Goal: Information Seeking & Learning: Learn about a topic

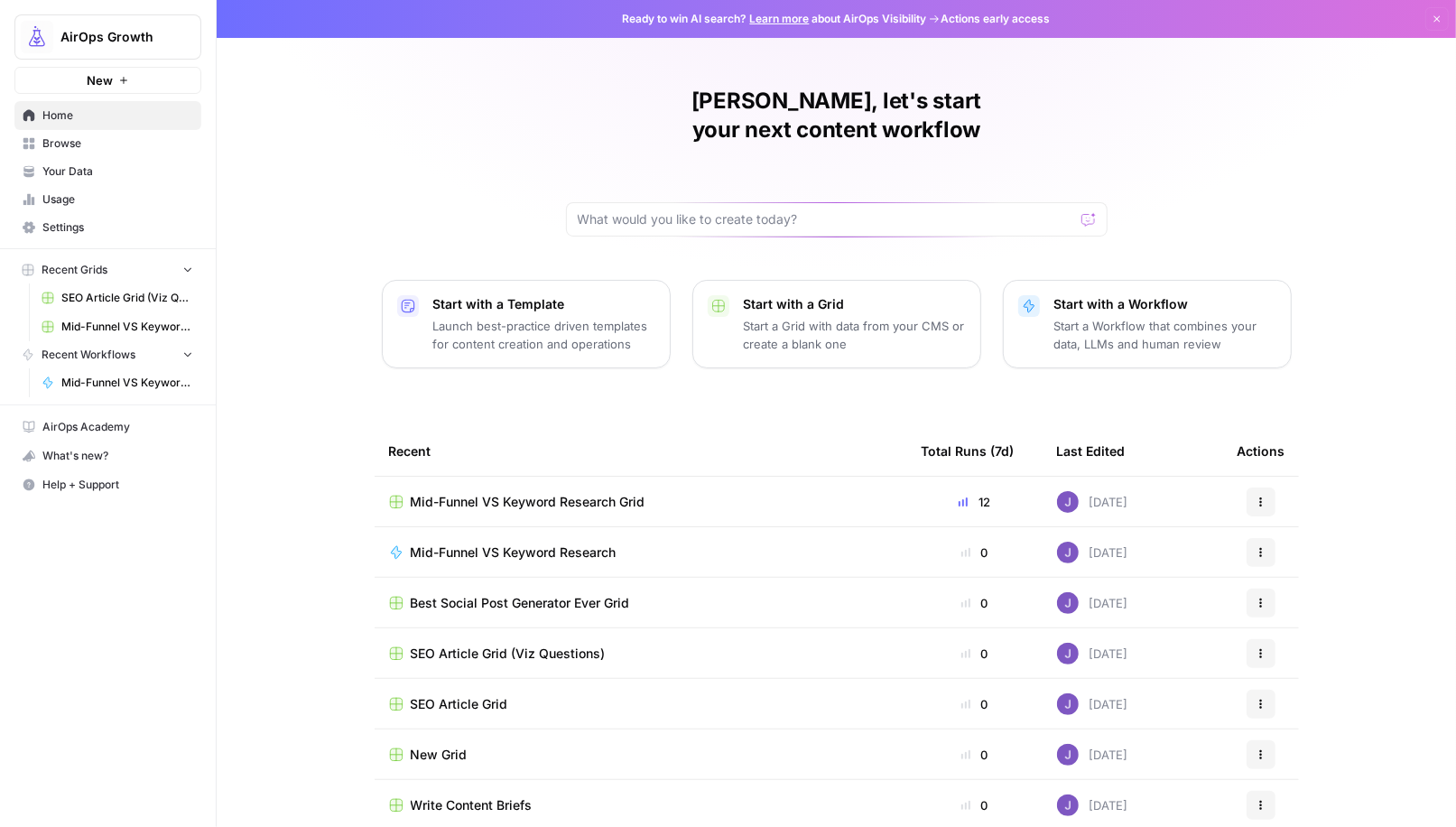
click at [73, 149] on span "Browse" at bounding box center [117, 143] width 150 height 16
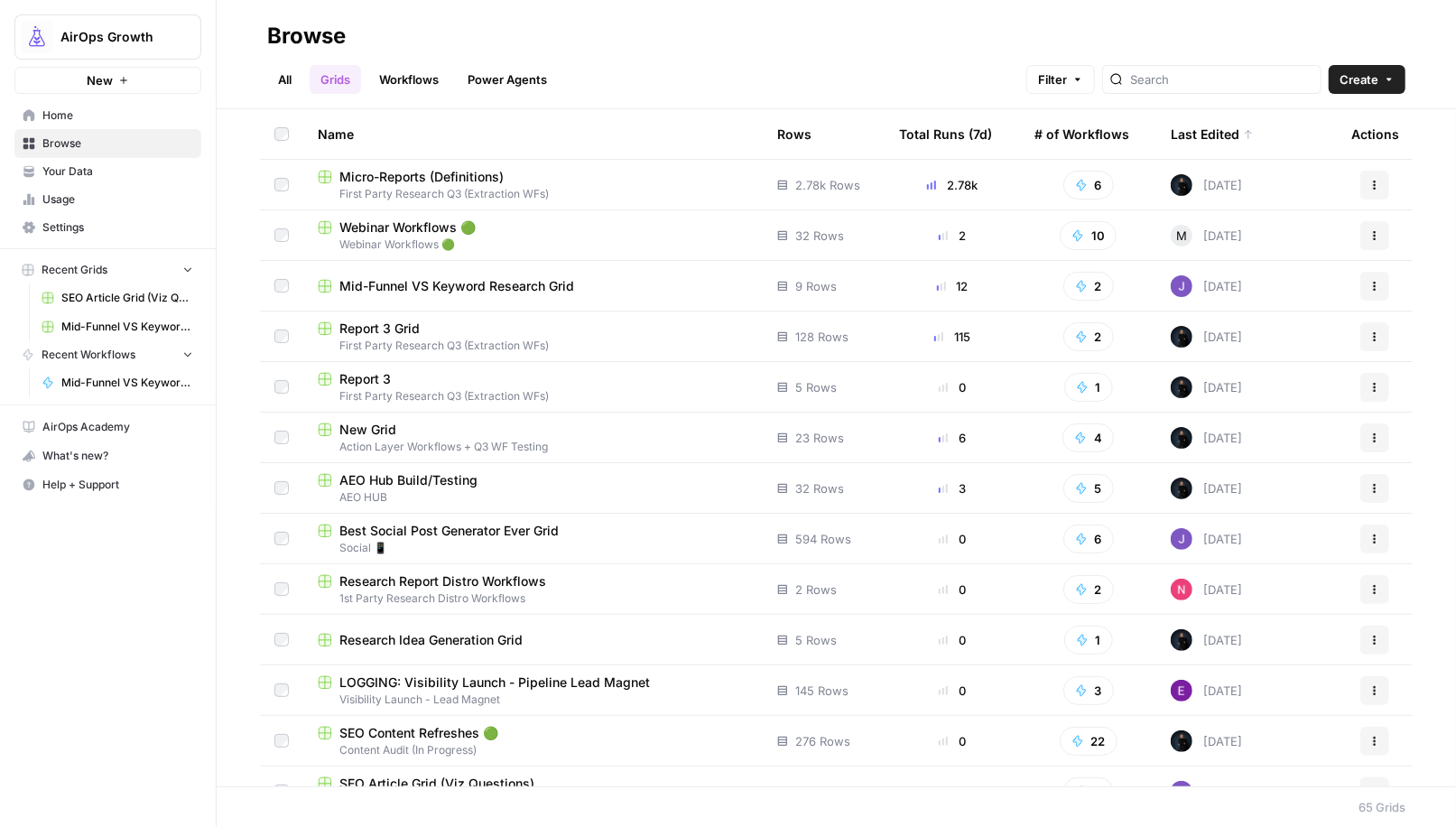
click at [516, 82] on link "Power Agents" at bounding box center [507, 79] width 101 height 29
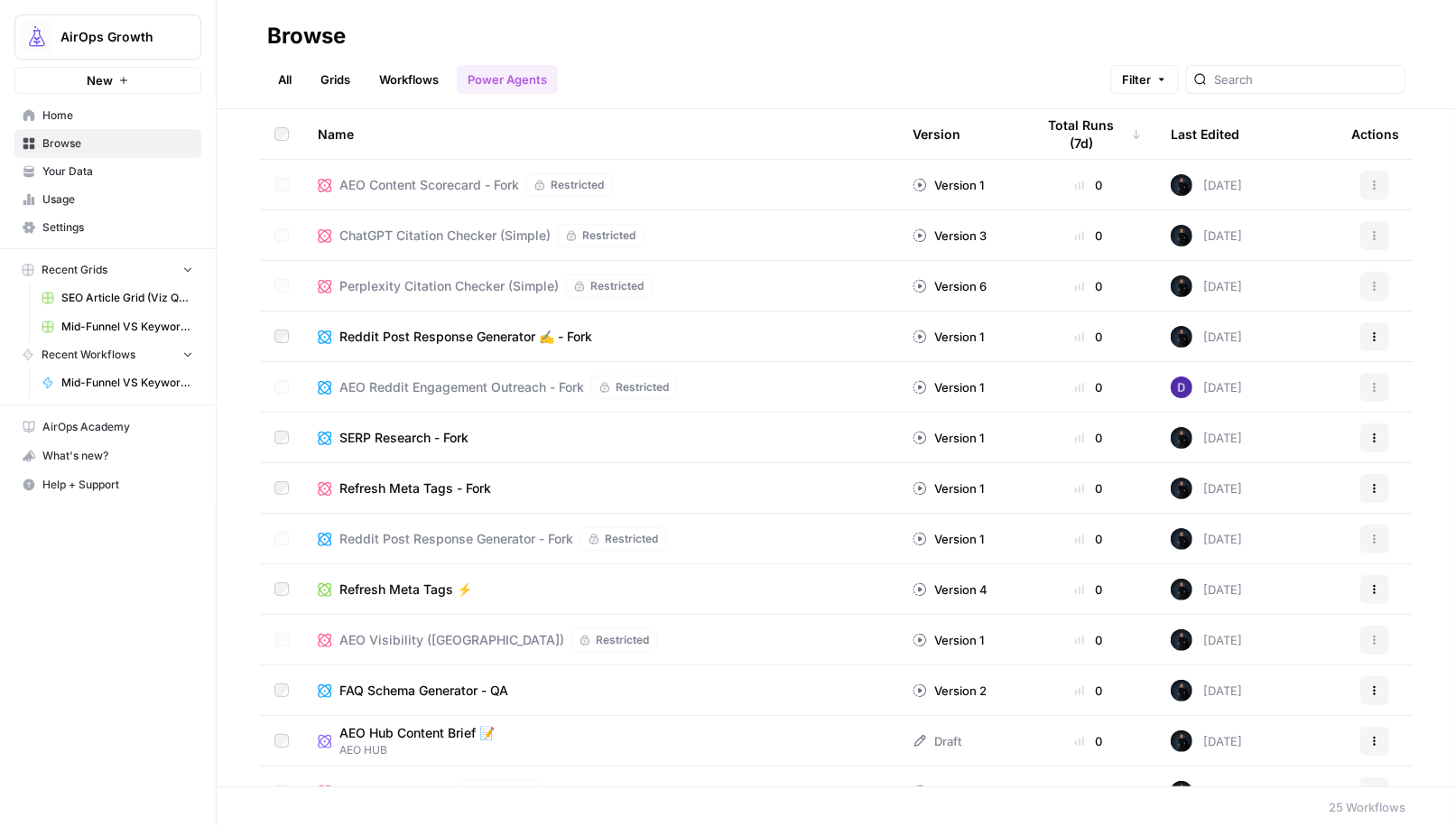
click at [136, 28] on span "AirOps Growth" at bounding box center [115, 37] width 110 height 18
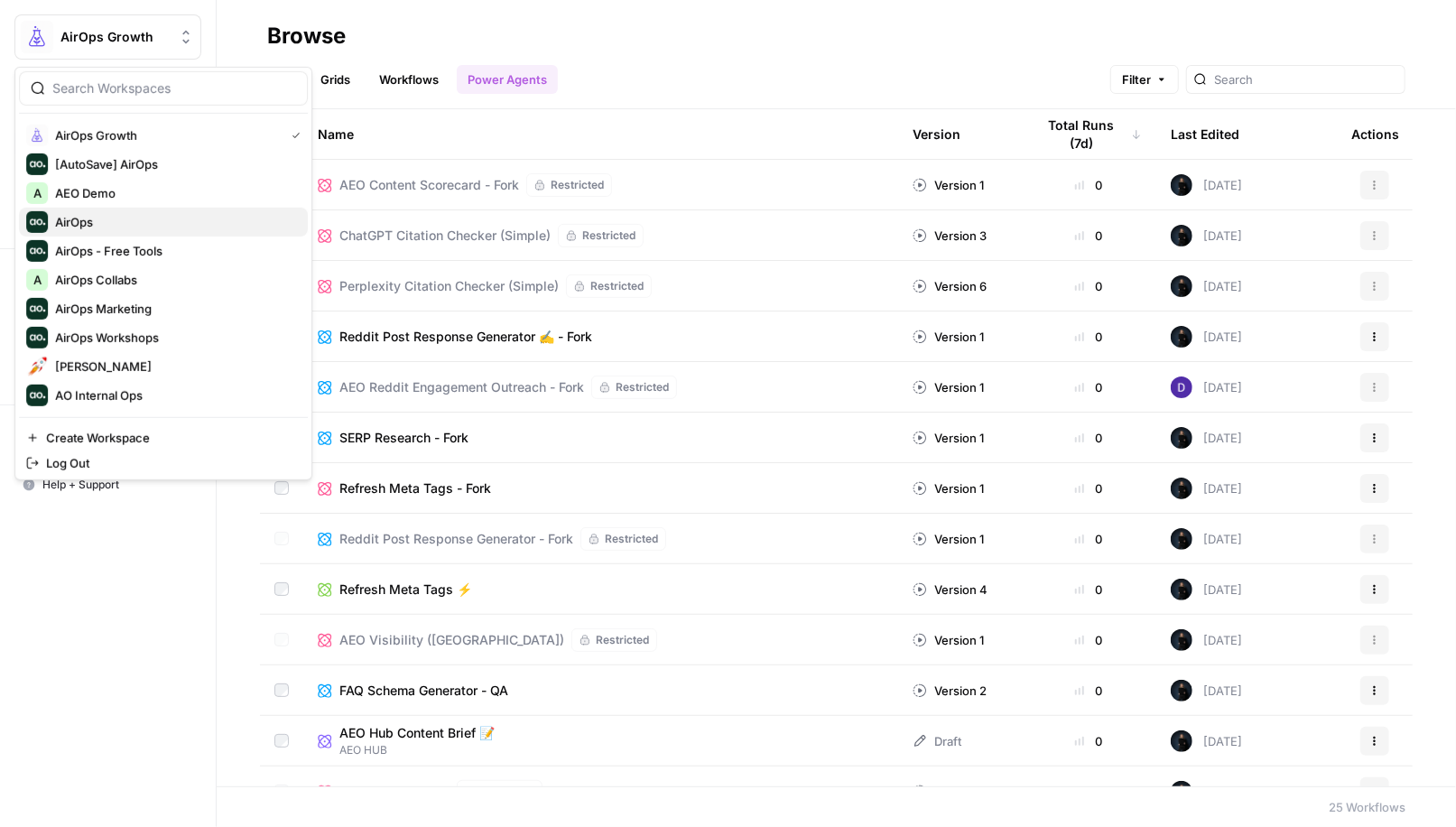
click at [90, 215] on span "AirOps" at bounding box center [174, 221] width 238 height 18
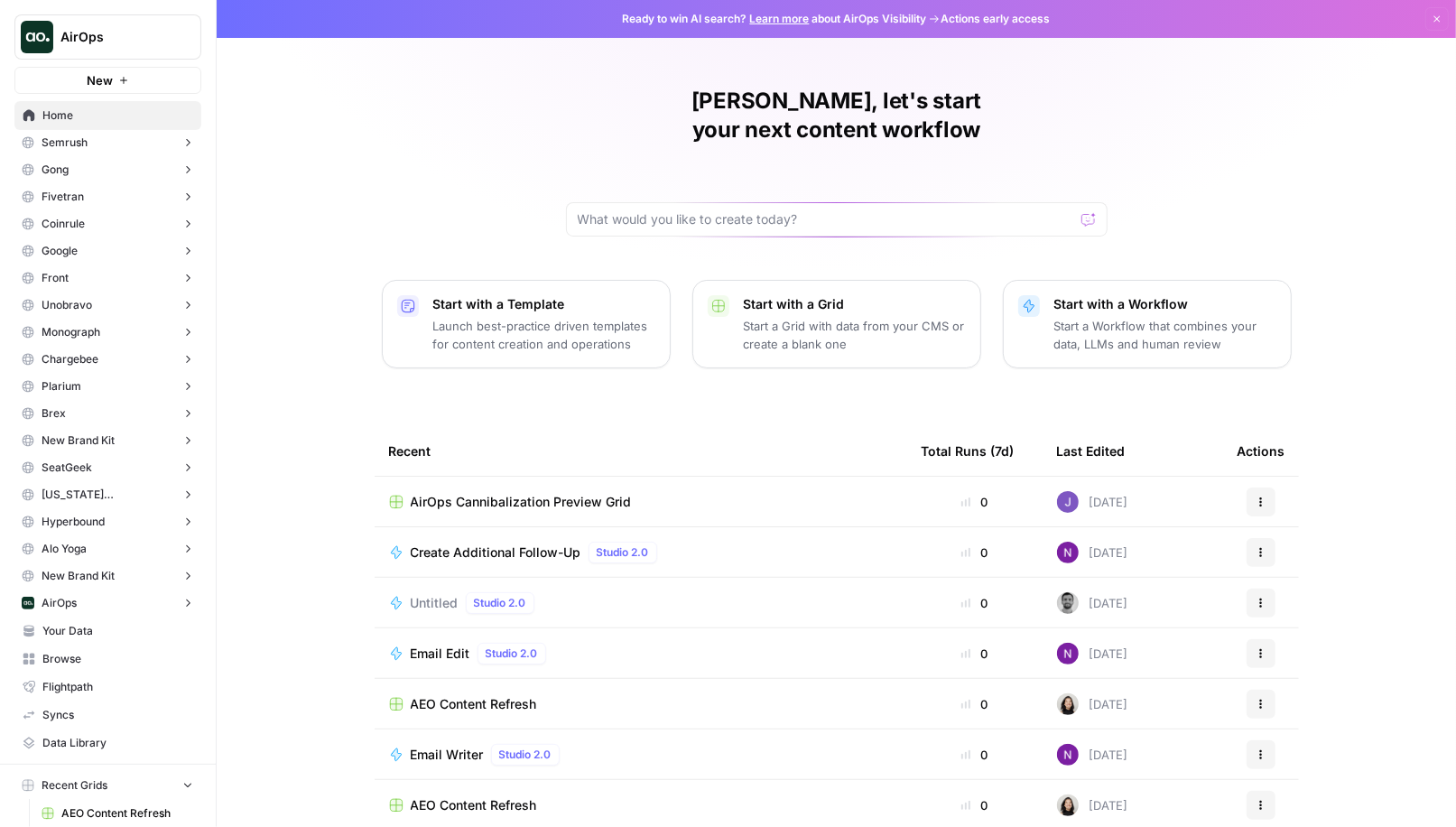
click at [73, 631] on span "Your Data" at bounding box center [117, 630] width 150 height 16
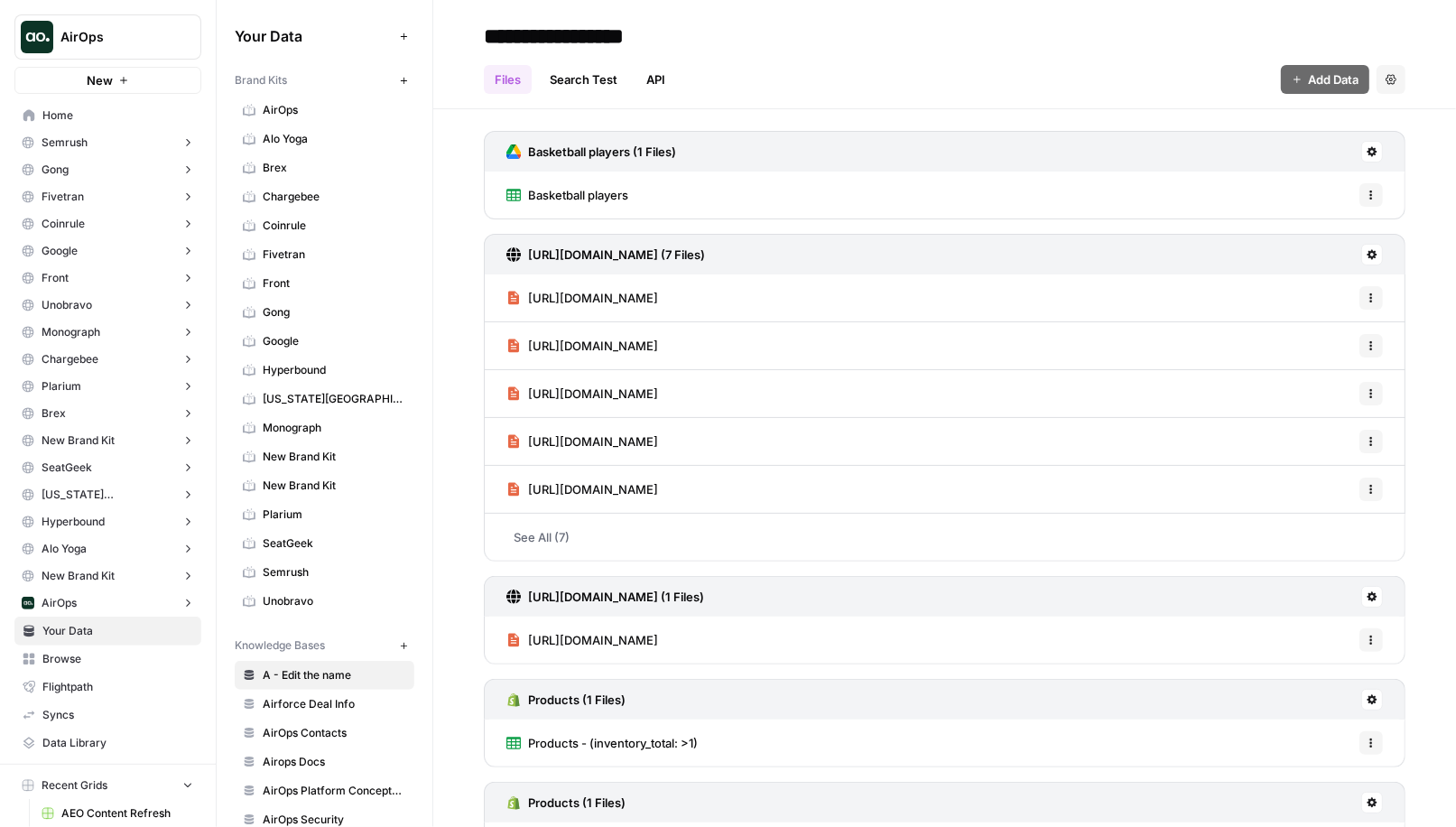
click at [76, 597] on span "AirOps" at bounding box center [59, 602] width 35 height 16
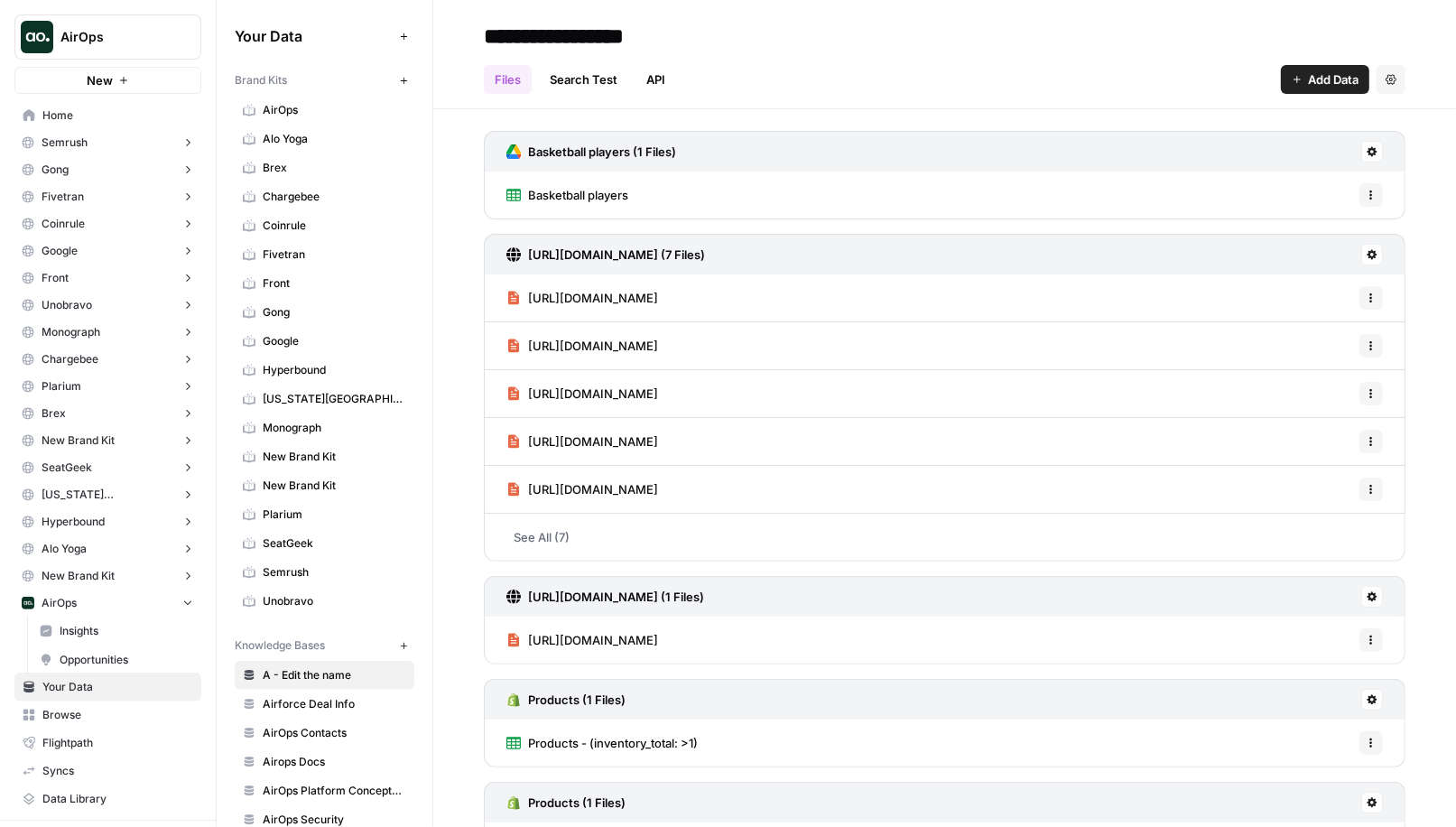
click at [74, 630] on span "Insights" at bounding box center [126, 630] width 133 height 16
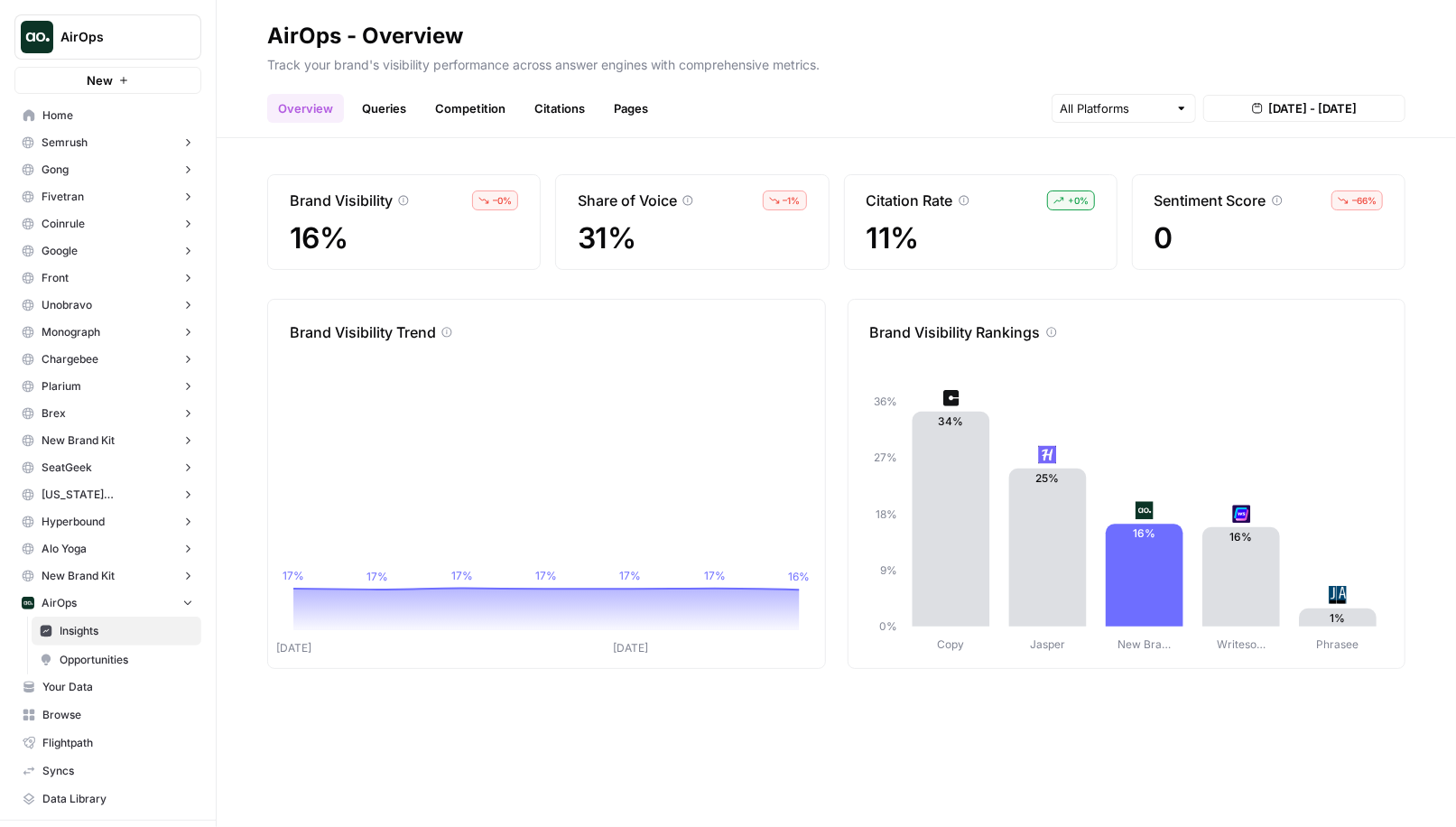
click at [78, 115] on span "Home" at bounding box center [117, 115] width 150 height 16
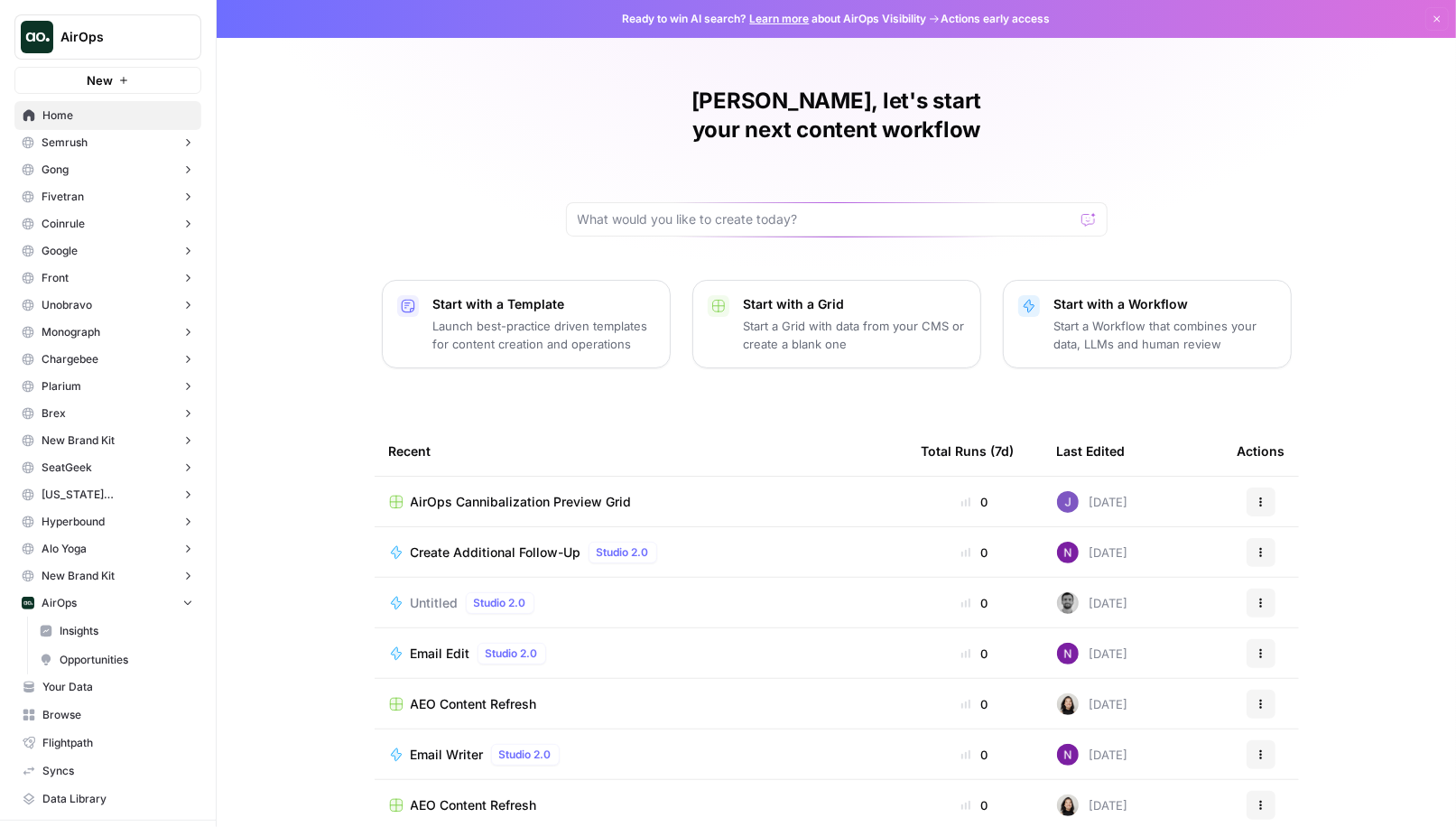
click at [105, 27] on button "AirOps" at bounding box center [108, 37] width 187 height 45
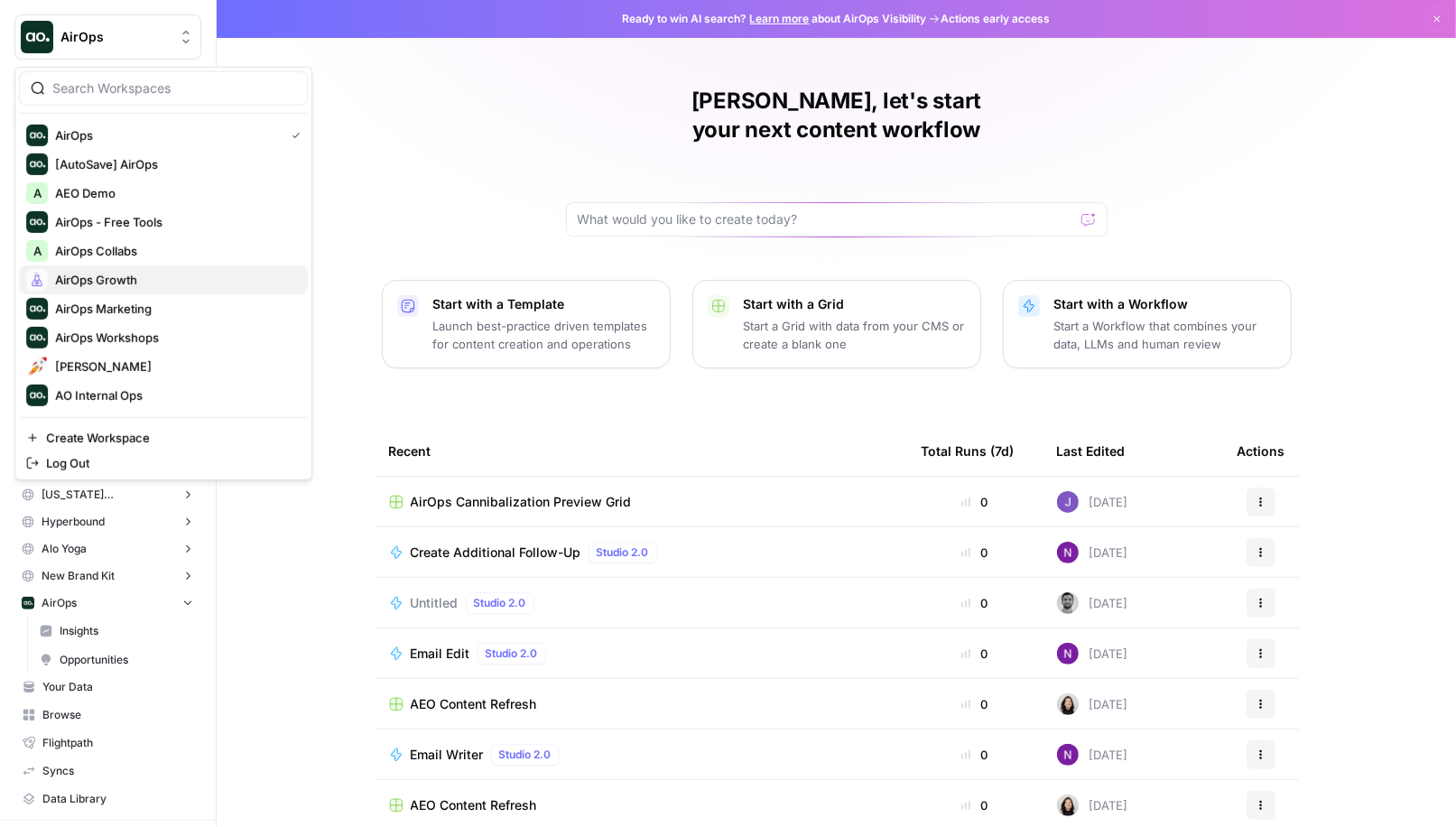
click at [113, 274] on span "AirOps Growth" at bounding box center [174, 279] width 238 height 18
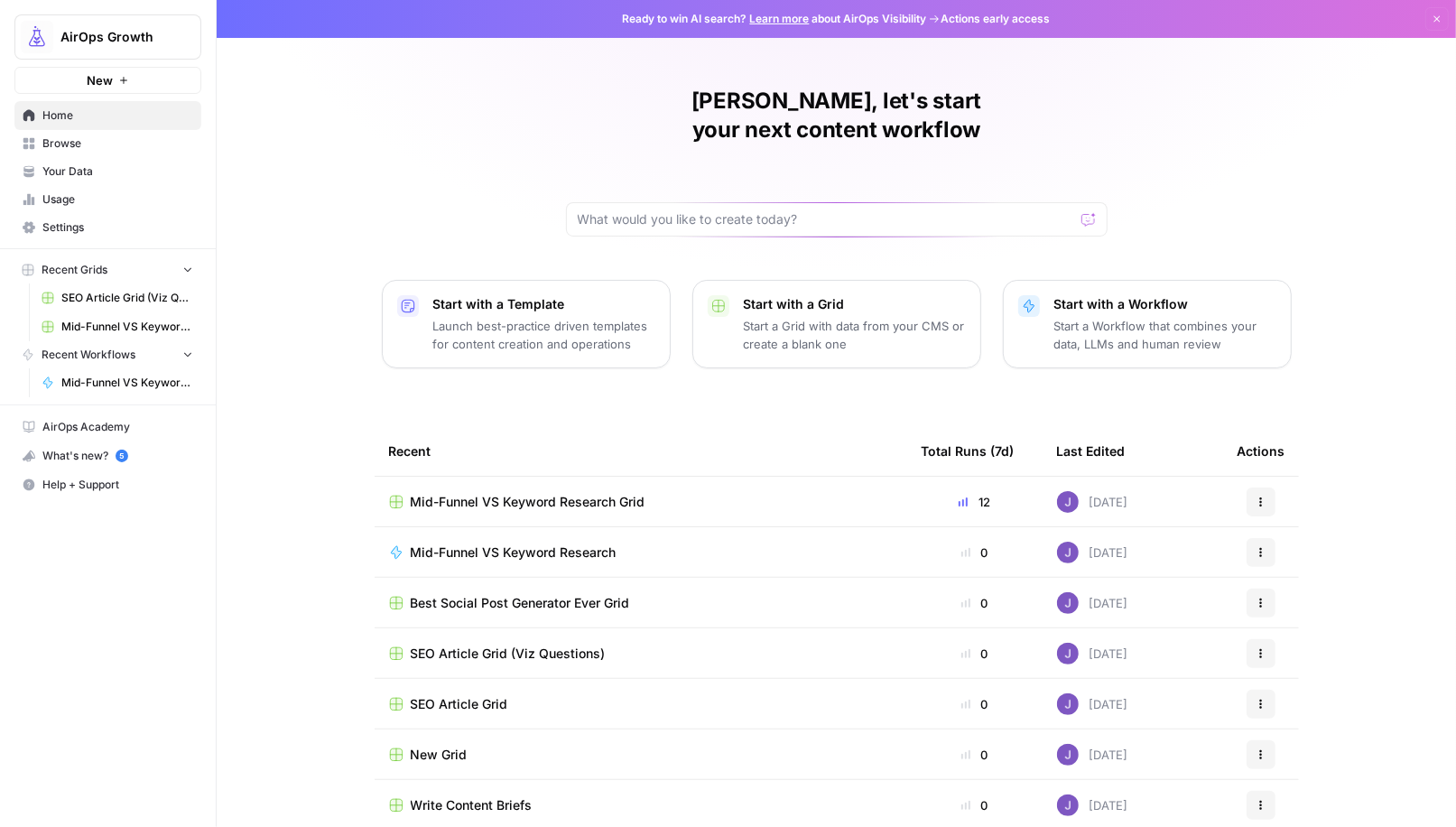
click at [124, 83] on icon "button" at bounding box center [124, 80] width 8 height 8
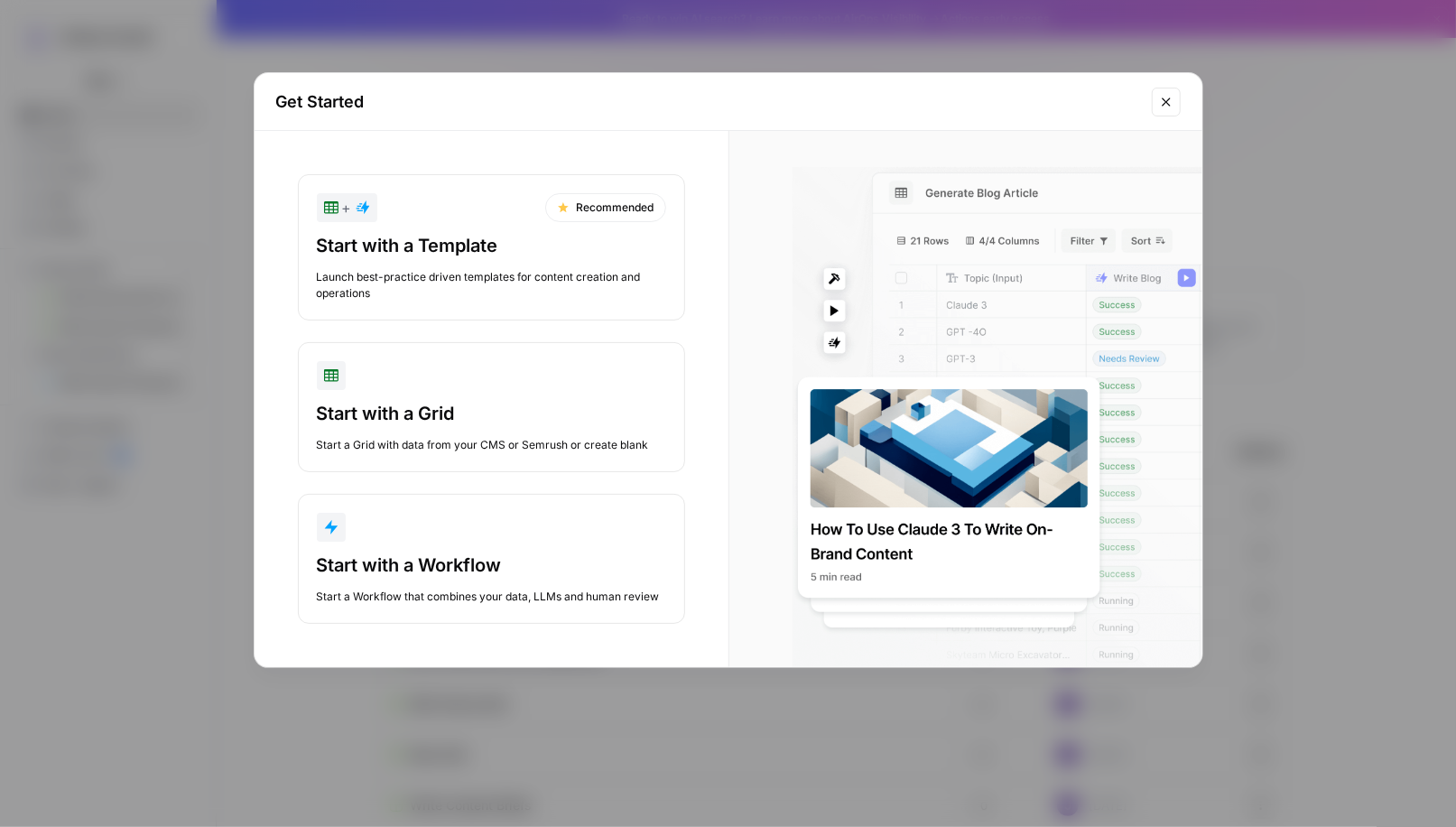
click at [217, 371] on div "Get Started + Recommended Start with a Template Launch best-practice driven tem…" at bounding box center [728, 413] width 1456 height 827
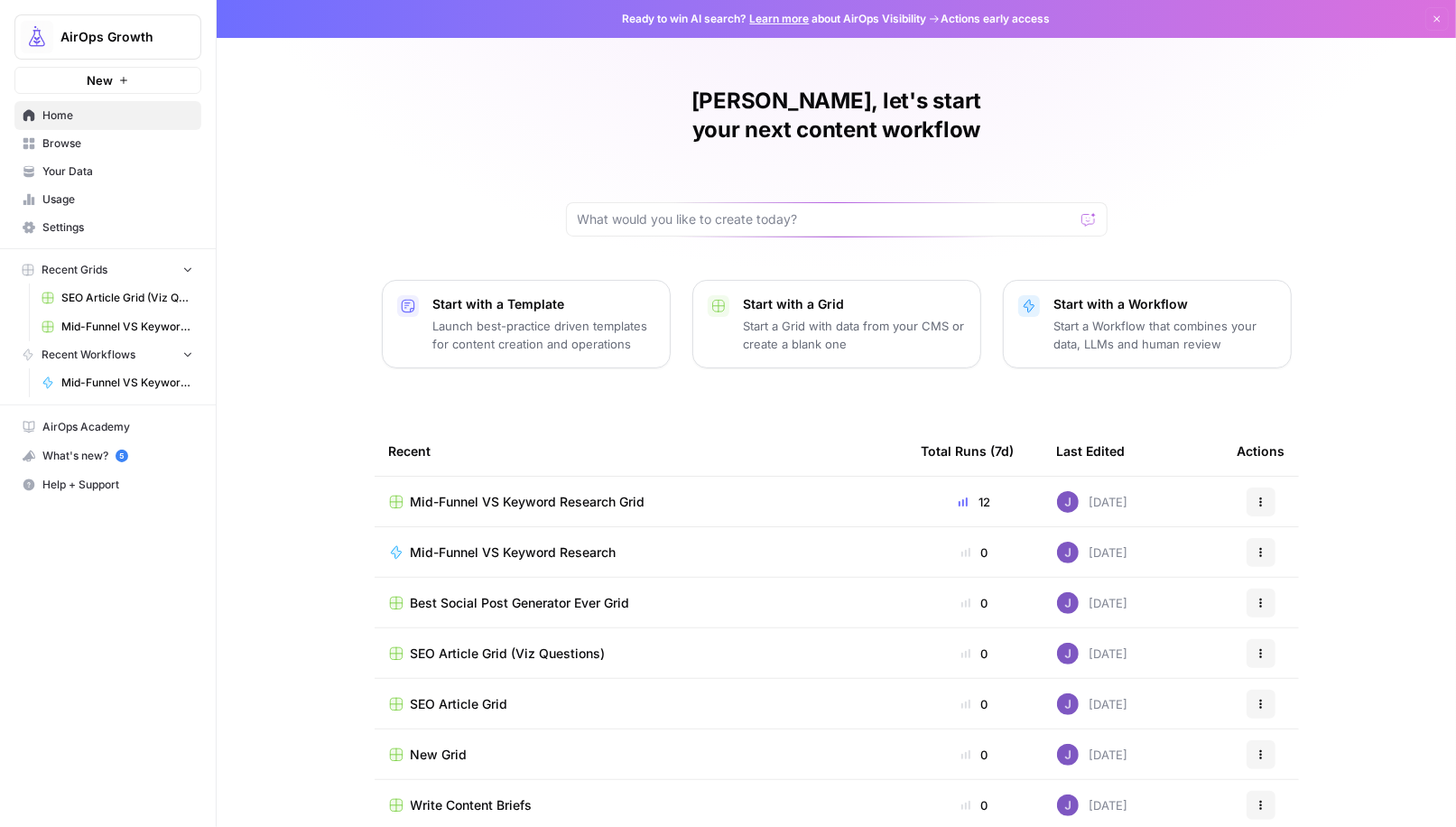
click at [1083, 317] on p "Start a Workflow that combines your data, LLMs and human review" at bounding box center [1165, 335] width 222 height 36
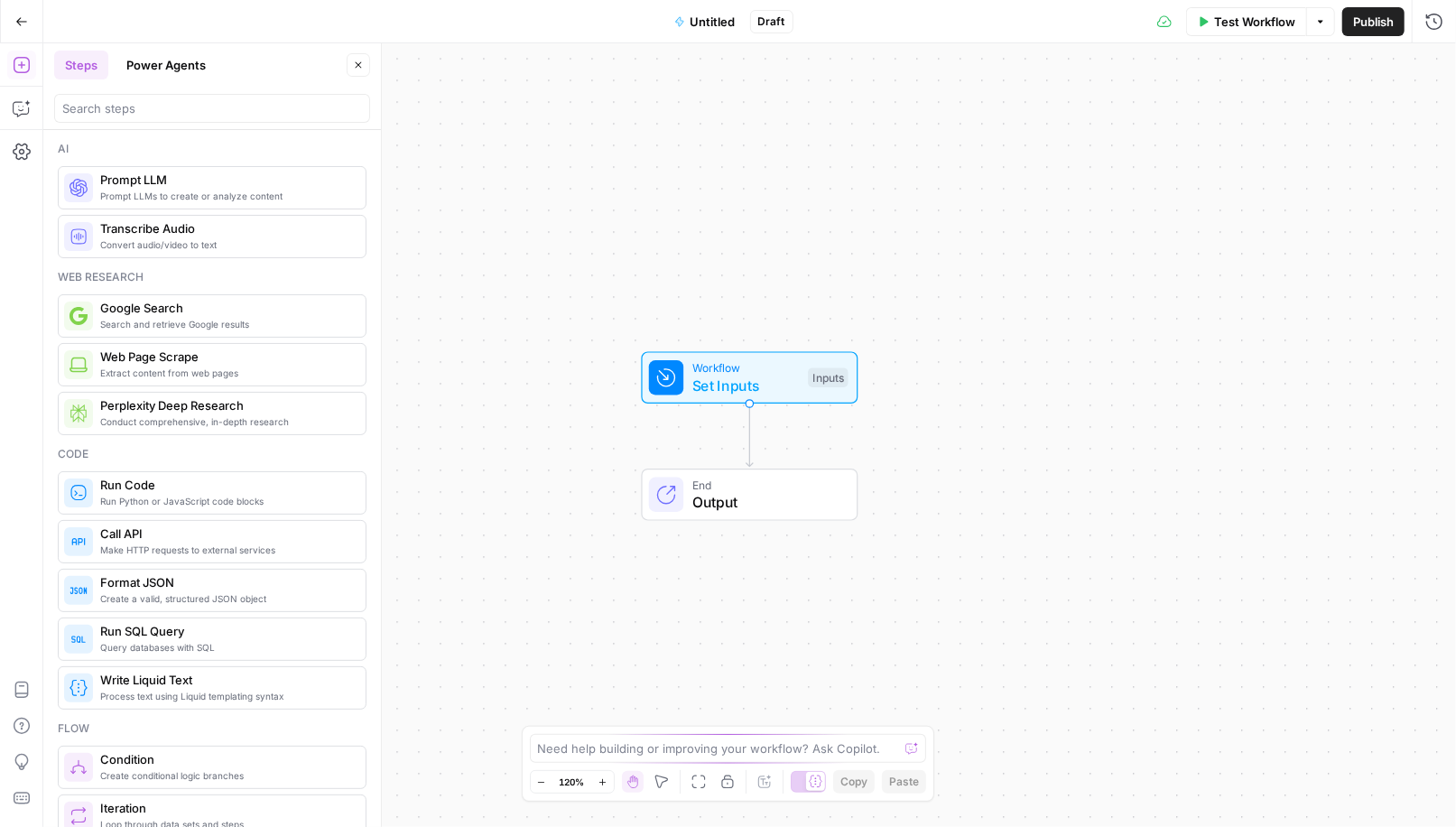
click at [169, 68] on button "Power Agents" at bounding box center [165, 64] width 101 height 29
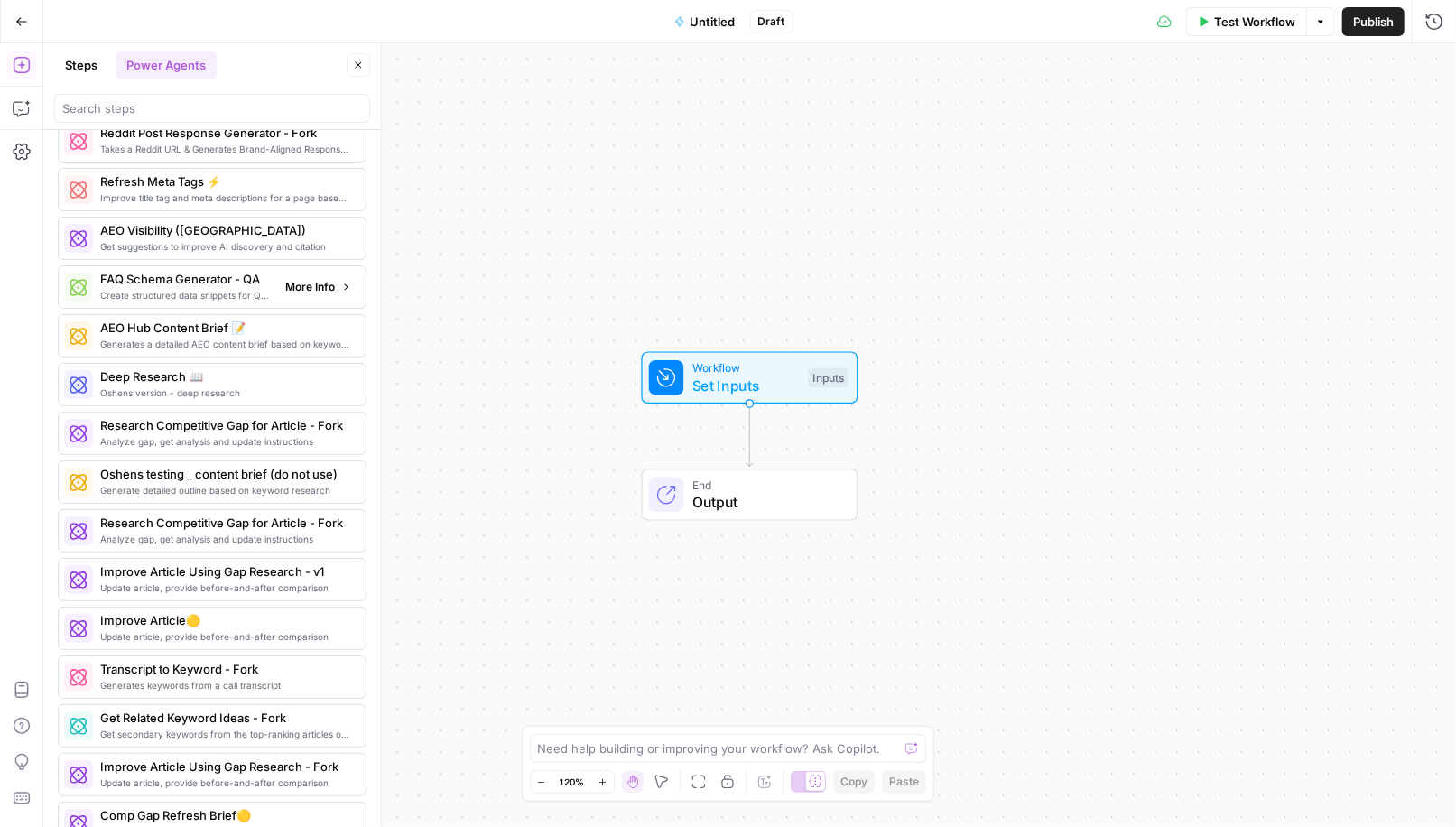
scroll to position [1809, 0]
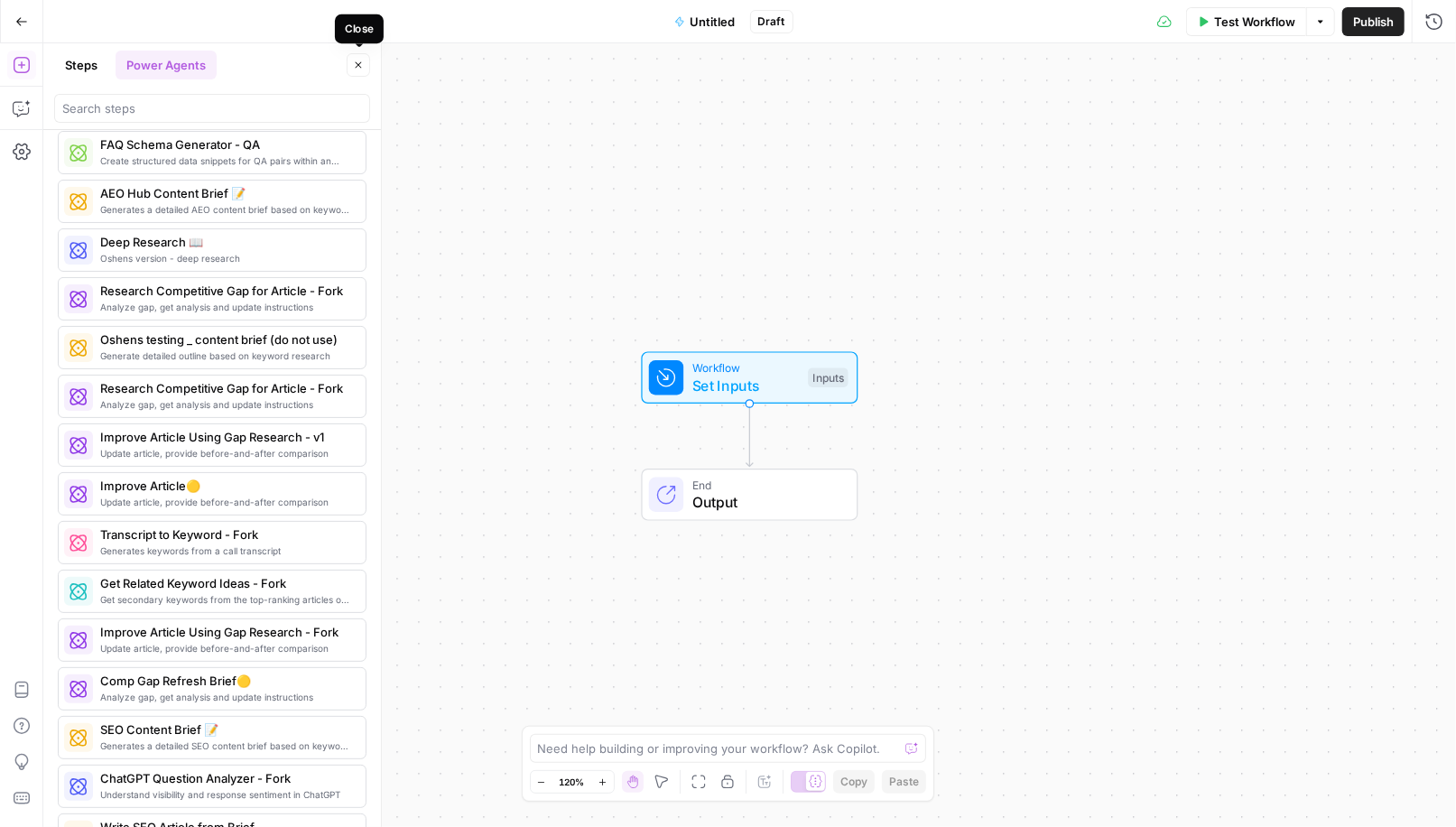
click at [360, 60] on icon "button" at bounding box center [357, 64] width 10 height 10
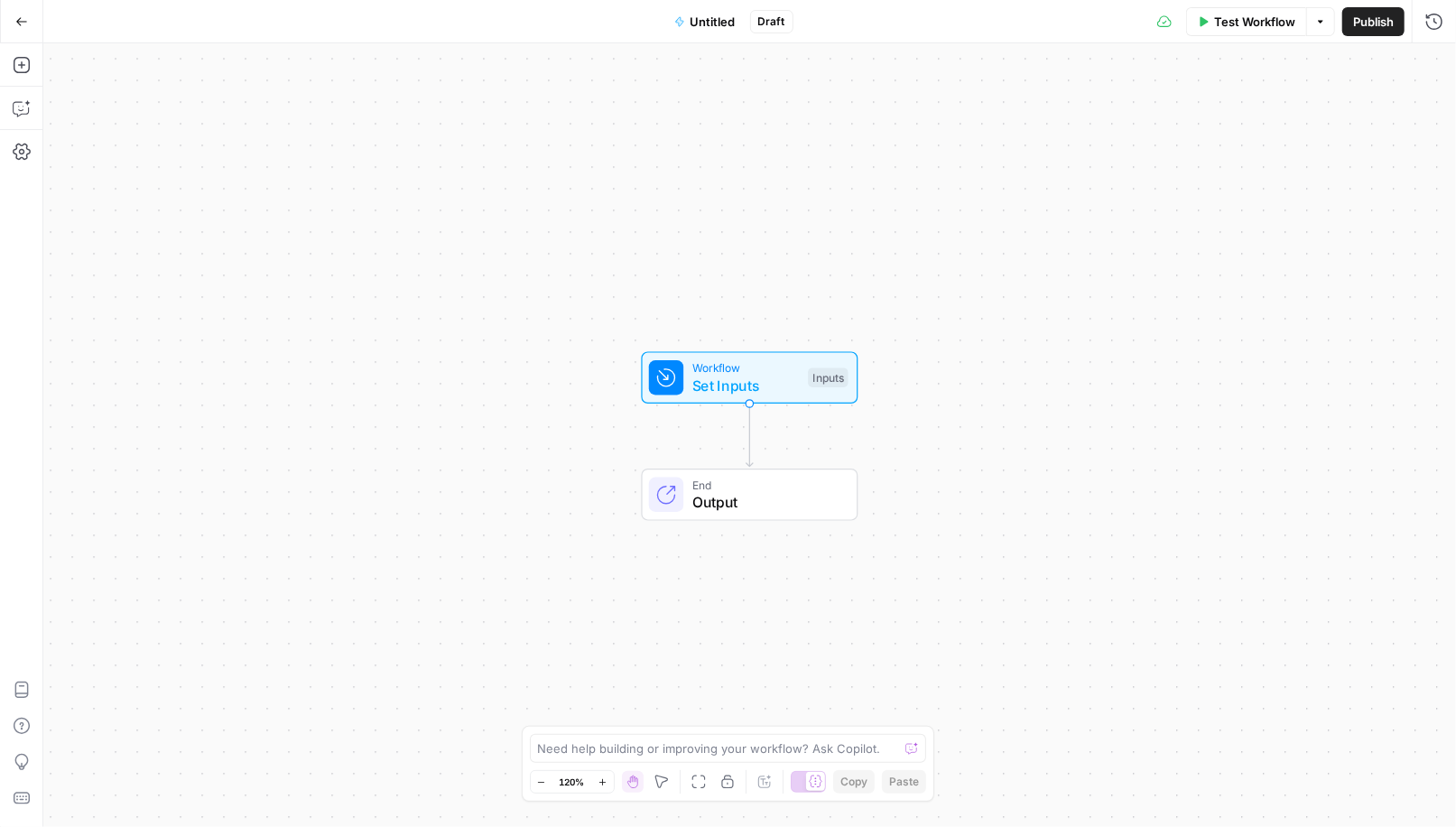
click at [25, 29] on button "Go Back" at bounding box center [22, 22] width 32 height 32
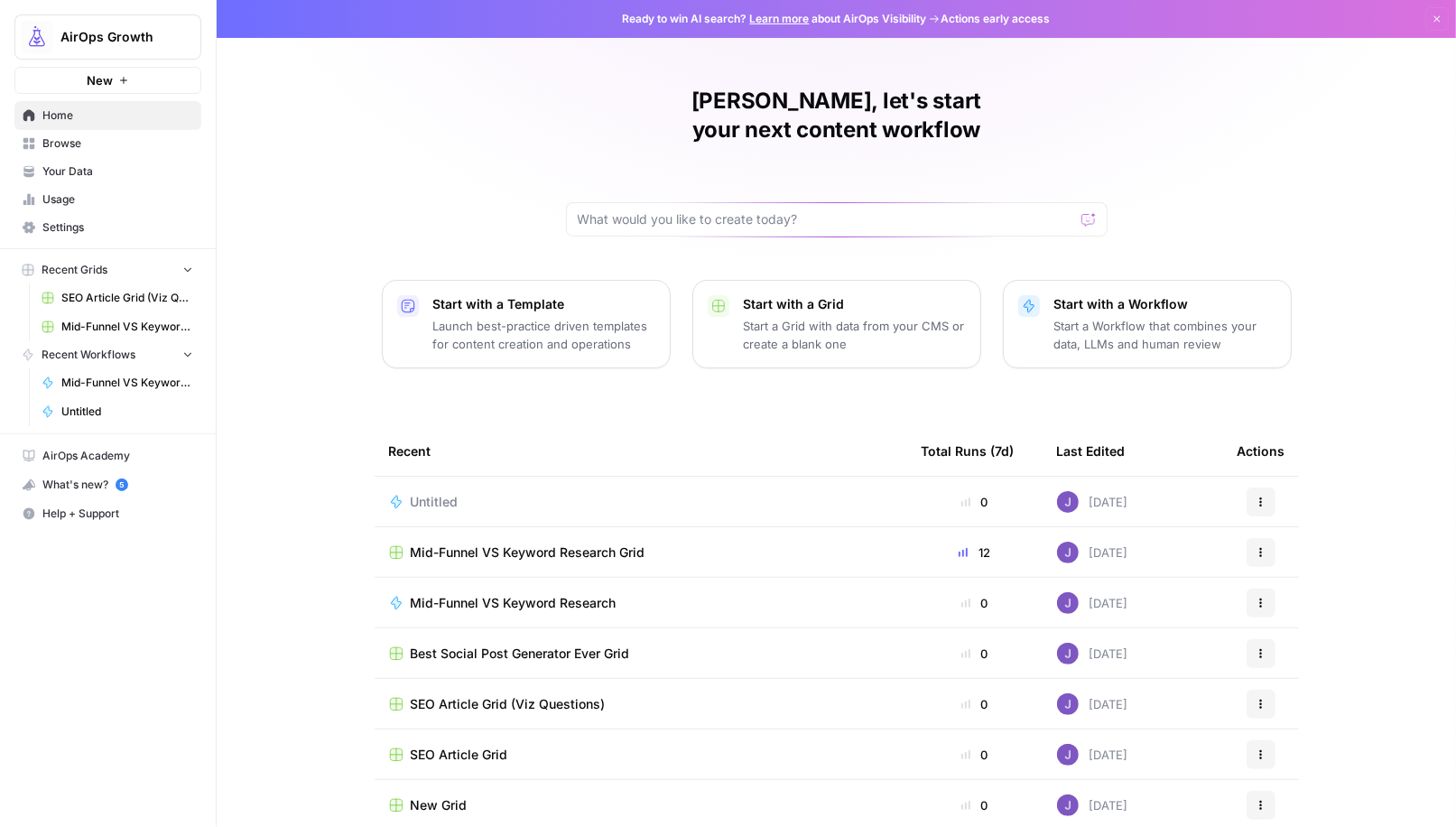
click at [114, 34] on span "AirOps Growth" at bounding box center [115, 37] width 110 height 18
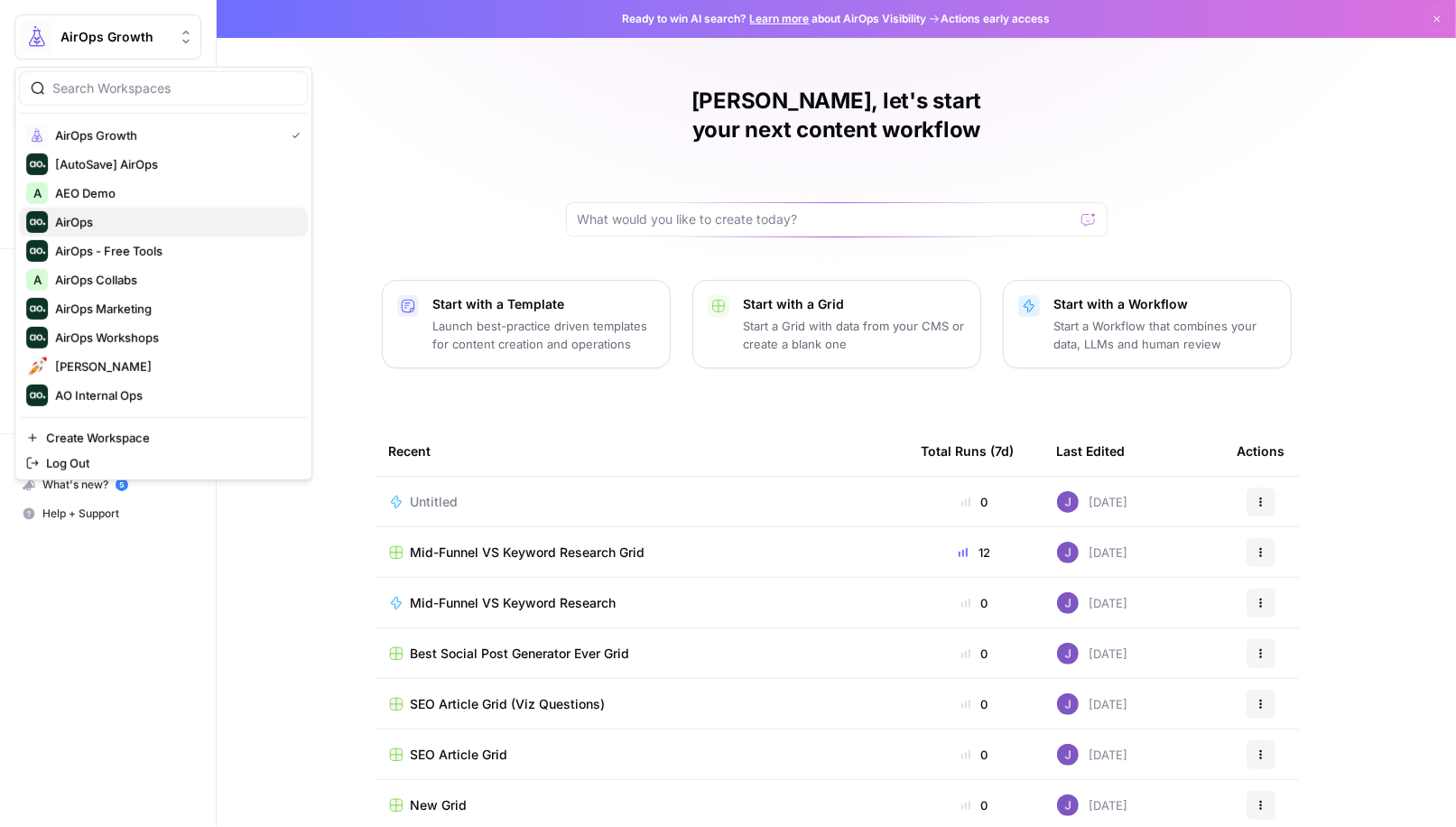
click at [93, 218] on span "AirOps" at bounding box center [174, 221] width 238 height 18
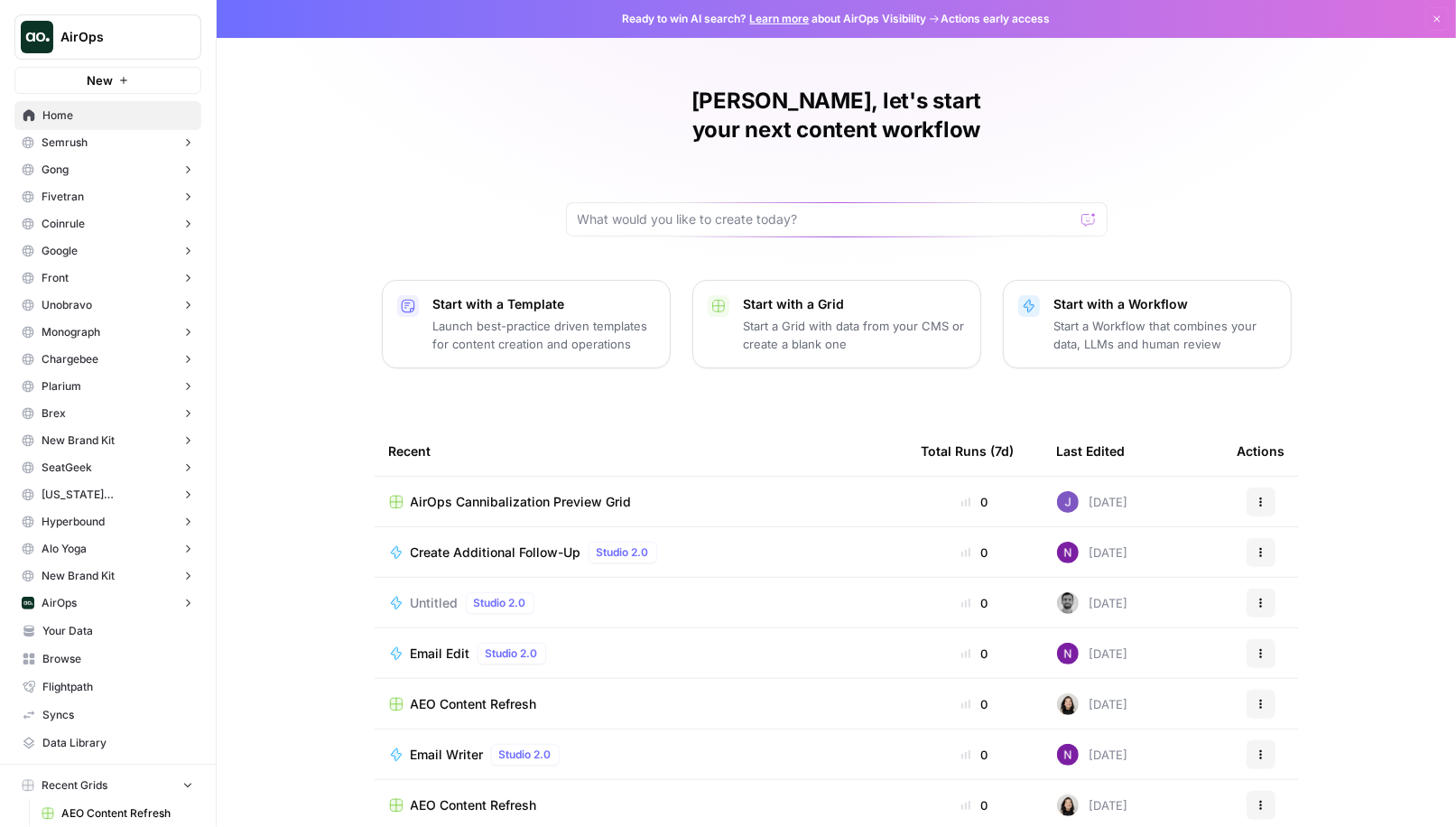
click at [136, 81] on button "New" at bounding box center [108, 80] width 187 height 27
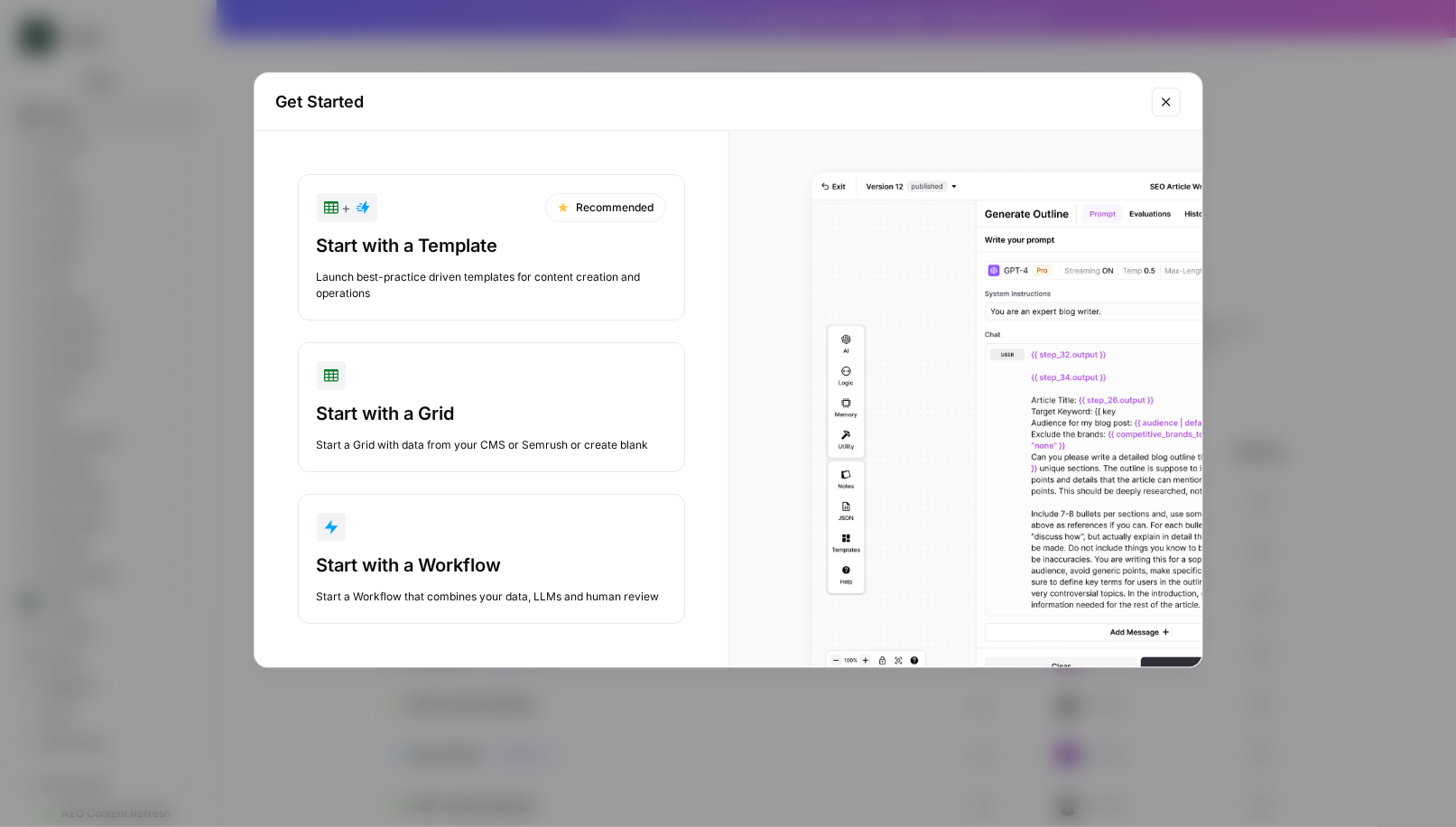
click at [400, 566] on div "Start with a Workflow" at bounding box center [491, 564] width 349 height 26
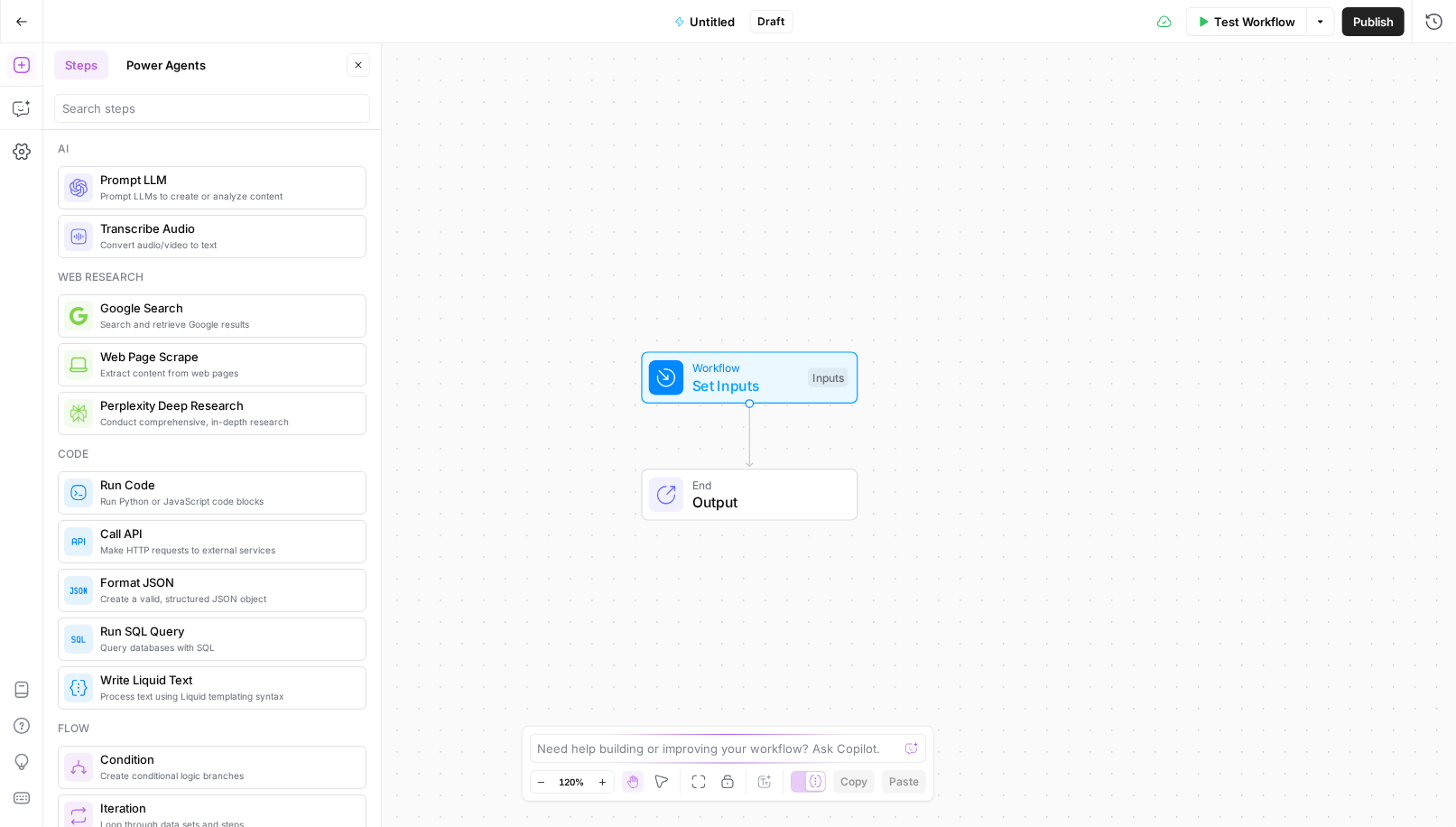
click at [190, 71] on button "Power Agents" at bounding box center [165, 64] width 101 height 29
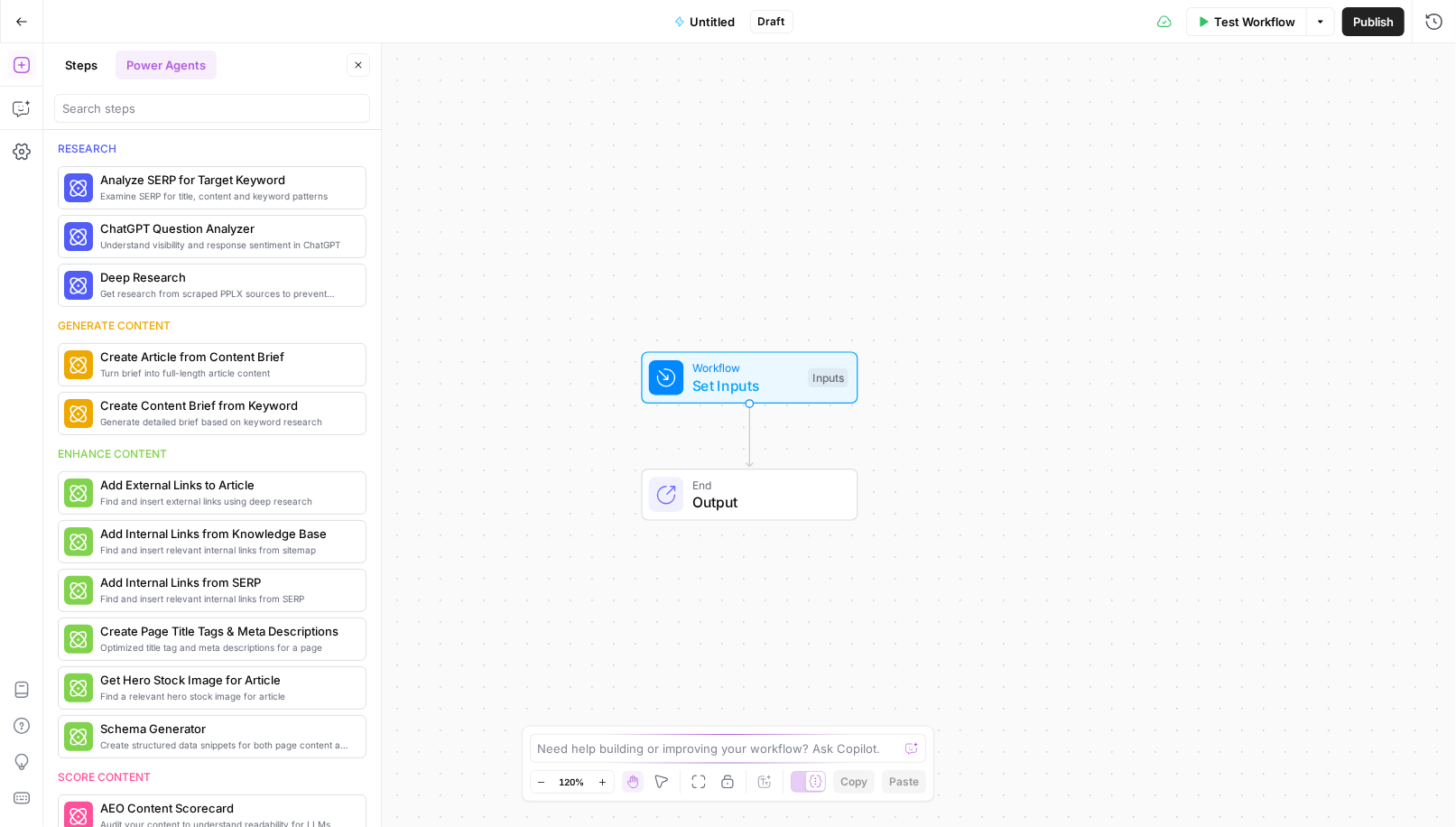
click at [207, 97] on div at bounding box center [212, 108] width 316 height 29
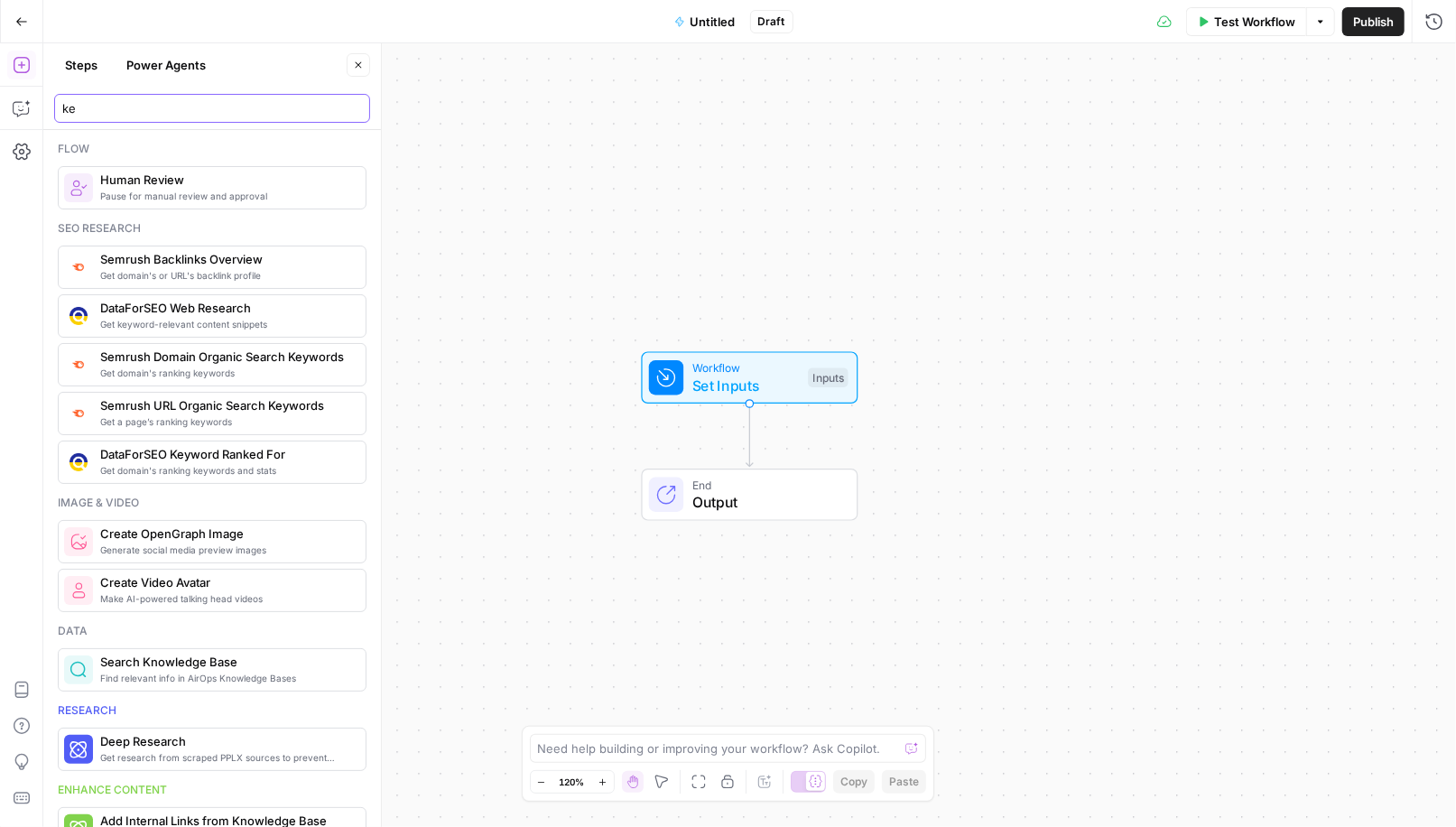
type input "k"
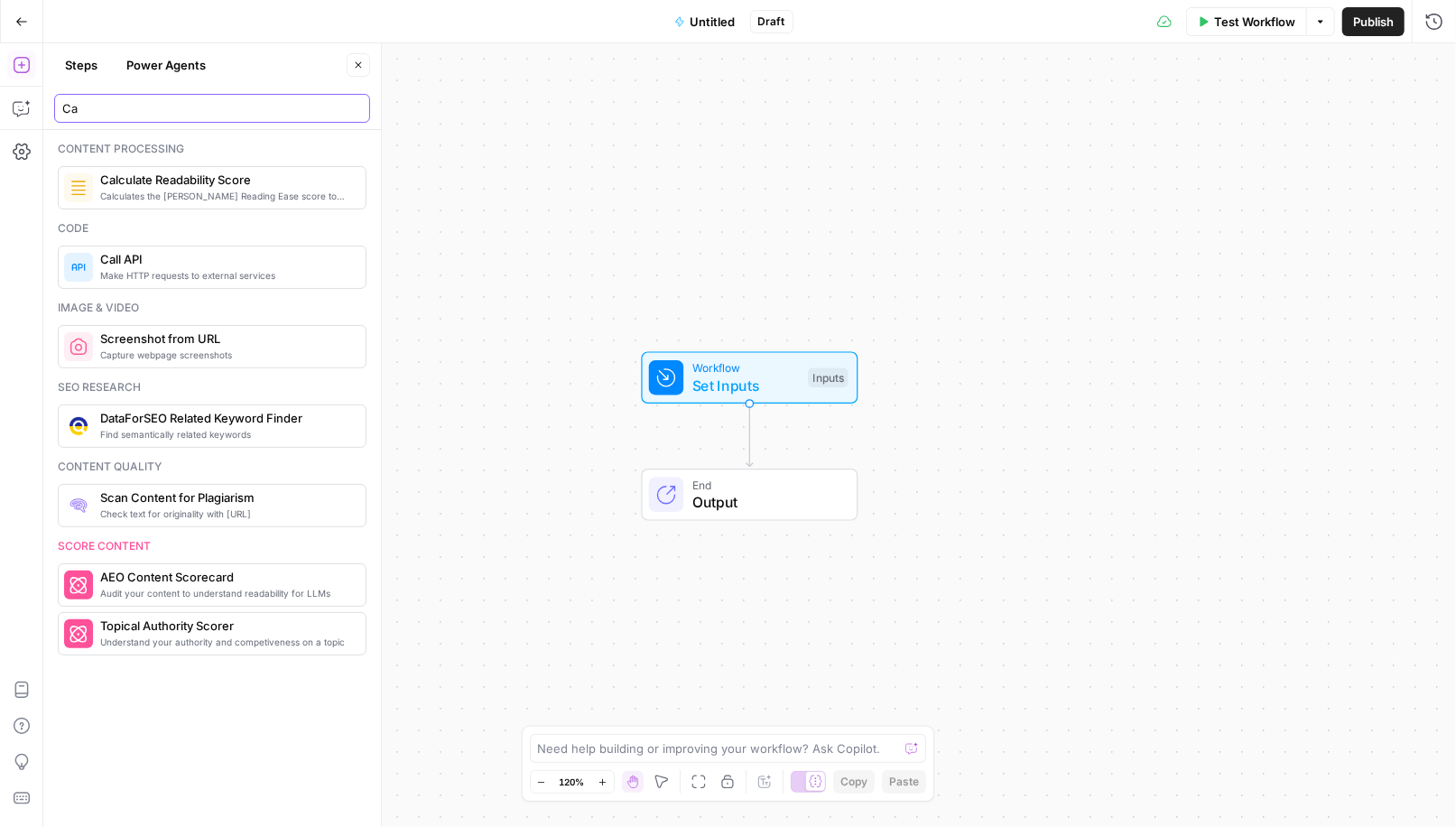
type input "C"
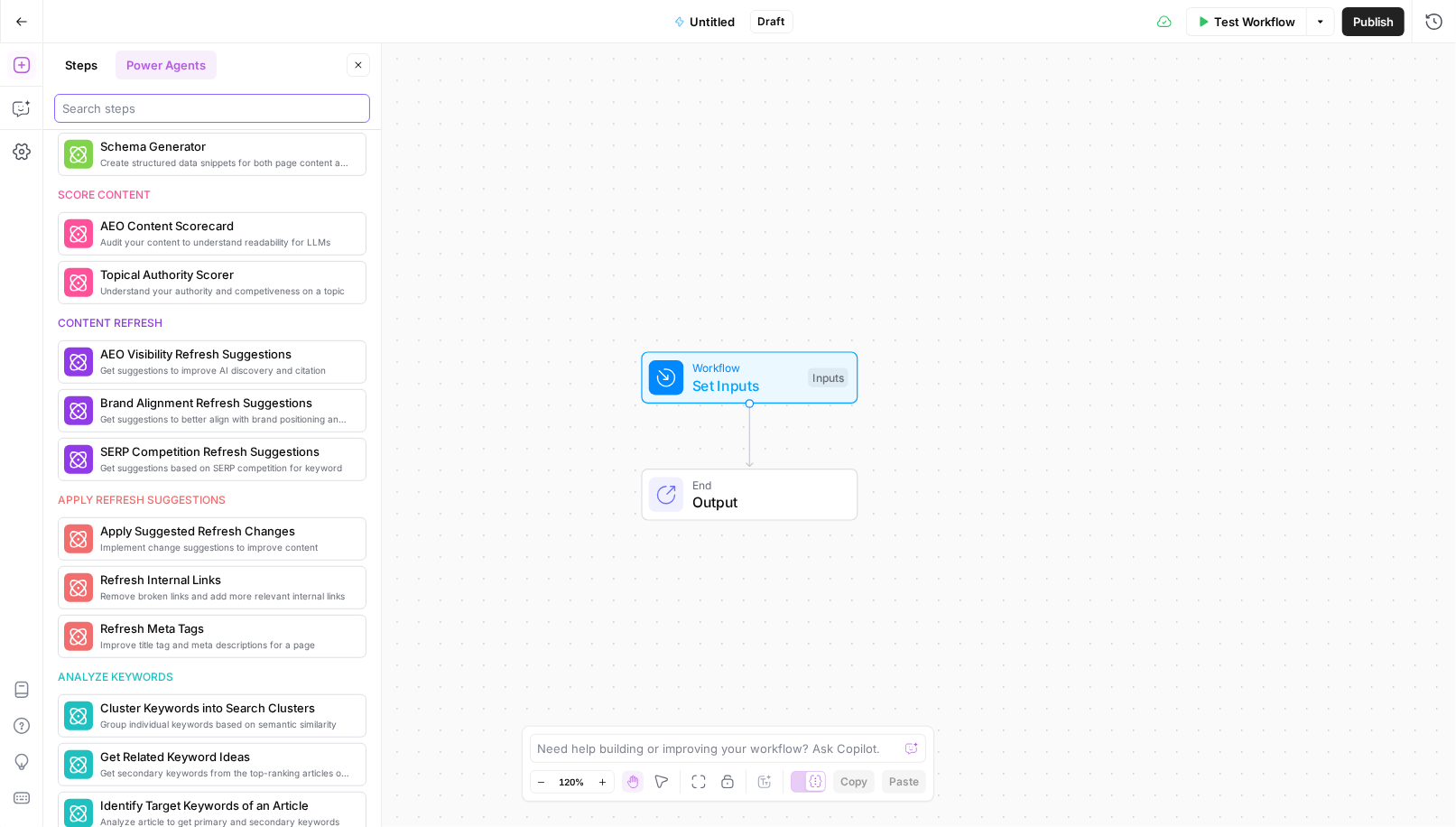
scroll to position [583, 0]
drag, startPoint x: 379, startPoint y: 344, endPoint x: 711, endPoint y: 349, distance: 332.0
click at [711, 349] on body "AirOps New Home Semrush Insights Opportunities Gong Insights Opportunities Five…" at bounding box center [728, 413] width 1456 height 827
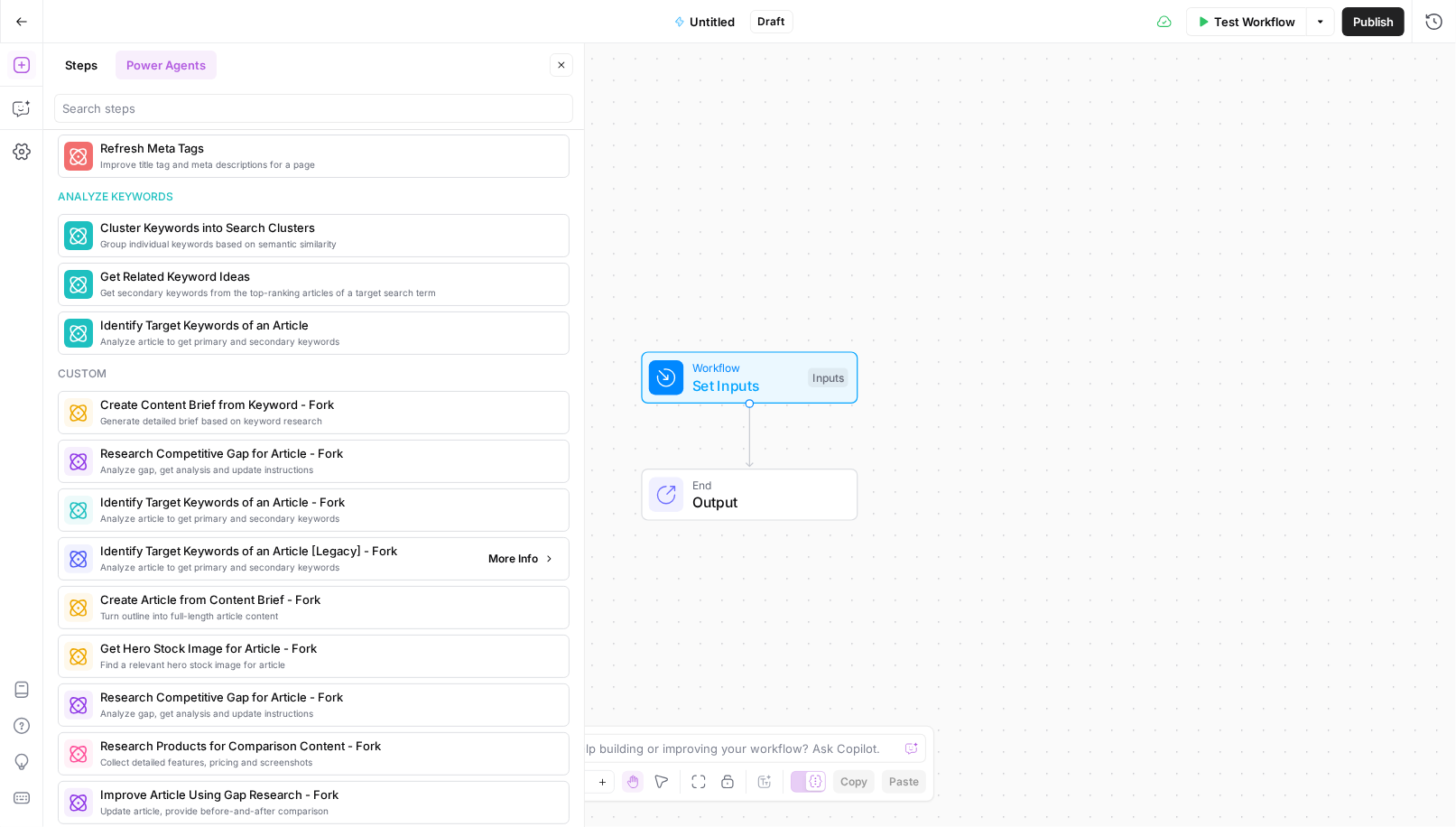
scroll to position [1060, 0]
click at [291, 100] on input "search" at bounding box center [314, 108] width 503 height 18
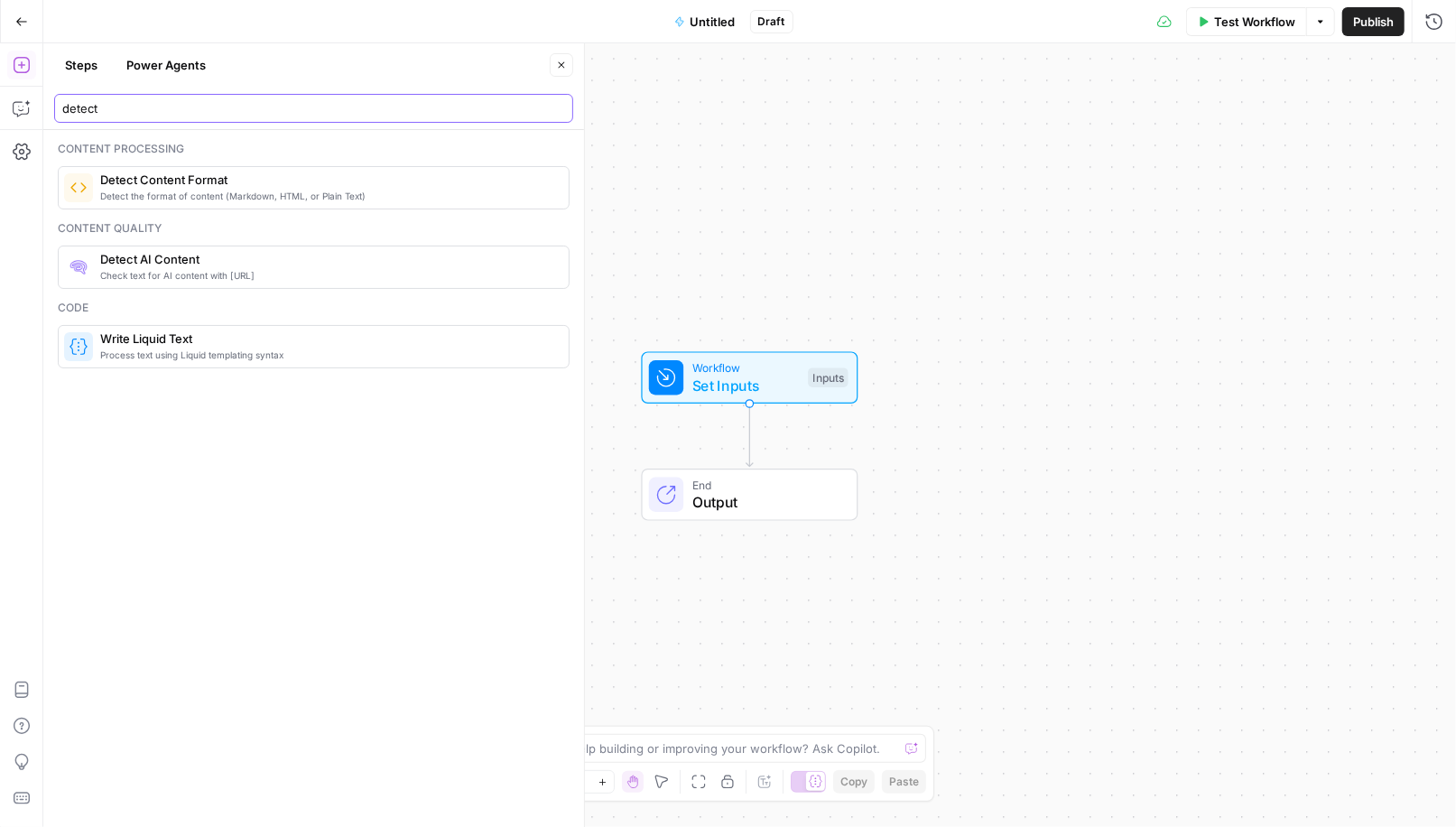
scroll to position [0, 0]
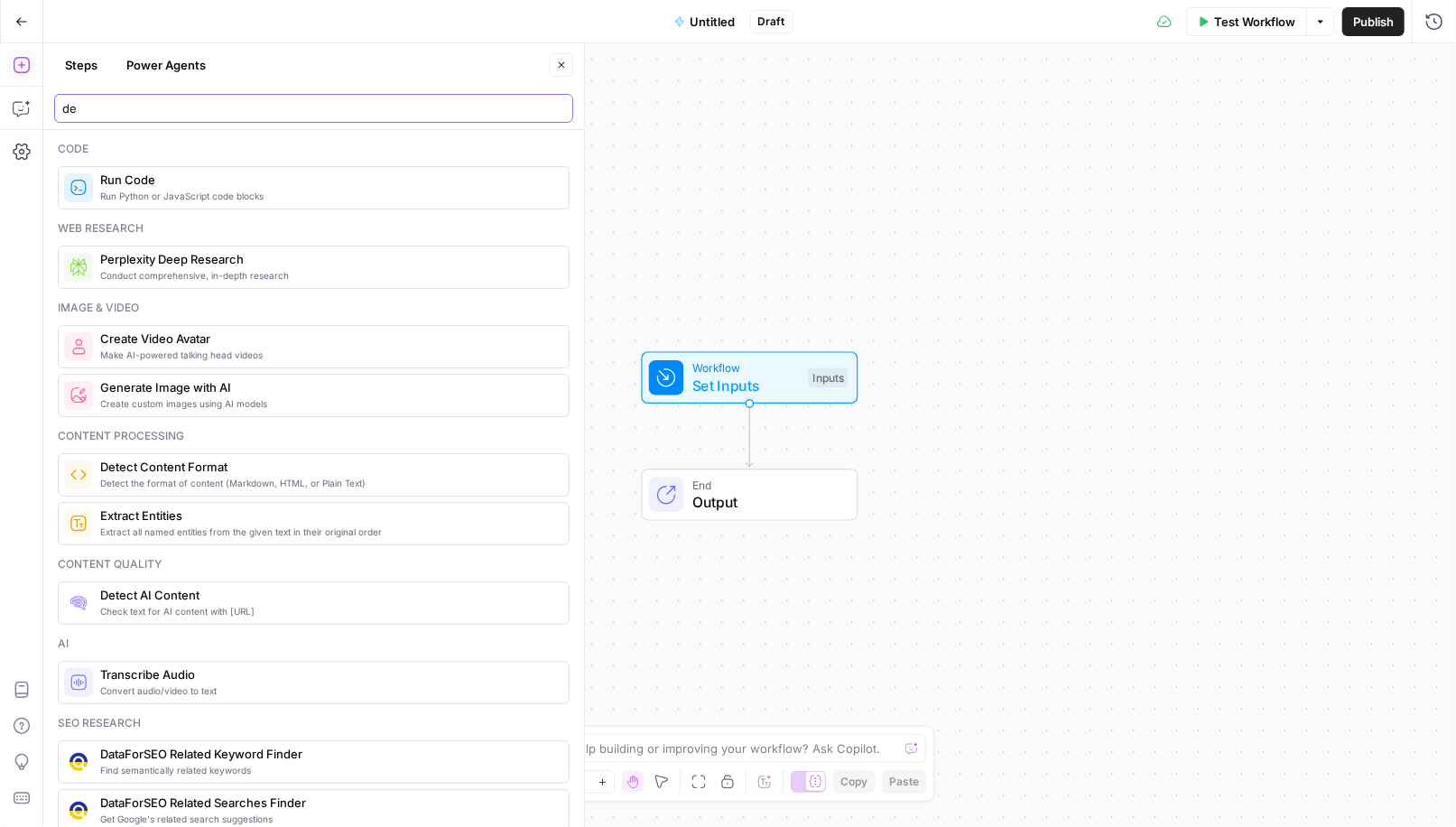
type input "d"
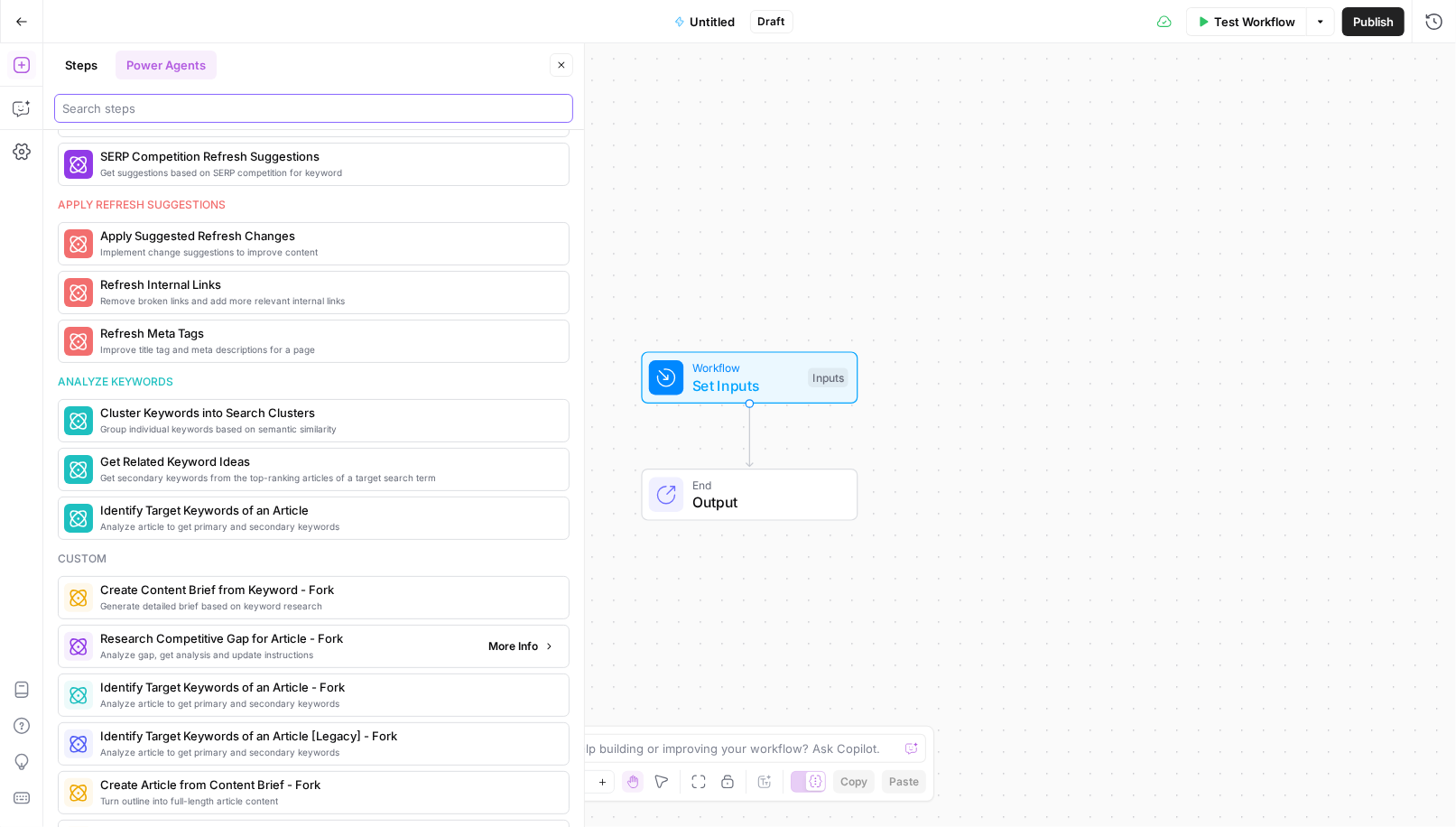
scroll to position [865, 0]
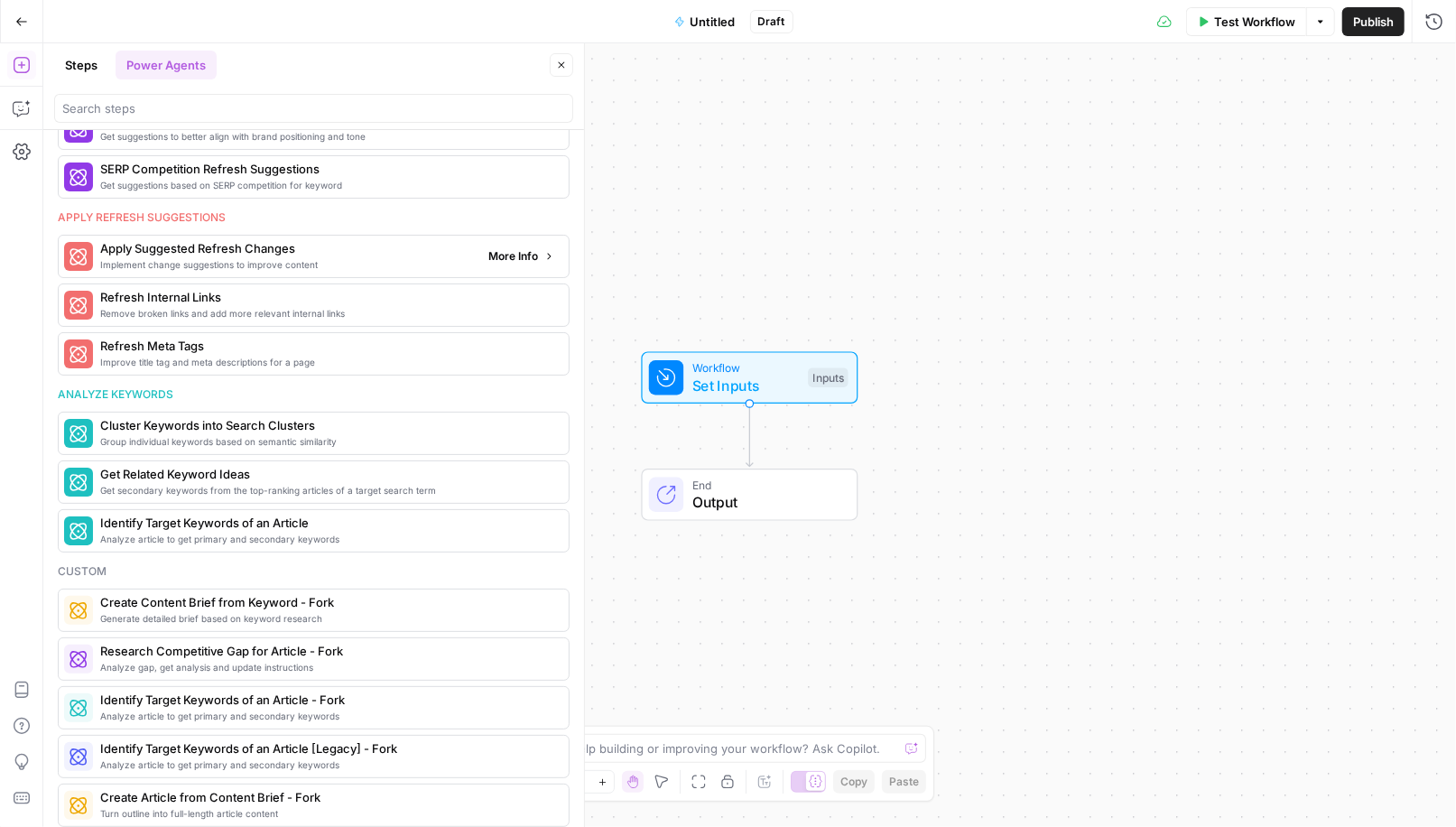
click at [505, 250] on button "More Info" at bounding box center [521, 256] width 80 height 24
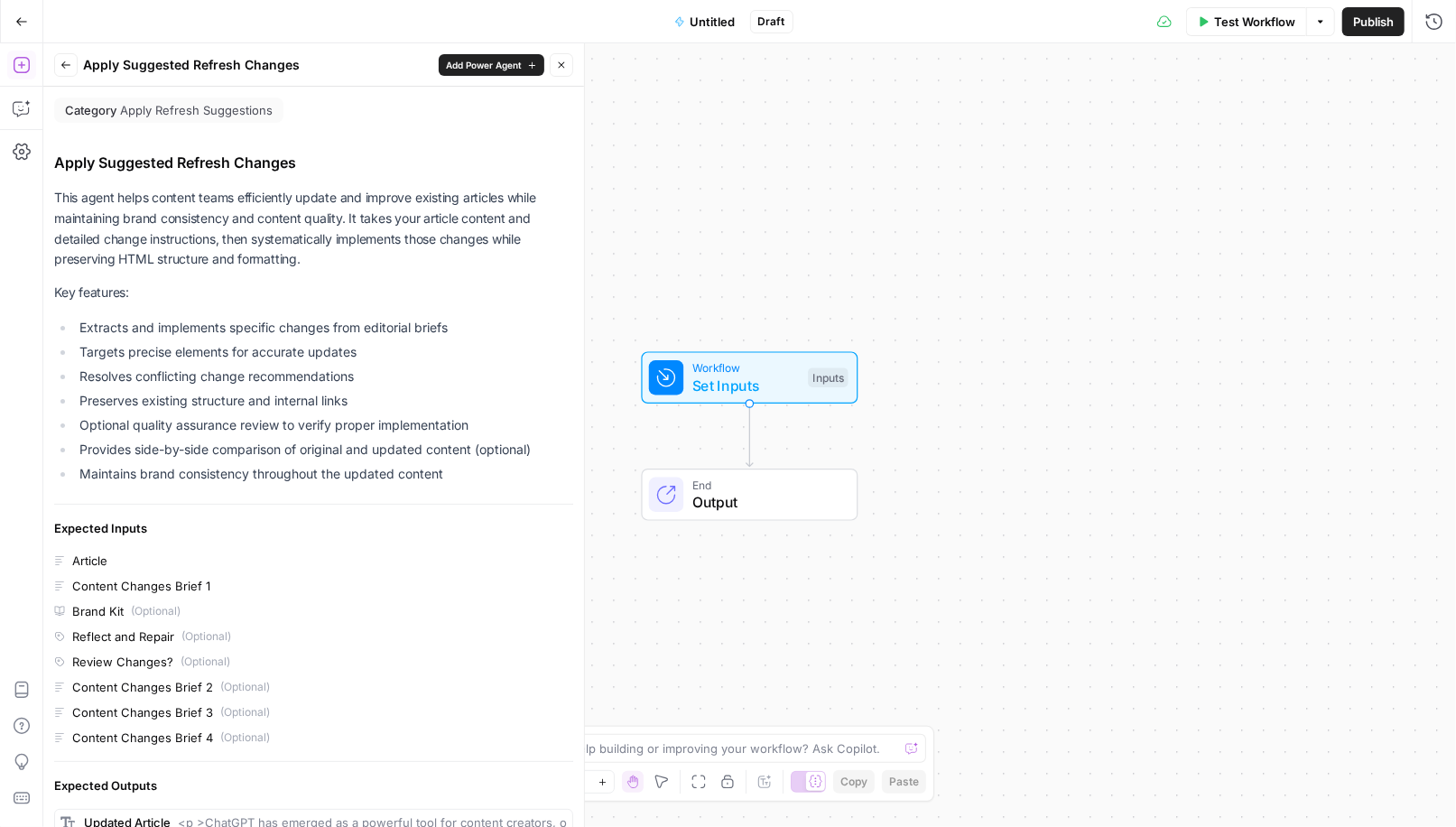
click at [66, 68] on icon "button" at bounding box center [65, 64] width 10 height 10
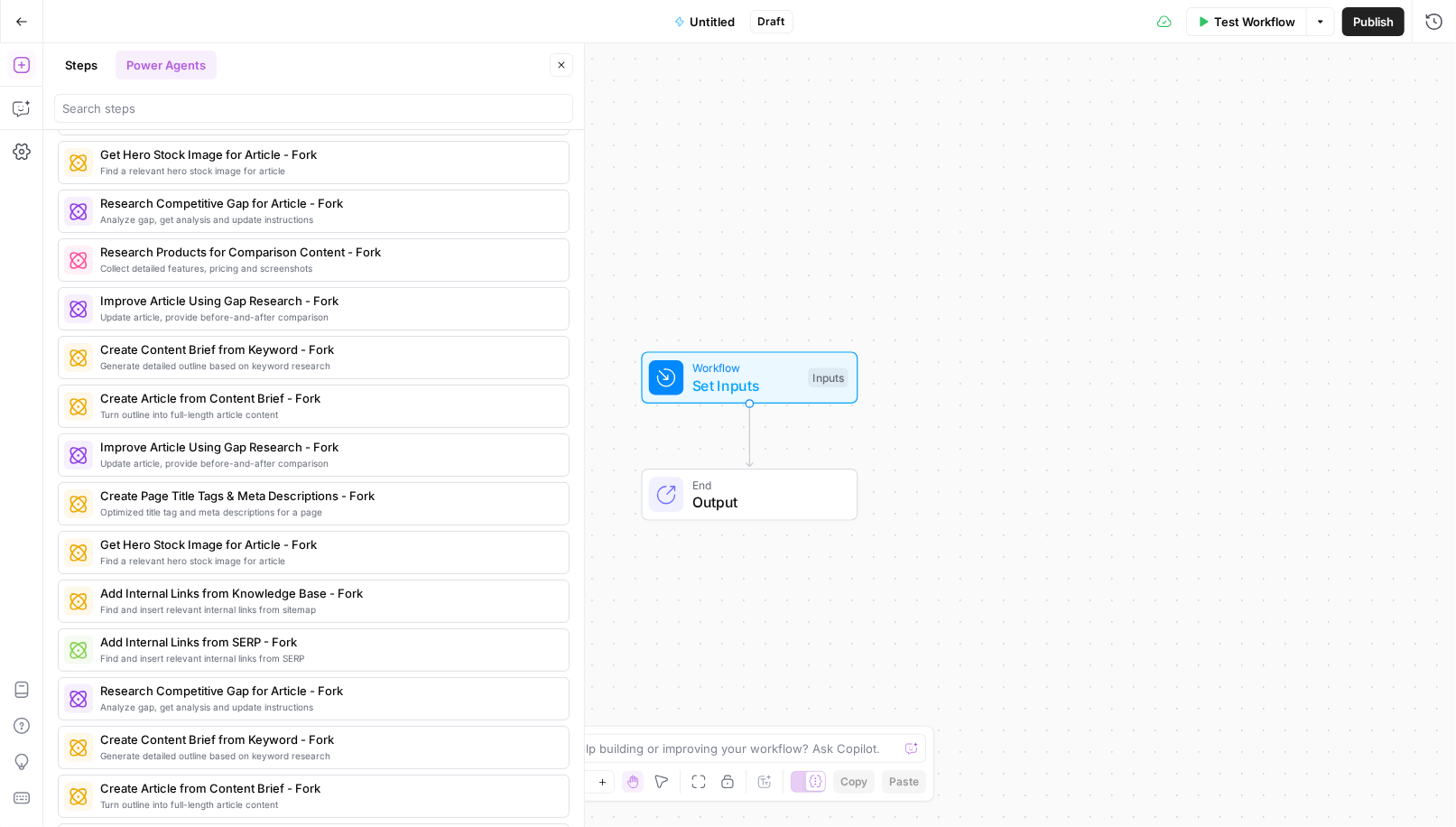
scroll to position [1762, 0]
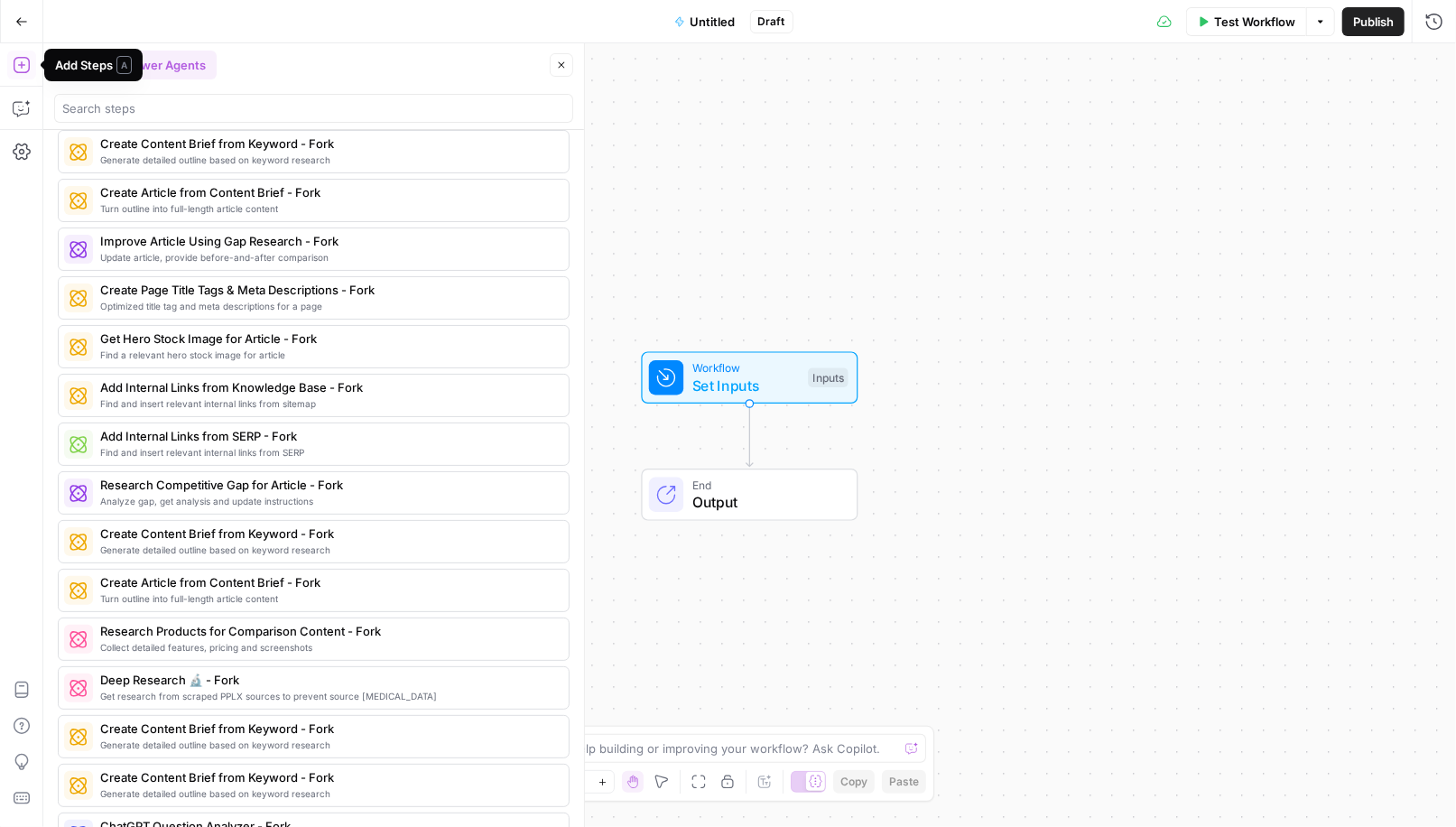
click at [13, 20] on button "Go Back" at bounding box center [22, 22] width 32 height 32
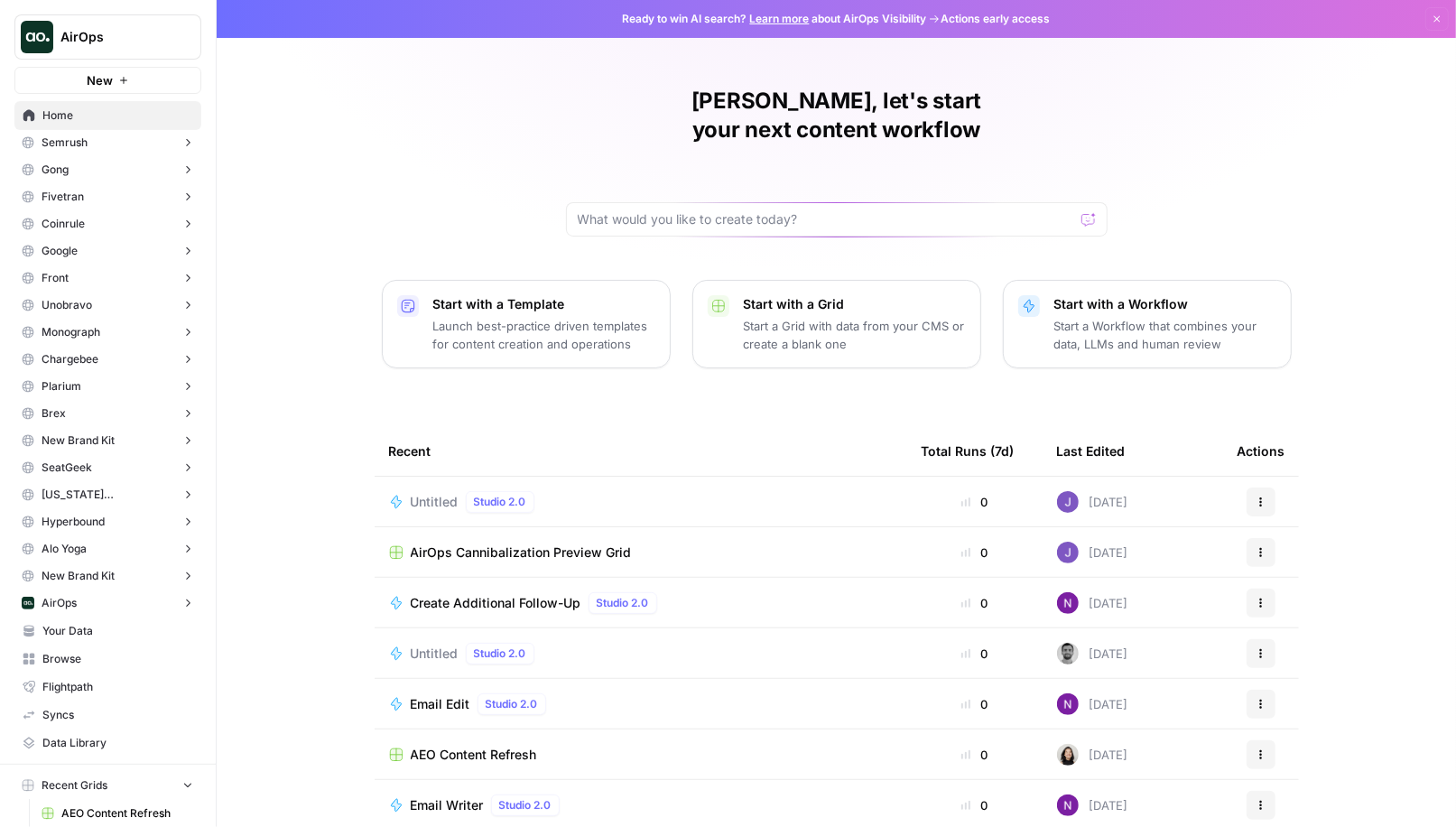
click at [77, 47] on button "AirOps" at bounding box center [108, 37] width 187 height 45
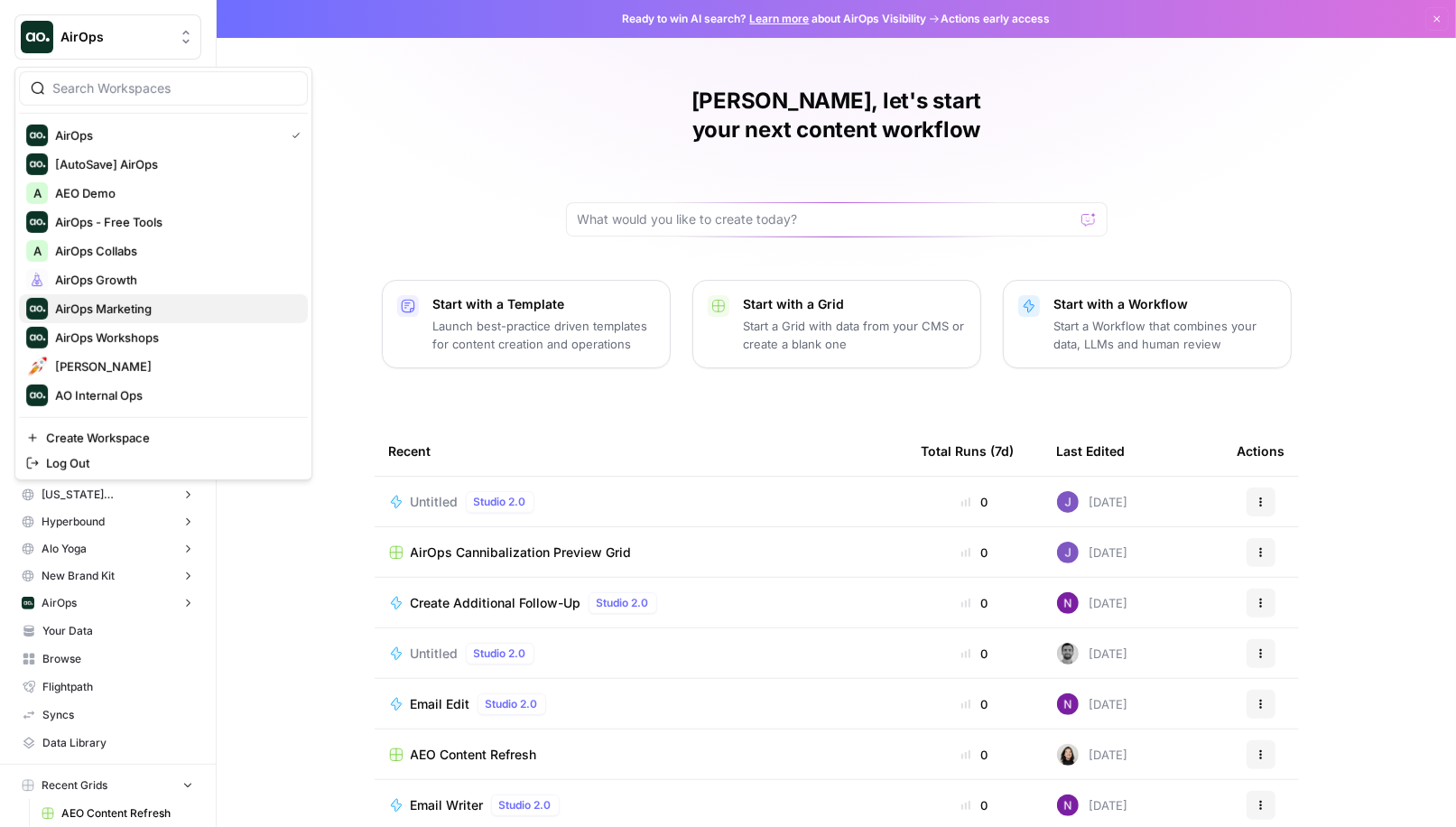
click at [93, 309] on span "AirOps Marketing" at bounding box center [174, 308] width 238 height 18
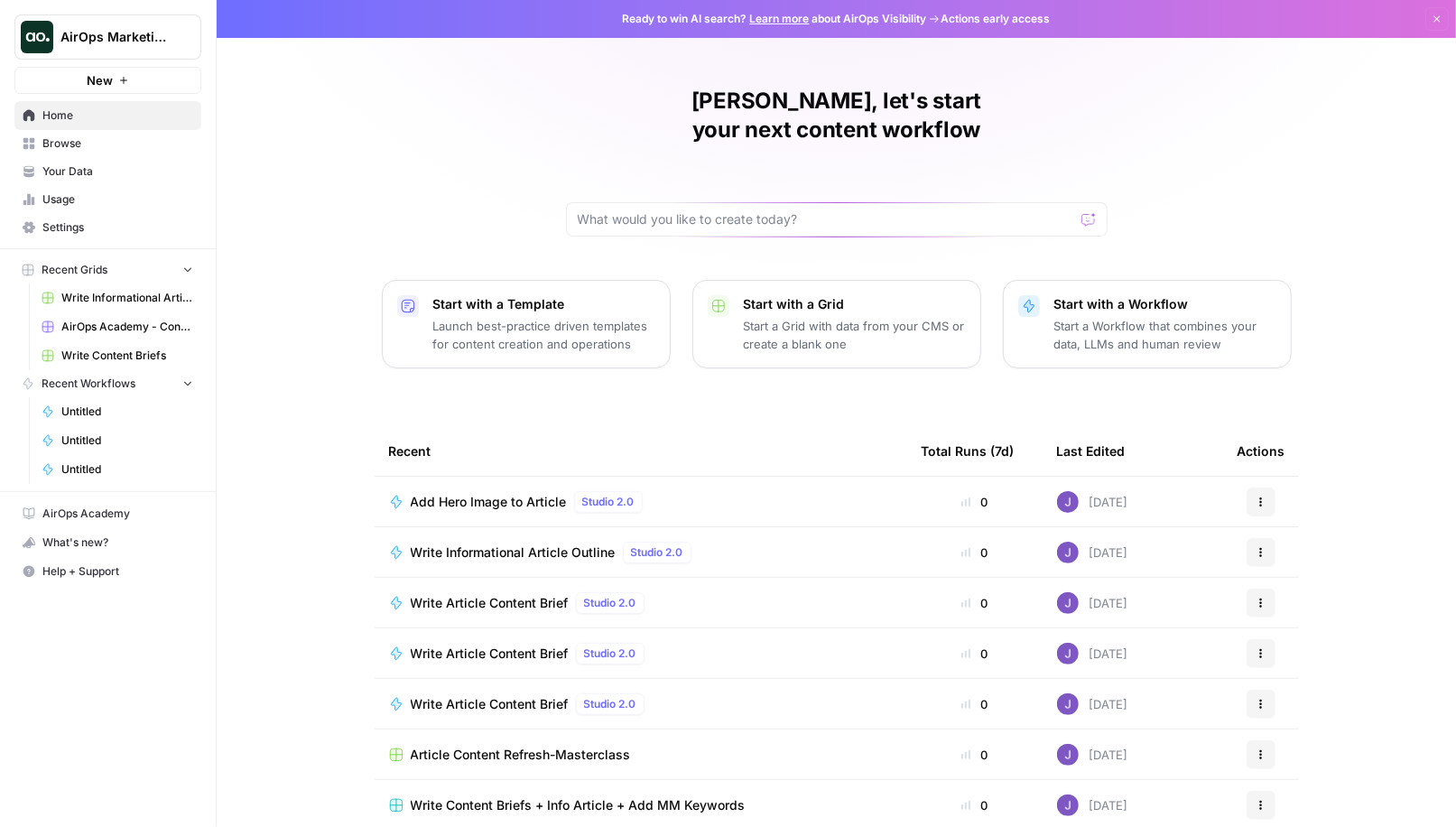
click at [125, 79] on icon "button" at bounding box center [123, 79] width 10 height 10
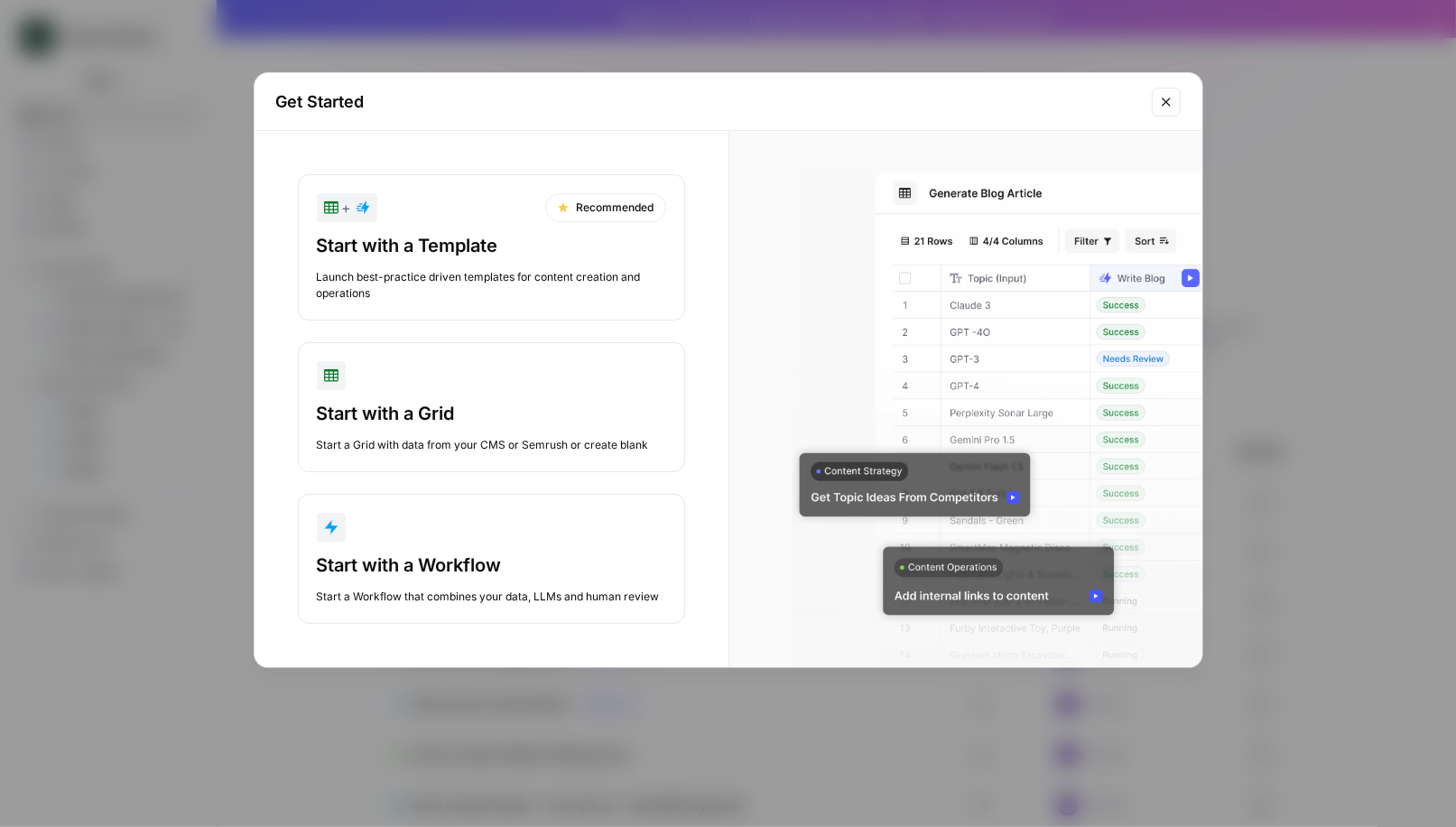
click at [519, 263] on div "Start with a Template Launch best-practice driven templates for content creatio…" at bounding box center [491, 267] width 349 height 69
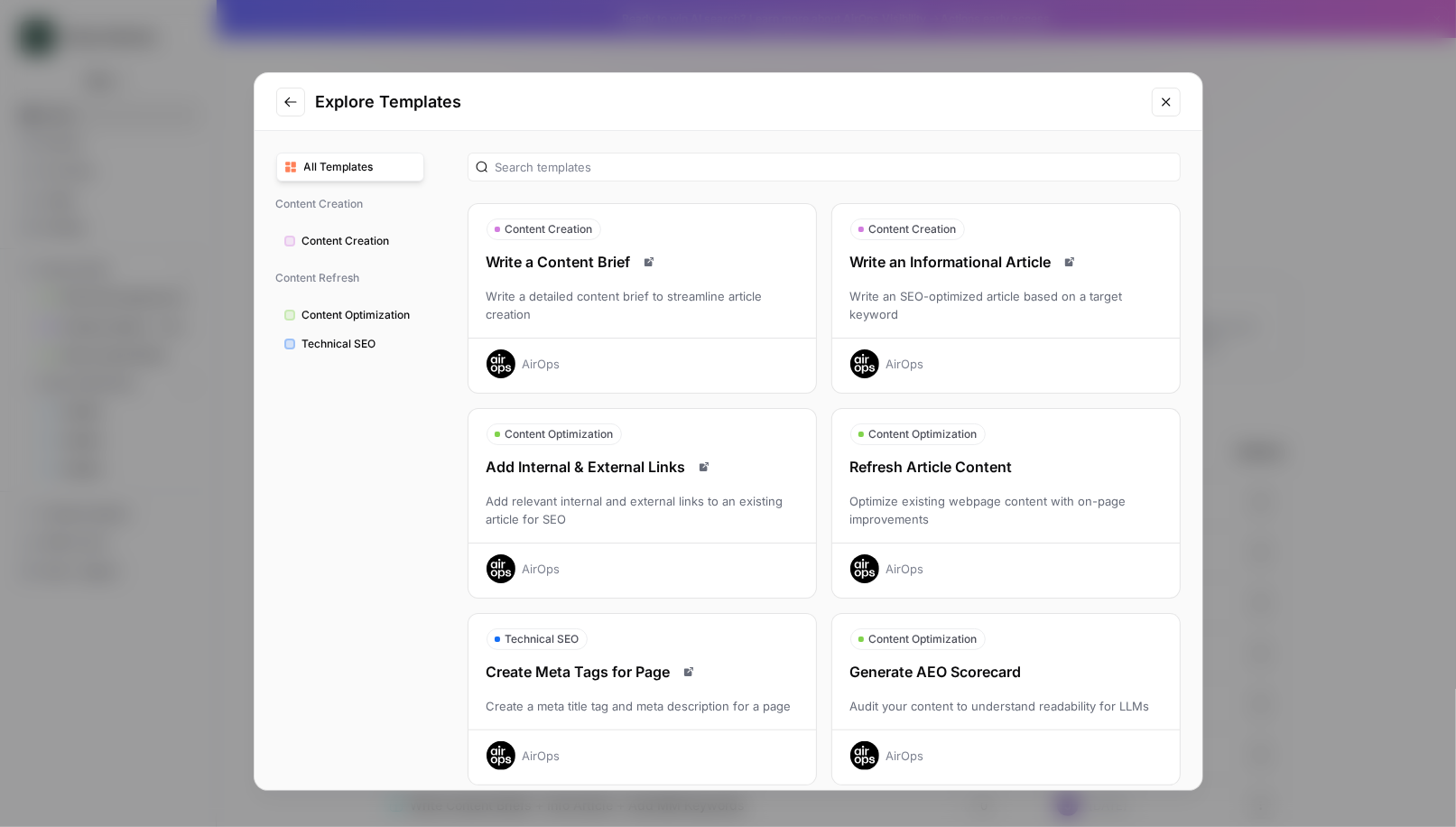
click at [288, 106] on icon "Go to previous step" at bounding box center [290, 101] width 14 height 14
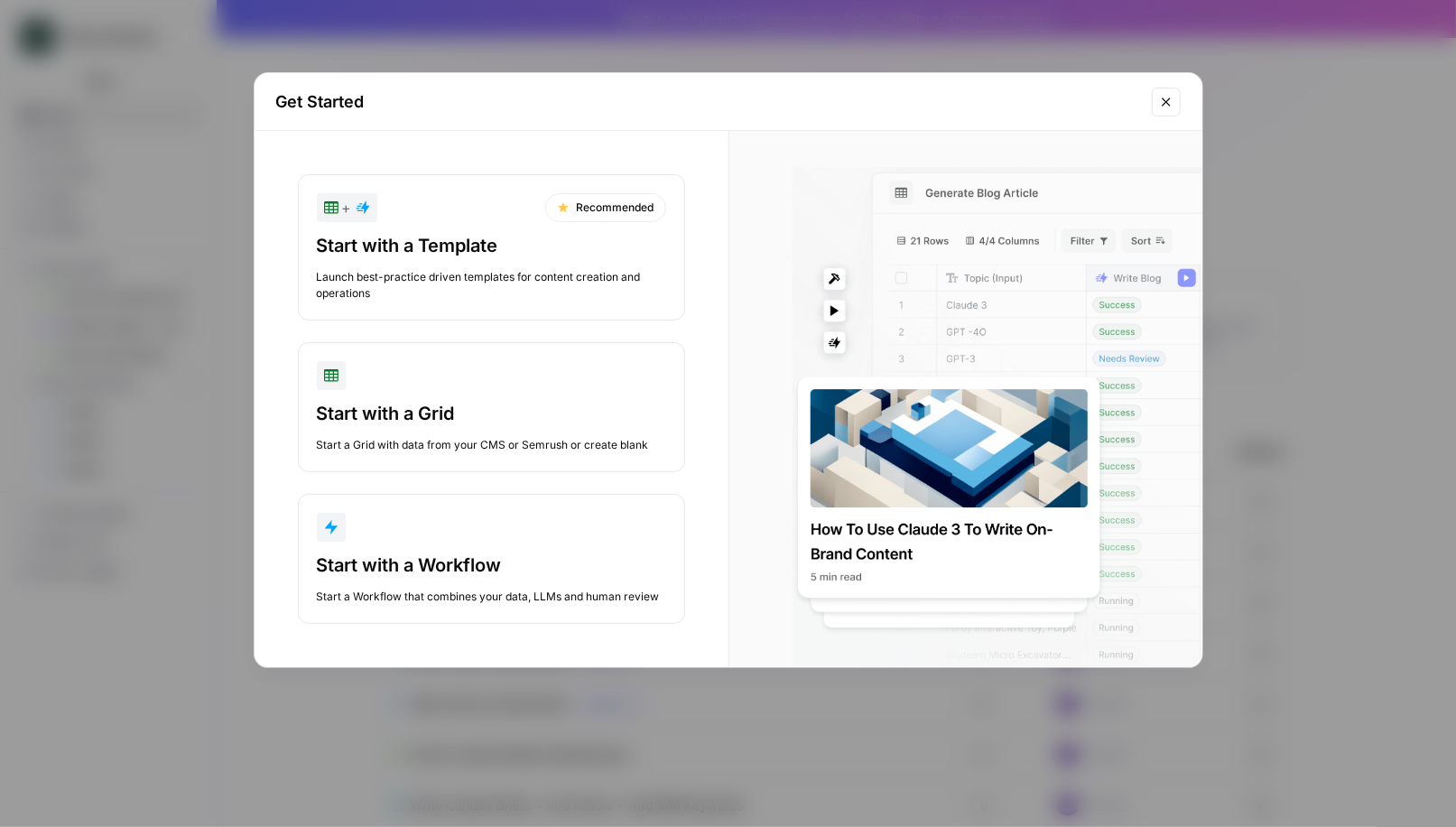
click at [1167, 96] on icon "Close modal" at bounding box center [1166, 101] width 14 height 14
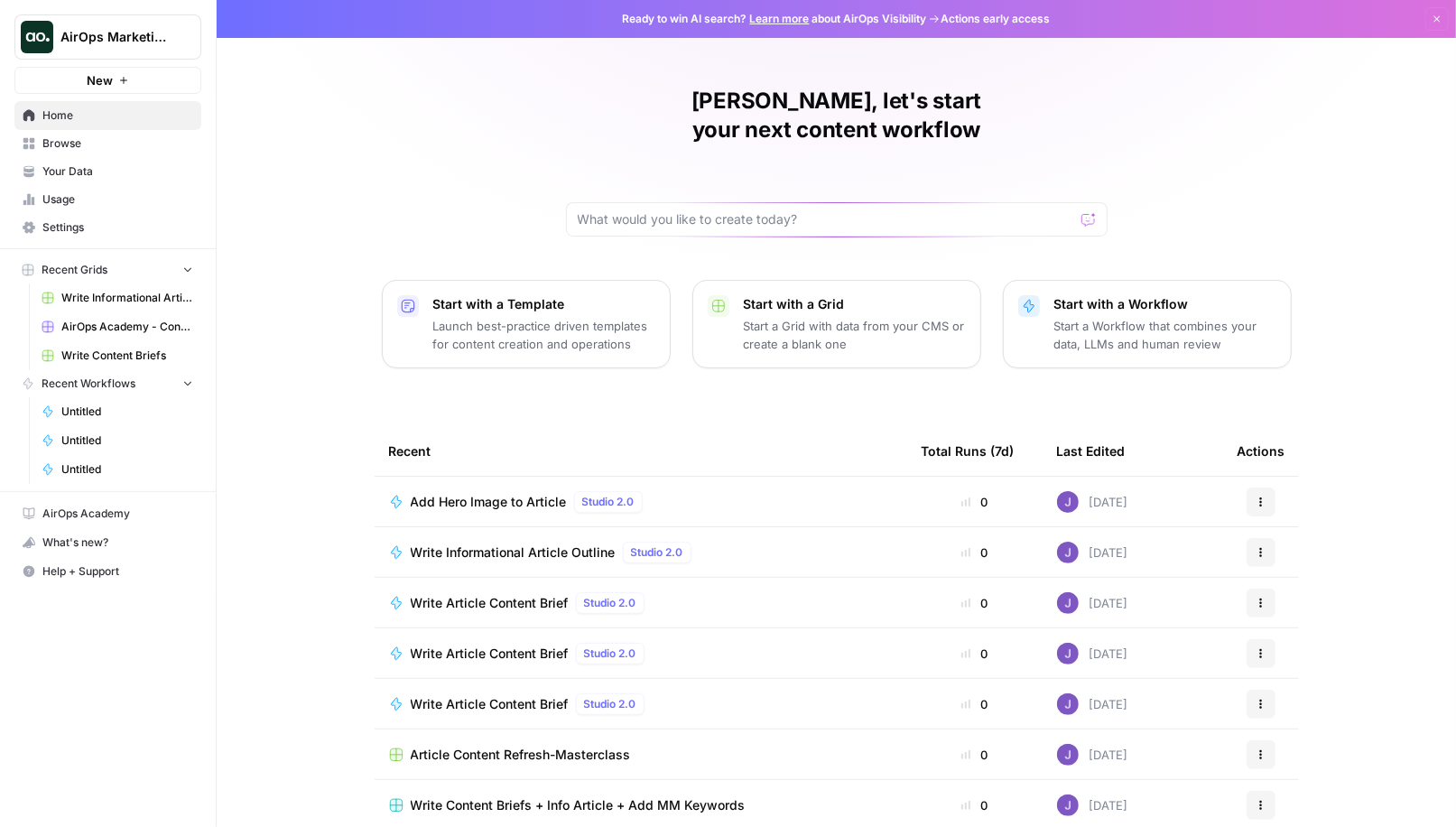
scroll to position [1, 0]
click at [101, 262] on span "Recent Grids" at bounding box center [75, 269] width 66 height 16
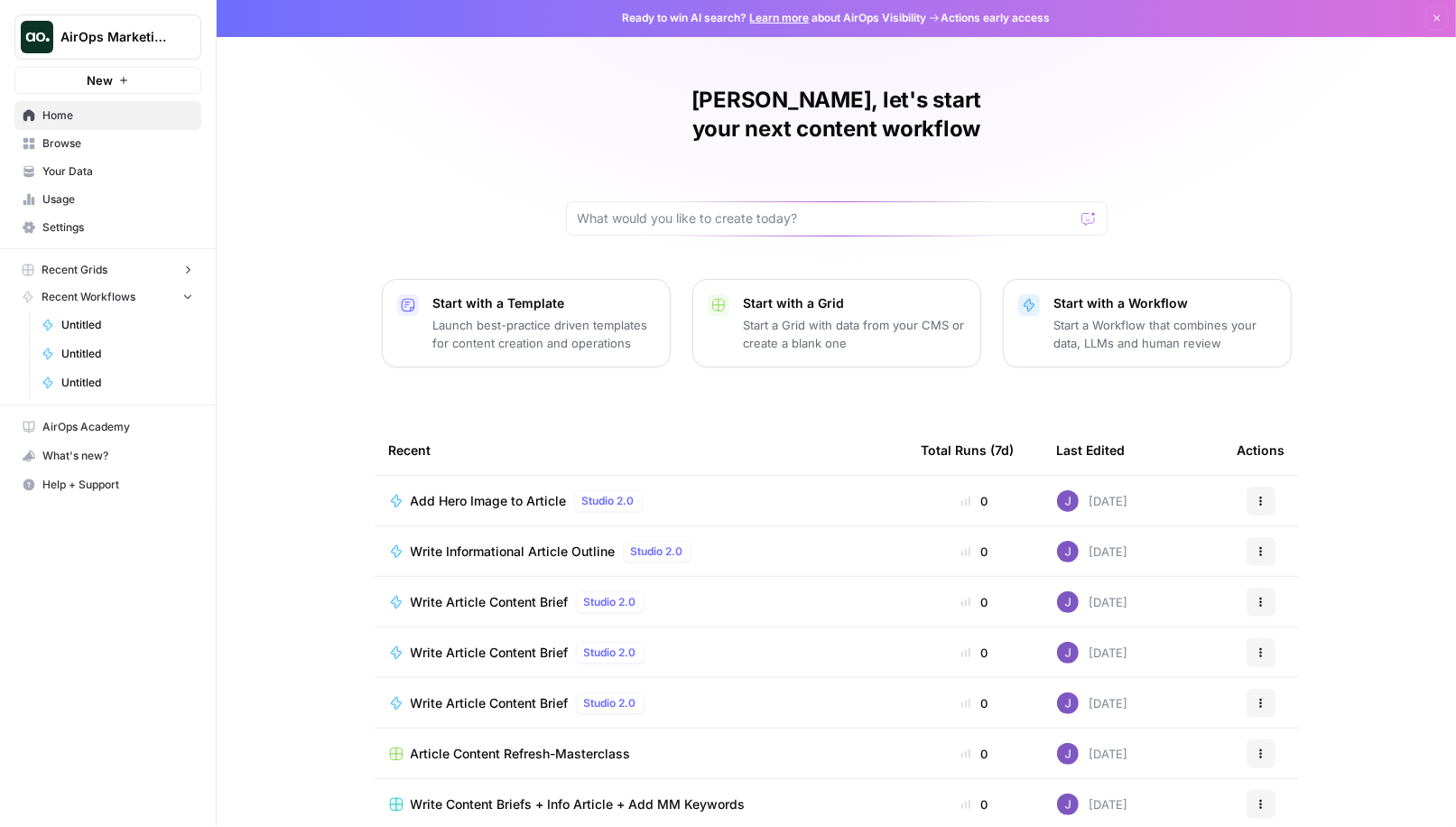
click at [101, 262] on span "Recent Grids" at bounding box center [75, 269] width 66 height 16
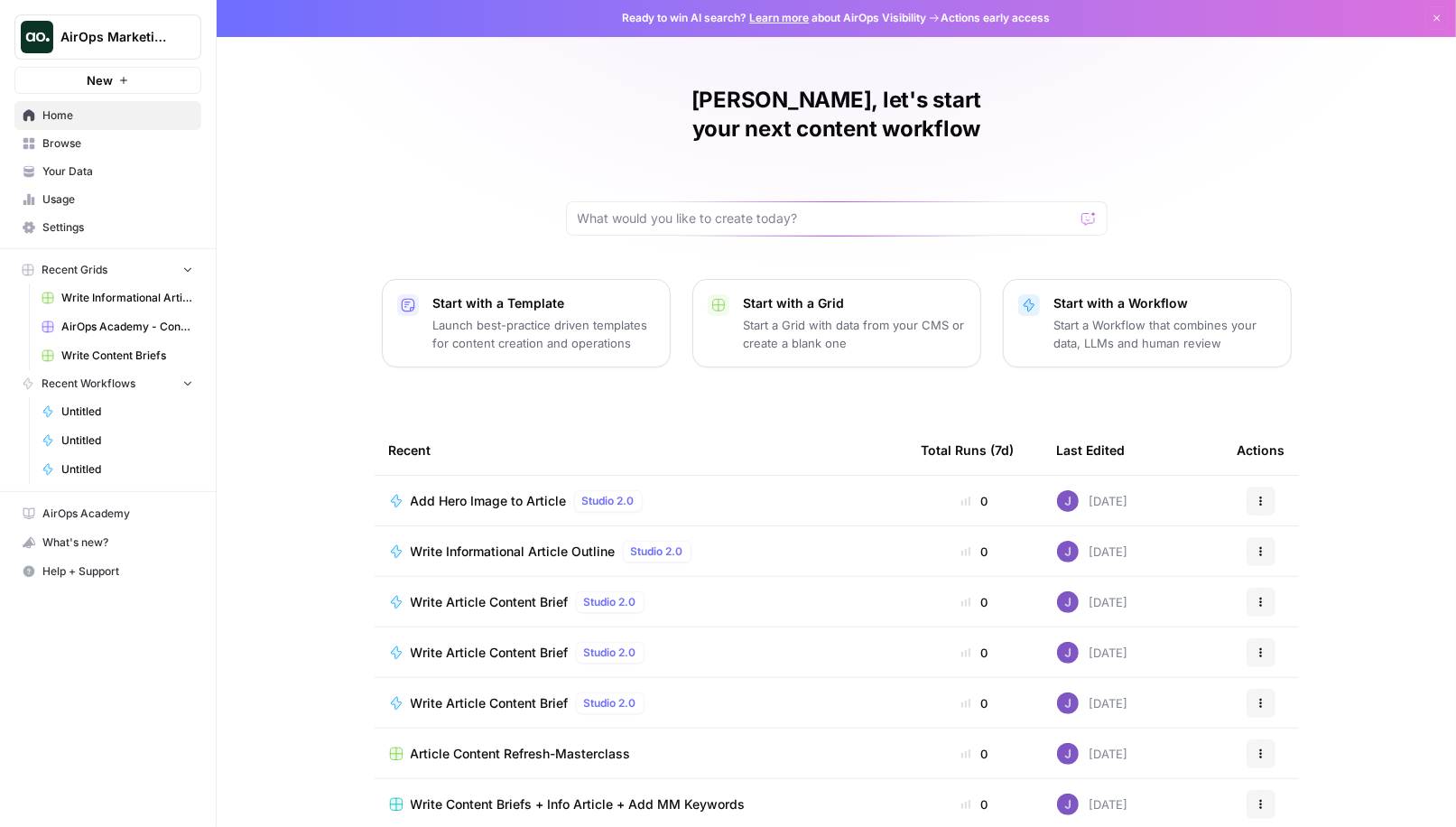
click at [189, 271] on icon "button" at bounding box center [187, 268] width 12 height 12
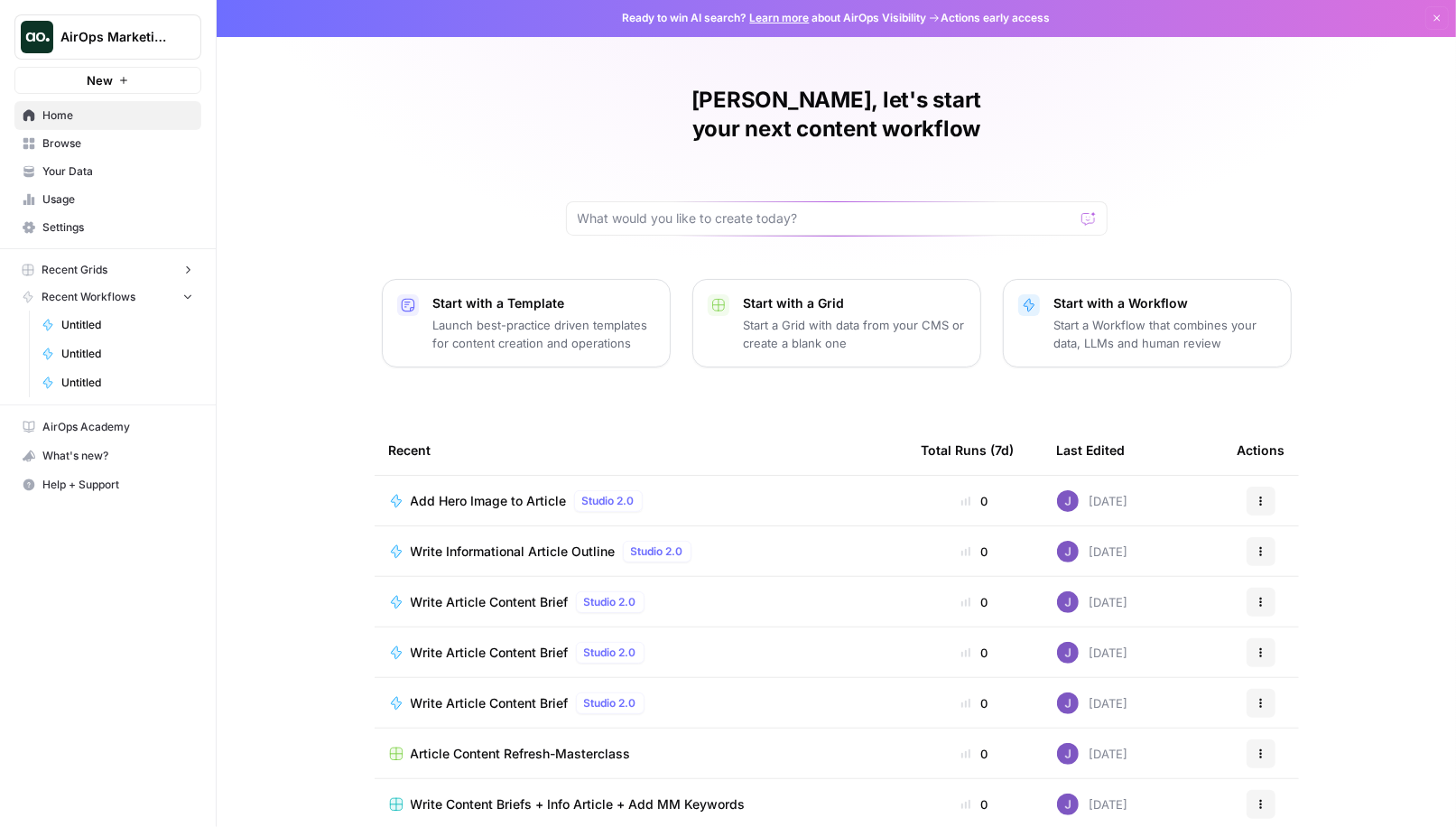
click at [189, 271] on icon "button" at bounding box center [187, 269] width 12 height 12
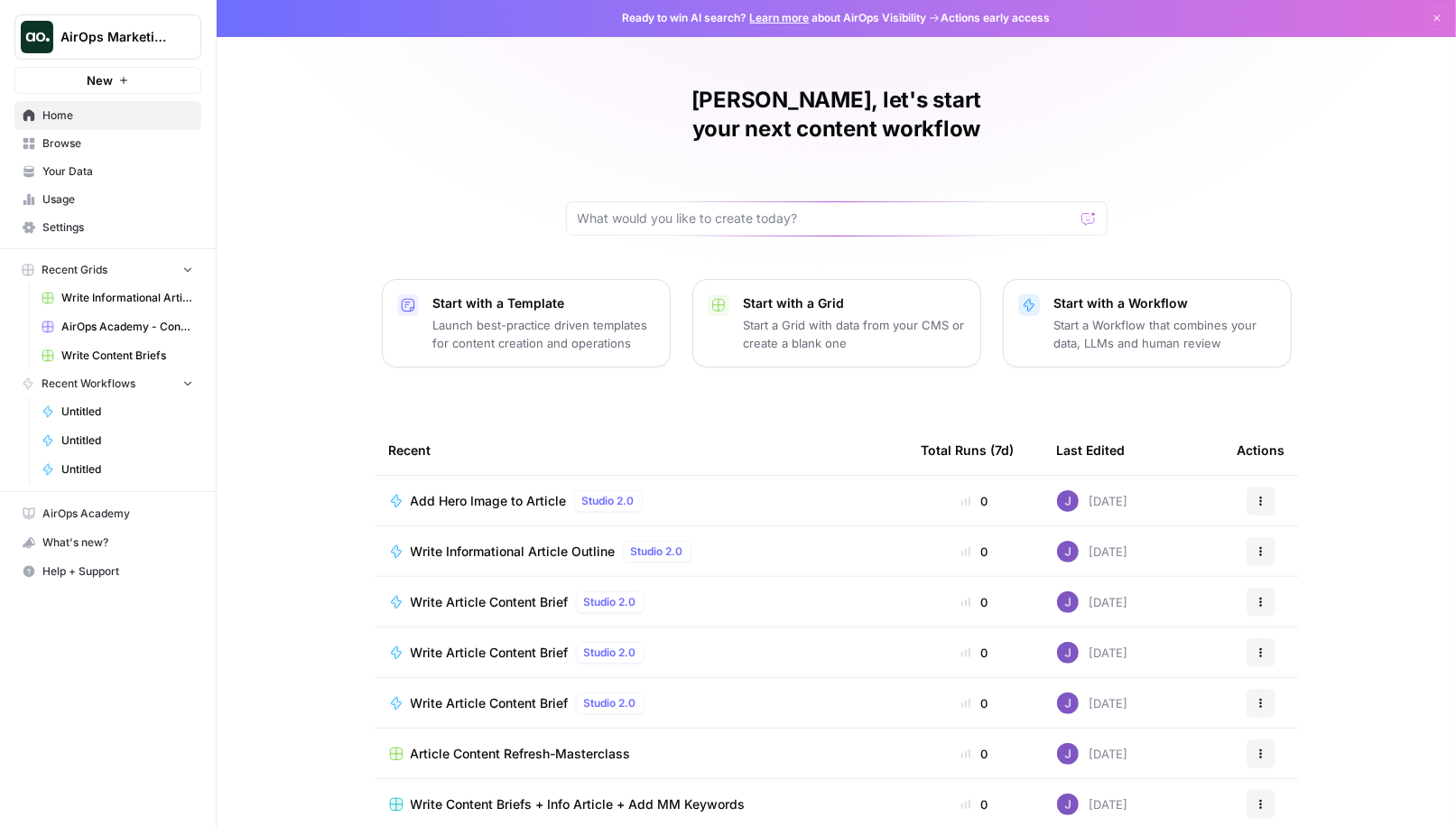
click at [96, 145] on span "Browse" at bounding box center [117, 143] width 150 height 16
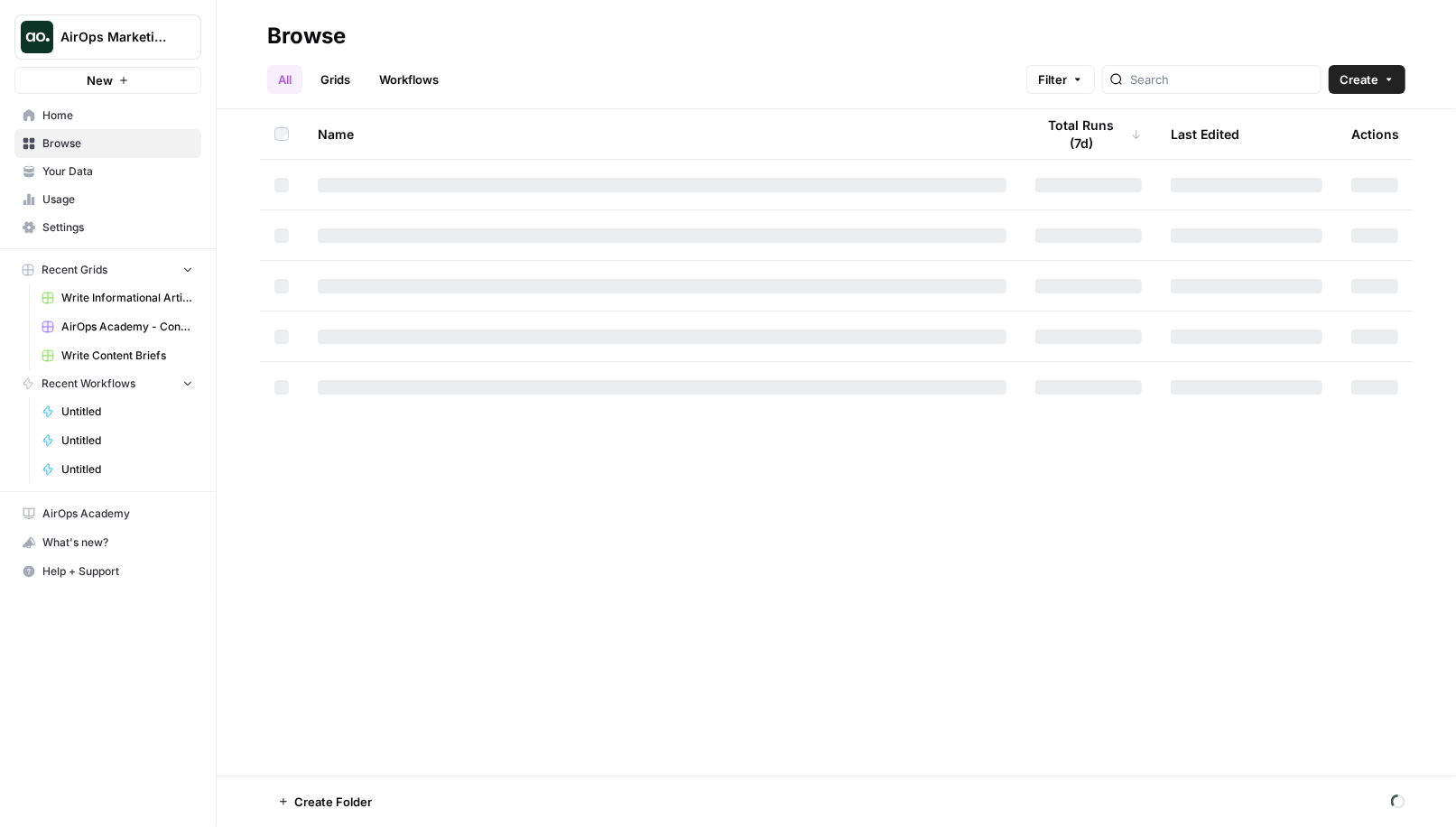
click at [337, 83] on link "Grids" at bounding box center [335, 79] width 51 height 29
click at [1222, 83] on input "search" at bounding box center [1222, 78] width 183 height 18
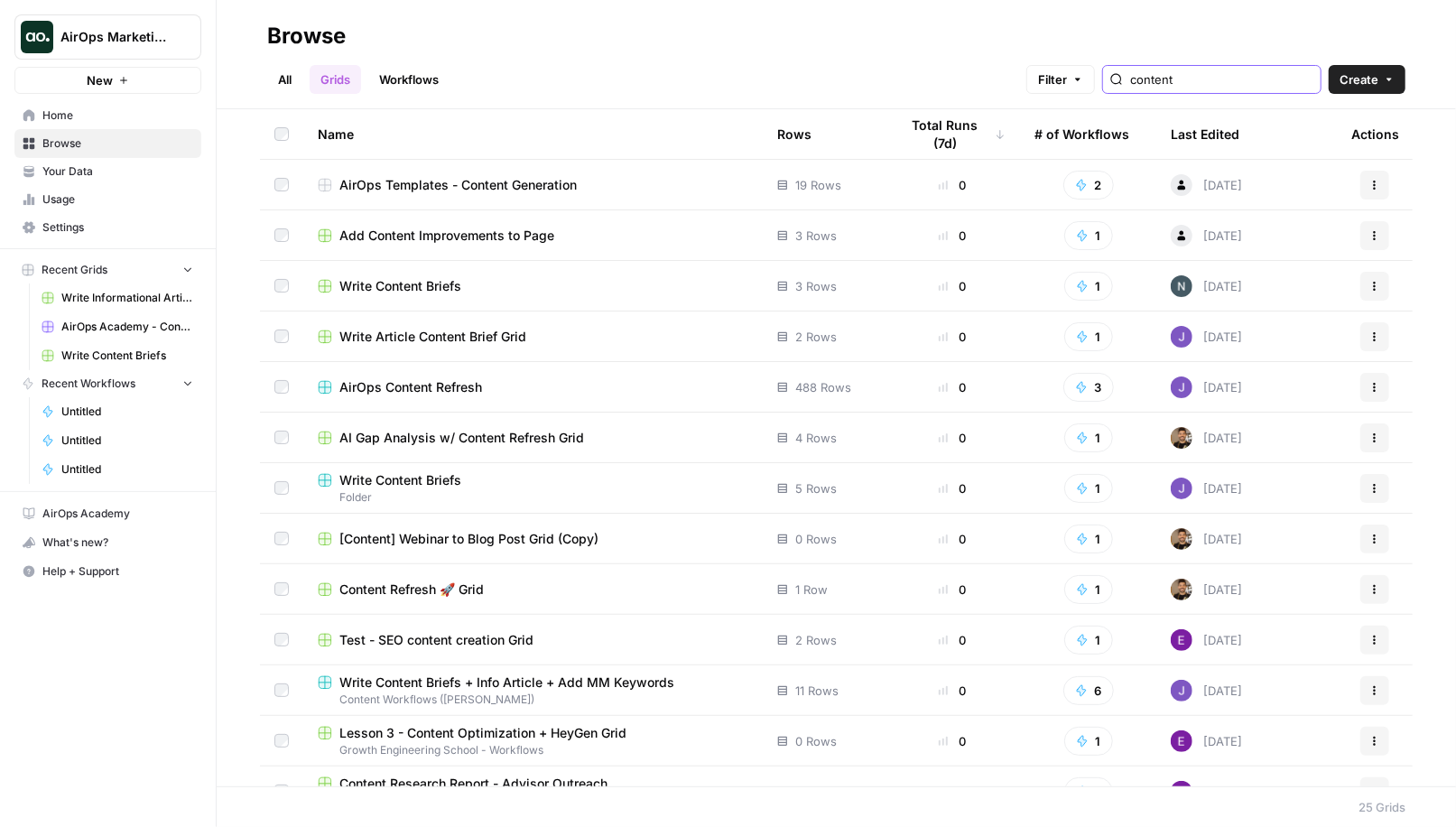
type input "content"
click at [152, 43] on span "AirOps Marketing" at bounding box center [115, 37] width 110 height 18
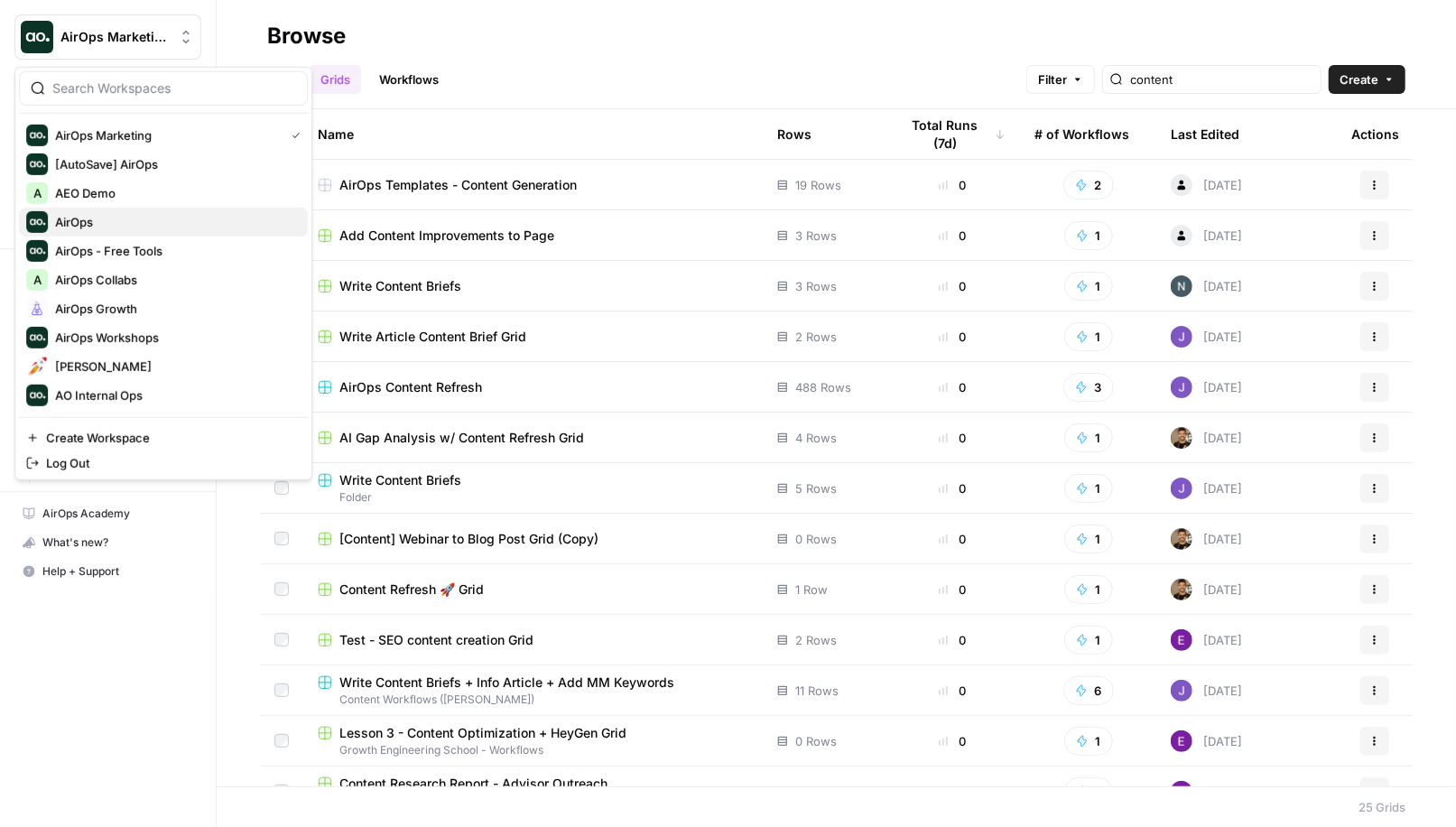
click at [124, 220] on span "AirOps" at bounding box center [174, 221] width 238 height 18
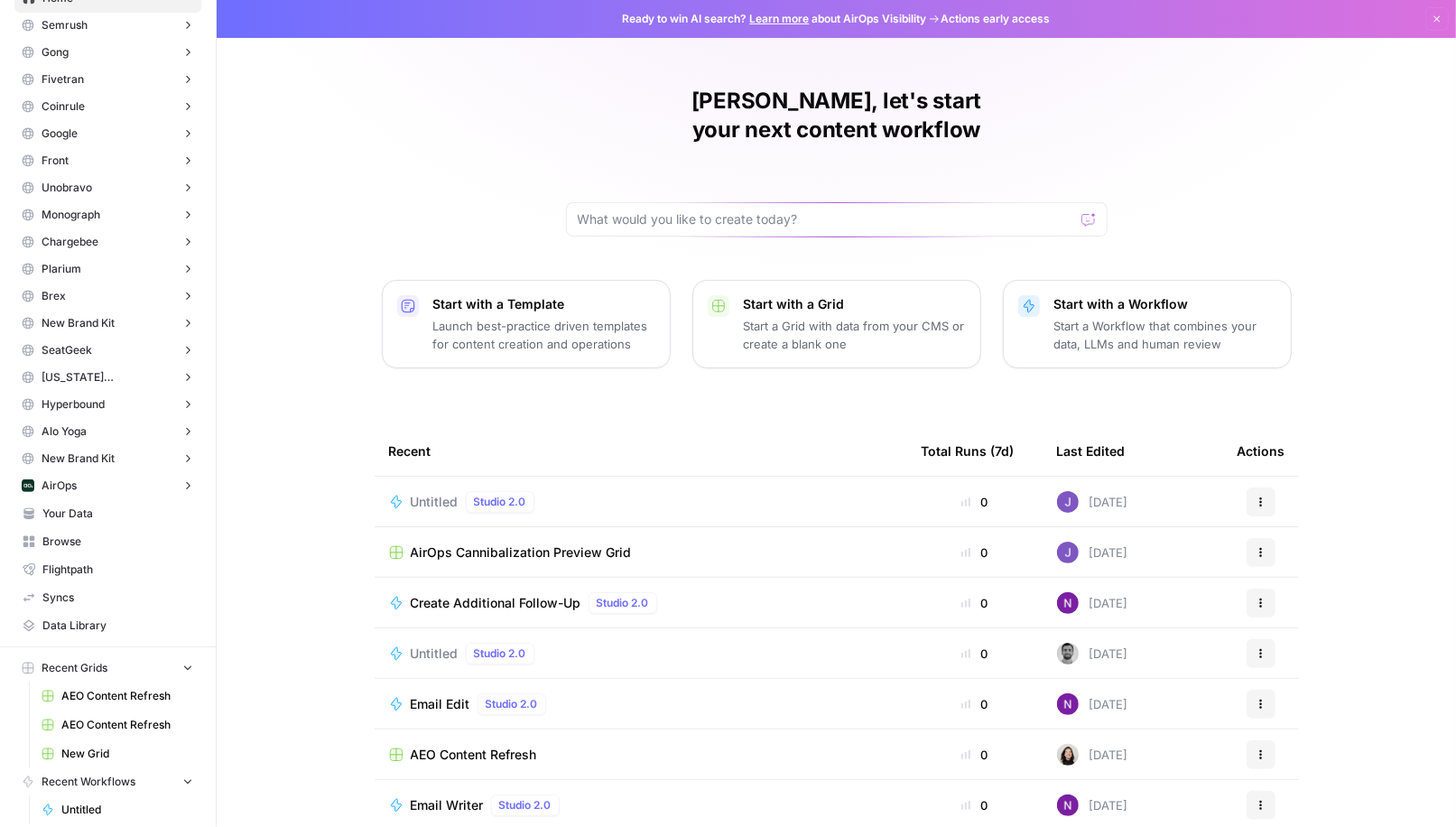
scroll to position [174, 0]
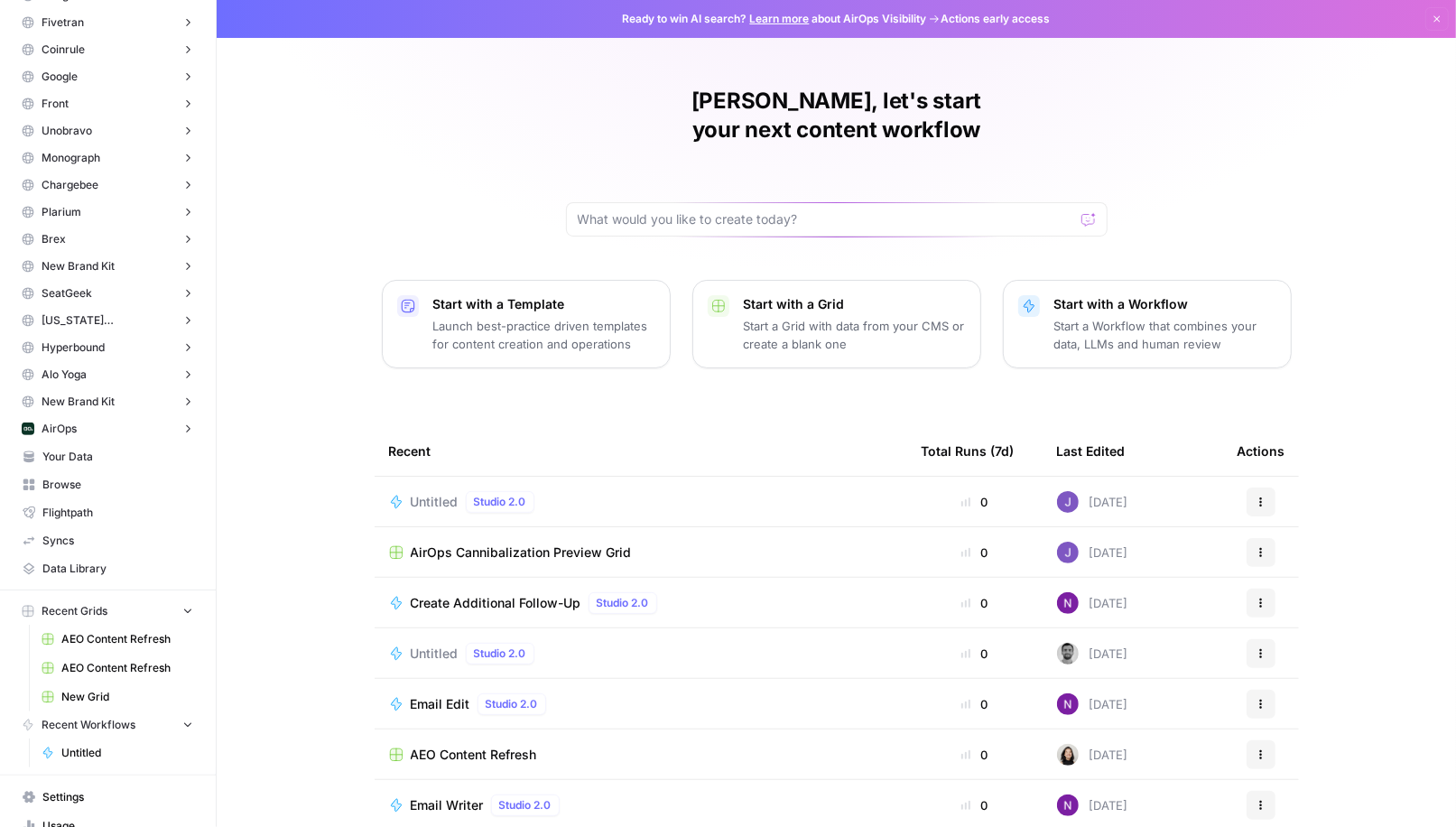
click at [67, 610] on span "Recent Grids" at bounding box center [75, 611] width 66 height 16
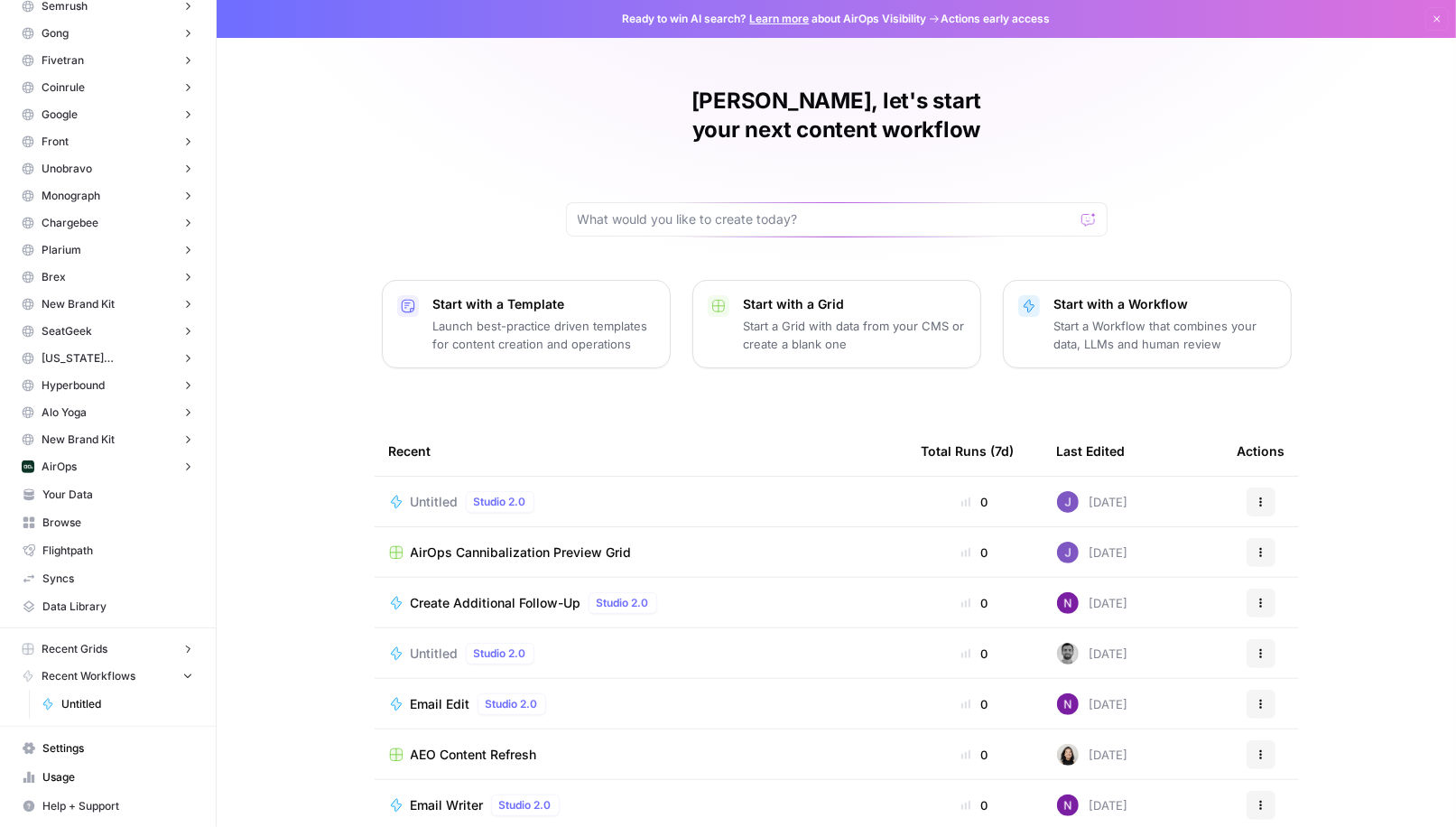
scroll to position [131, 0]
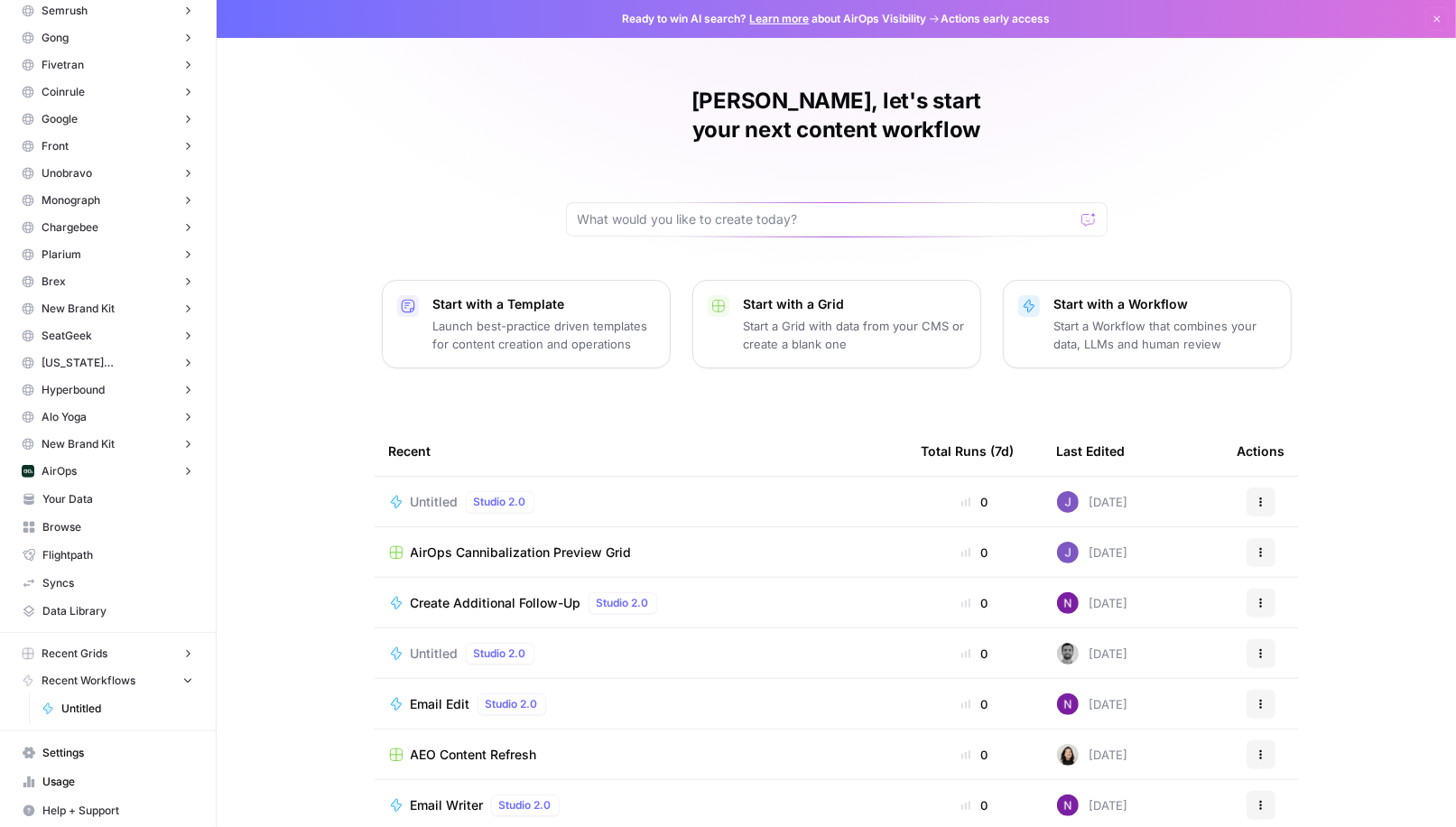
click at [189, 652] on icon "button" at bounding box center [188, 653] width 5 height 8
click at [123, 681] on span "AEO Content Refresh" at bounding box center [127, 681] width 131 height 16
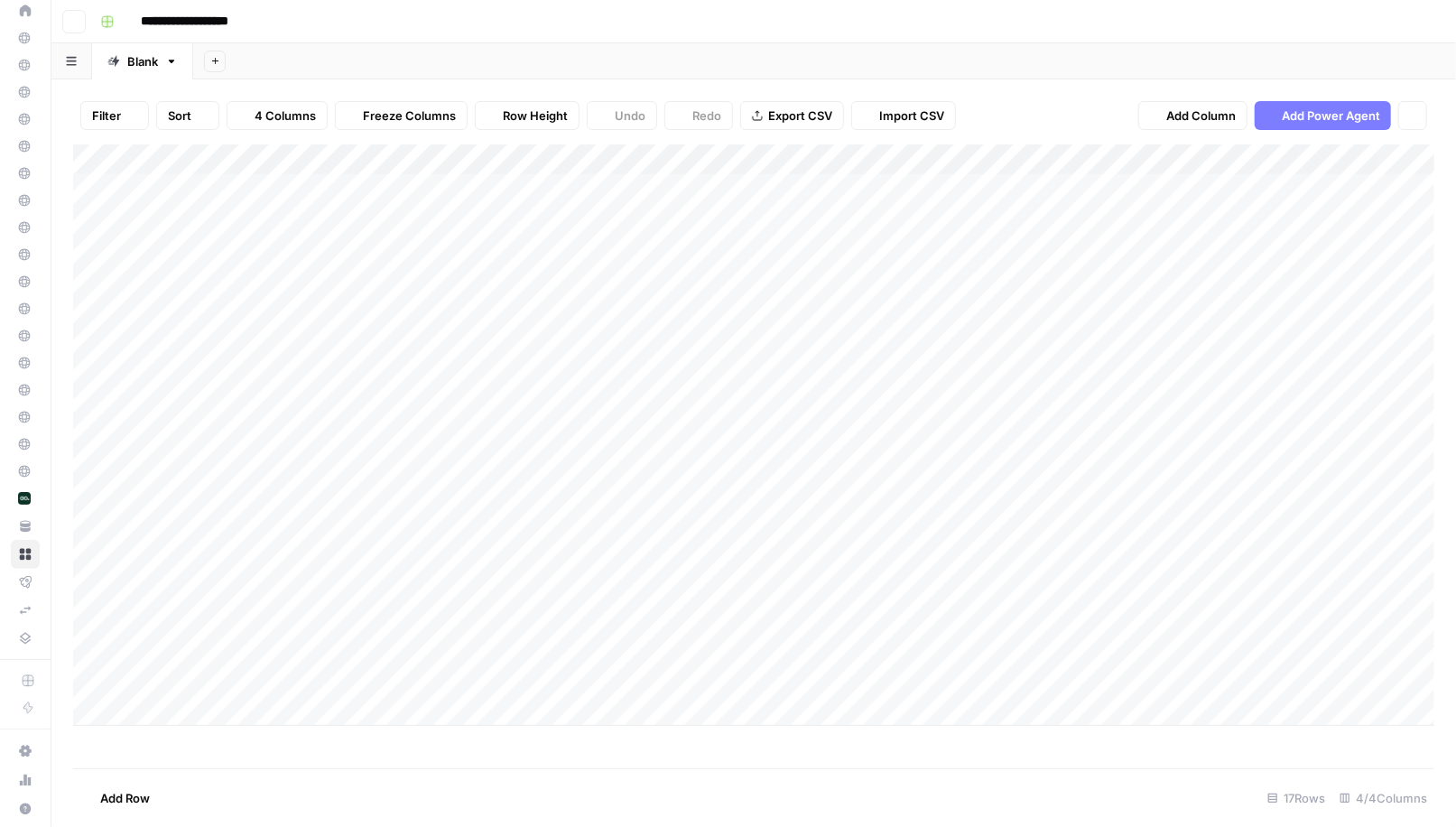
scroll to position [104, 0]
click at [79, 20] on button "Go back" at bounding box center [74, 22] width 24 height 24
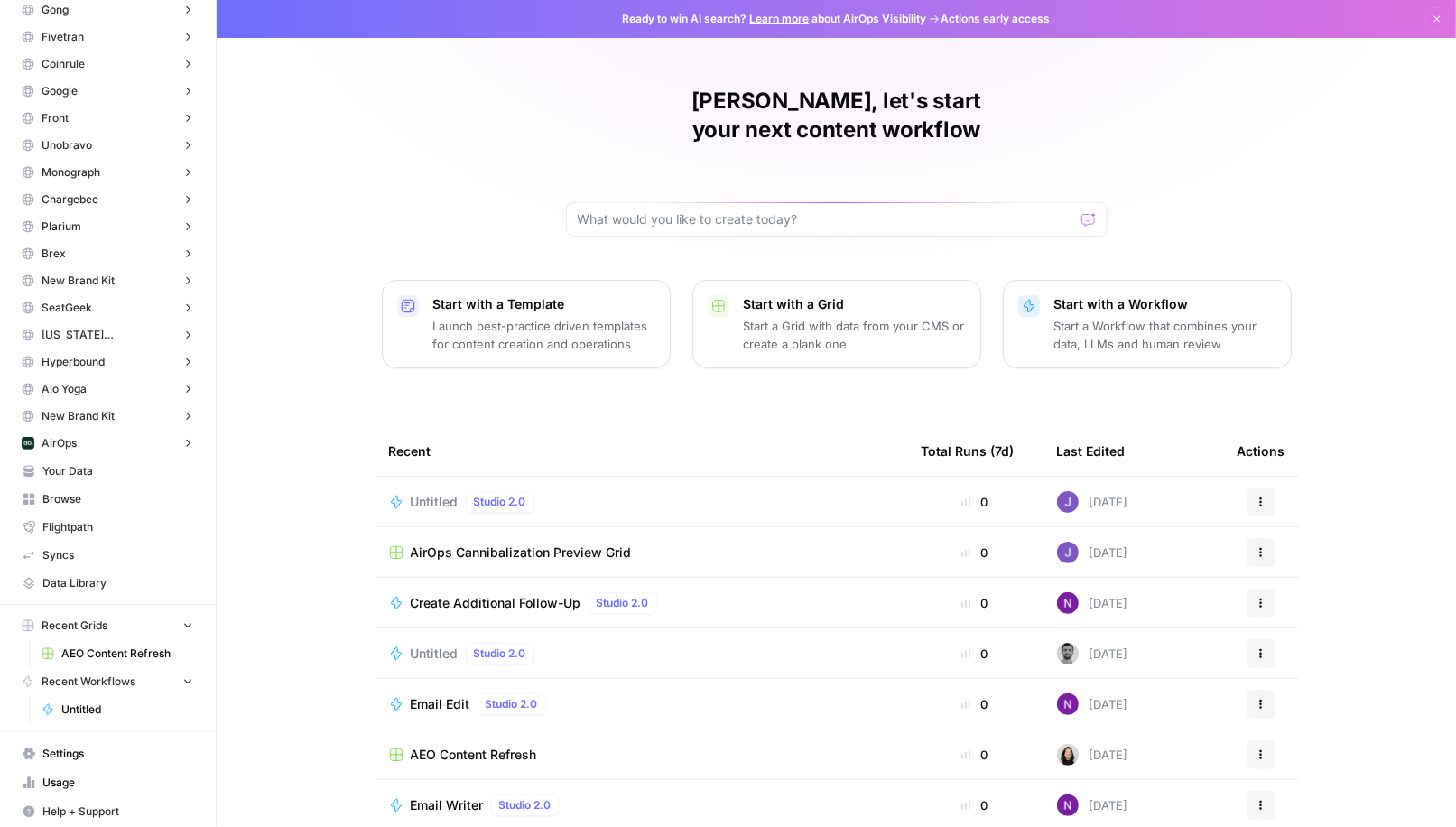
scroll to position [157, 0]
click at [62, 508] on span "Browse" at bounding box center [117, 501] width 150 height 16
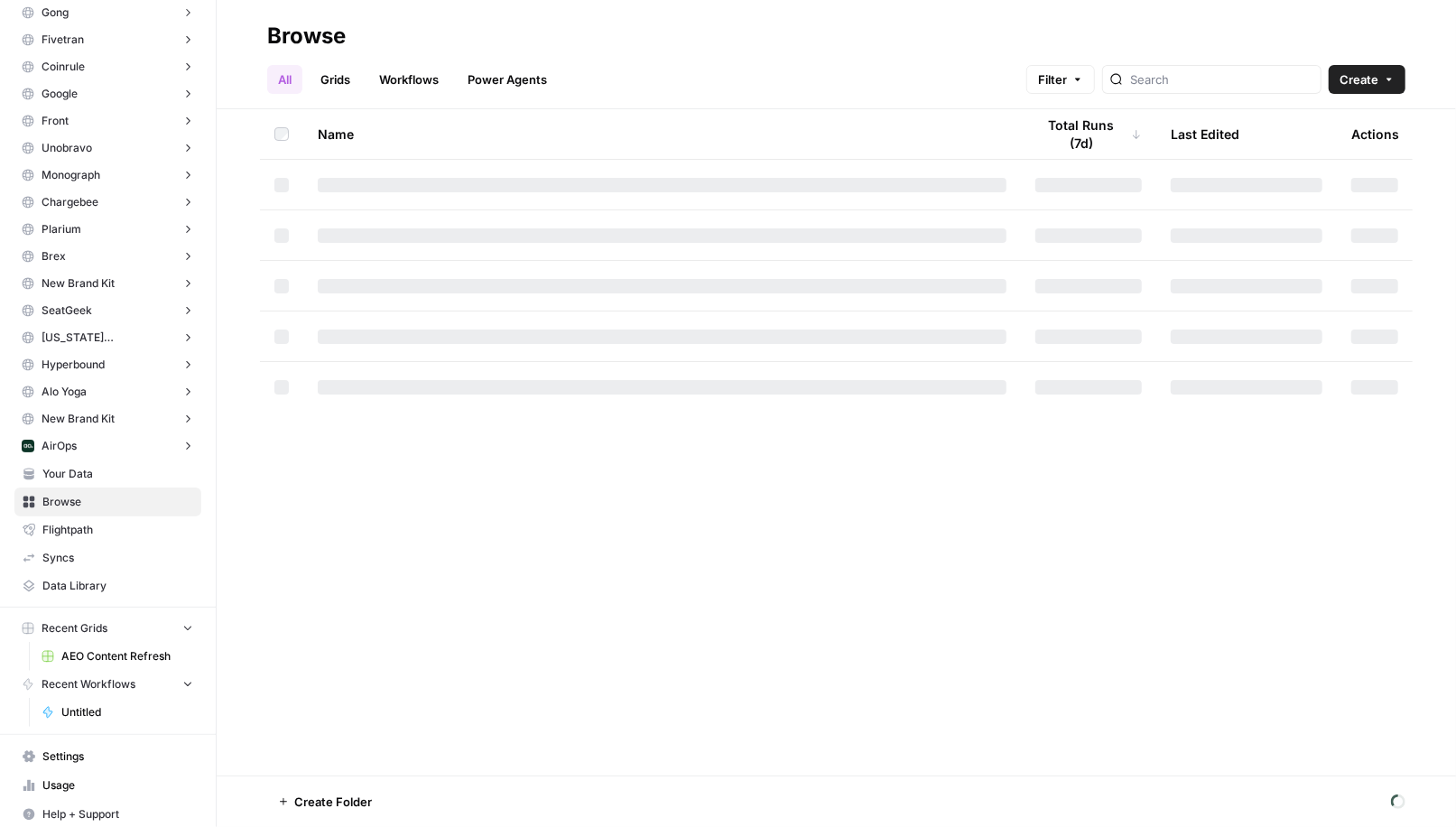
click at [338, 79] on link "Grids" at bounding box center [335, 79] width 51 height 29
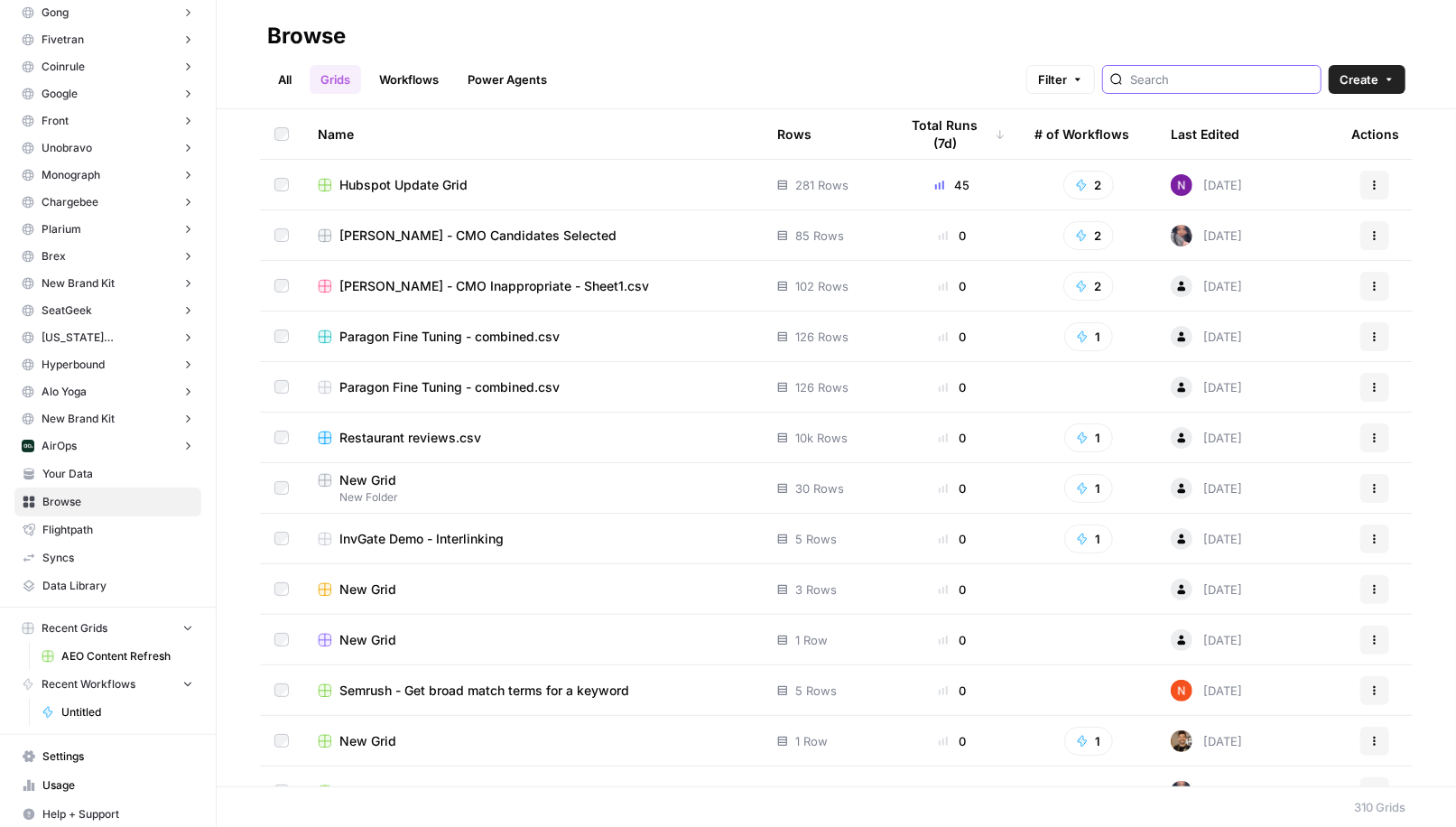
click at [1189, 76] on input "search" at bounding box center [1222, 78] width 183 height 18
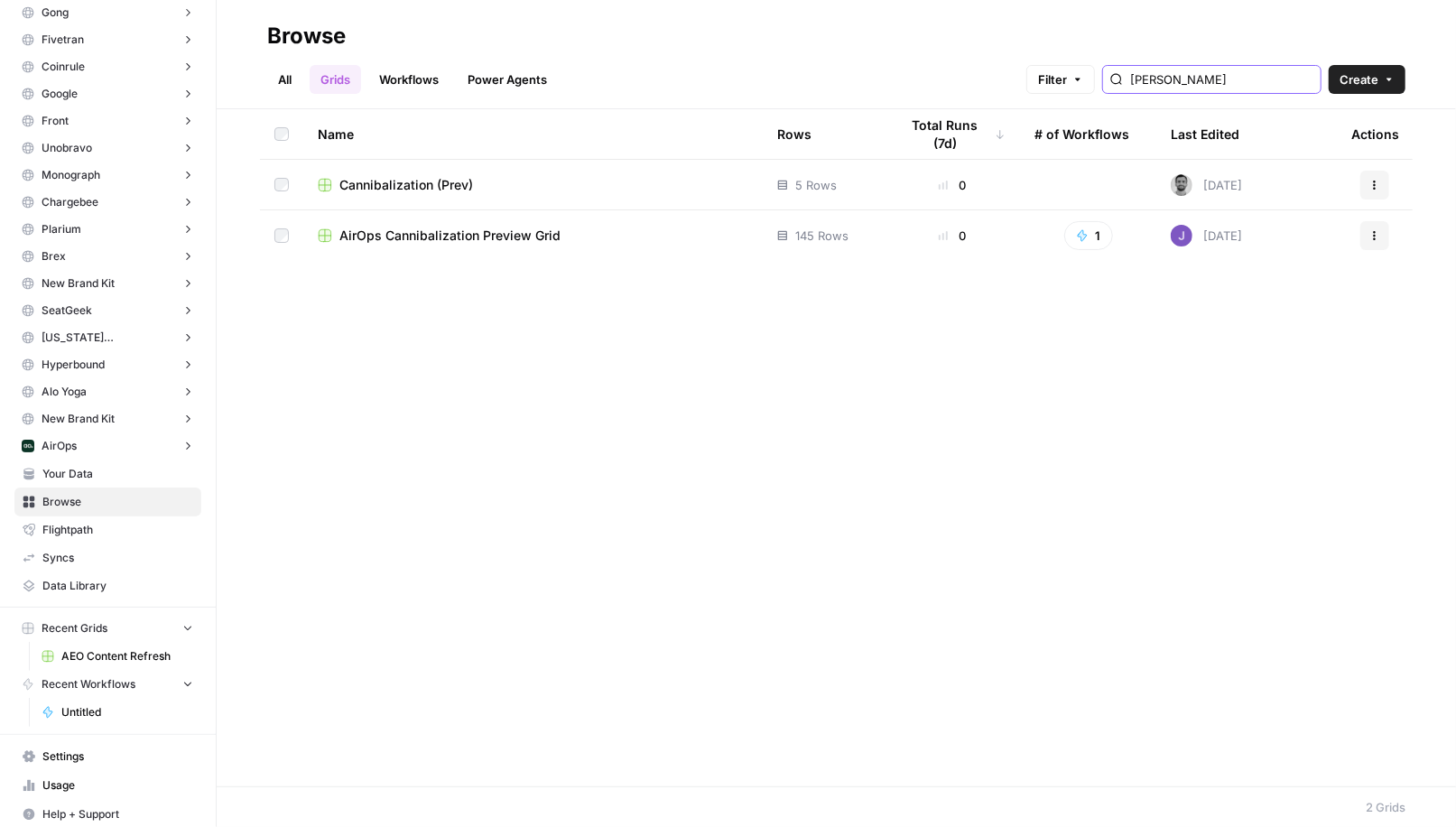
type input "cann"
click at [386, 233] on span "AirOps Cannibalization Preview Grid" at bounding box center [450, 235] width 221 height 18
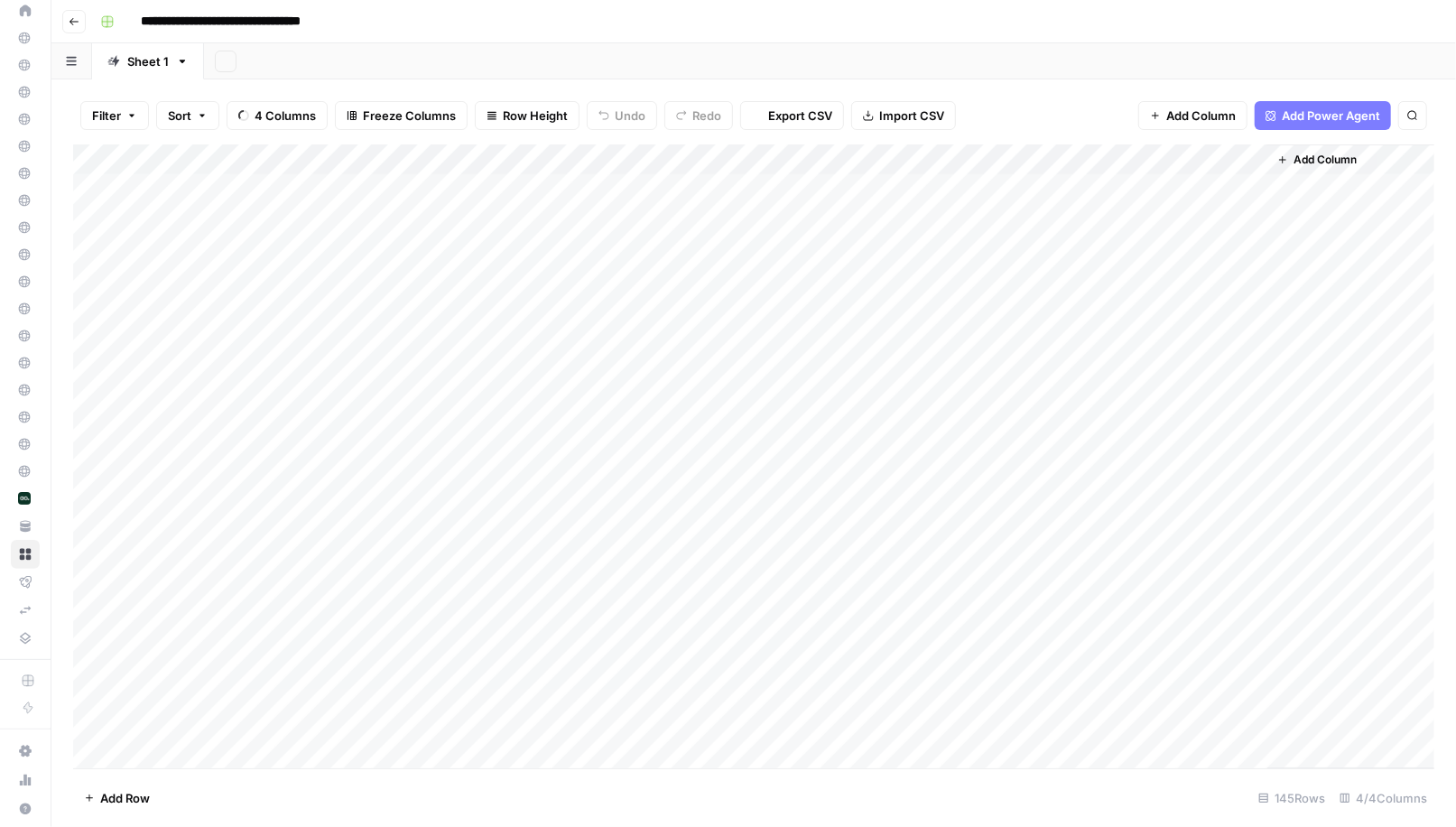
scroll to position [104, 0]
click at [1067, 158] on div "Add Column" at bounding box center [754, 457] width 1361 height 625
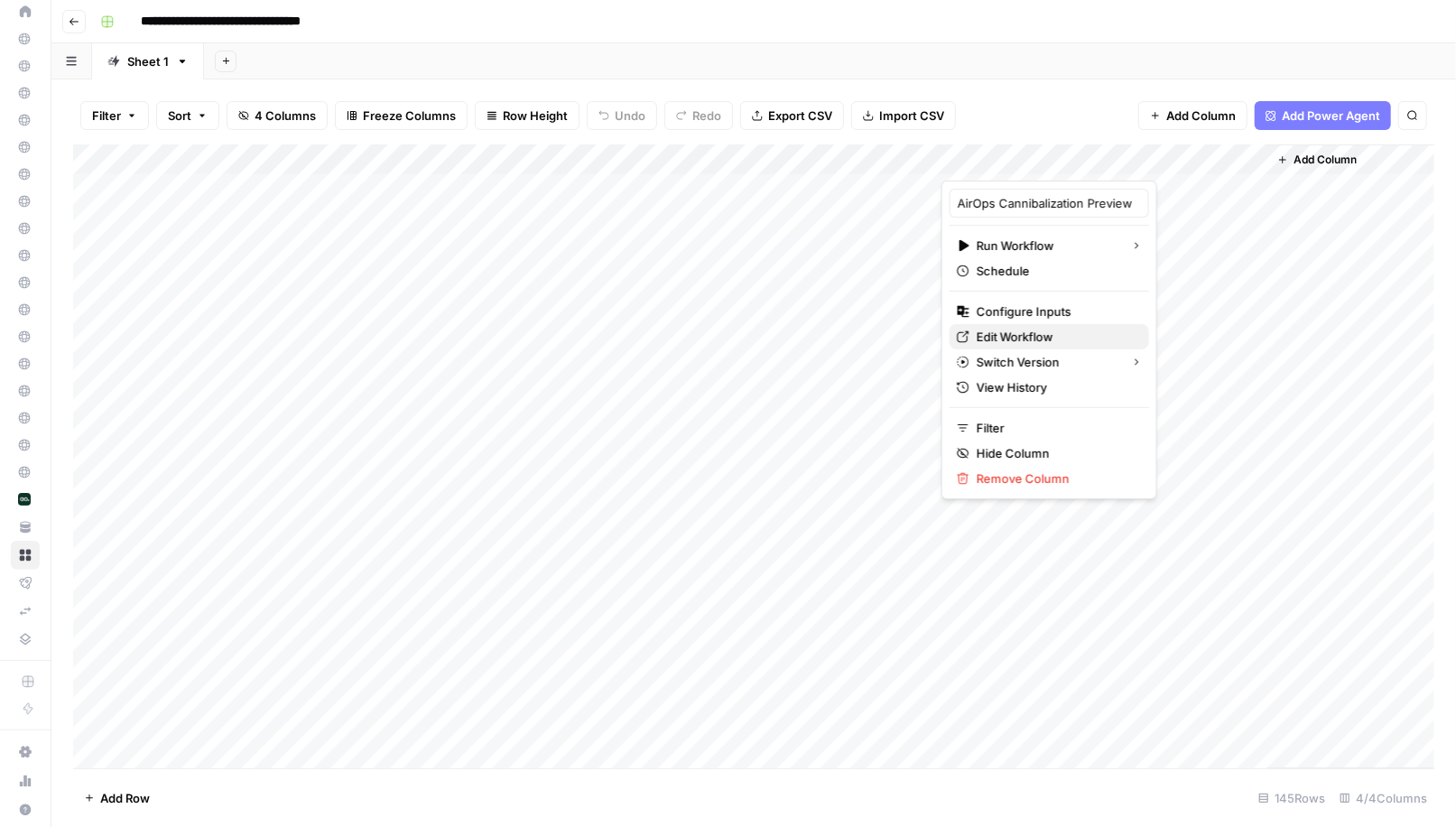
click at [1022, 329] on span "Edit Workflow" at bounding box center [1055, 336] width 158 height 18
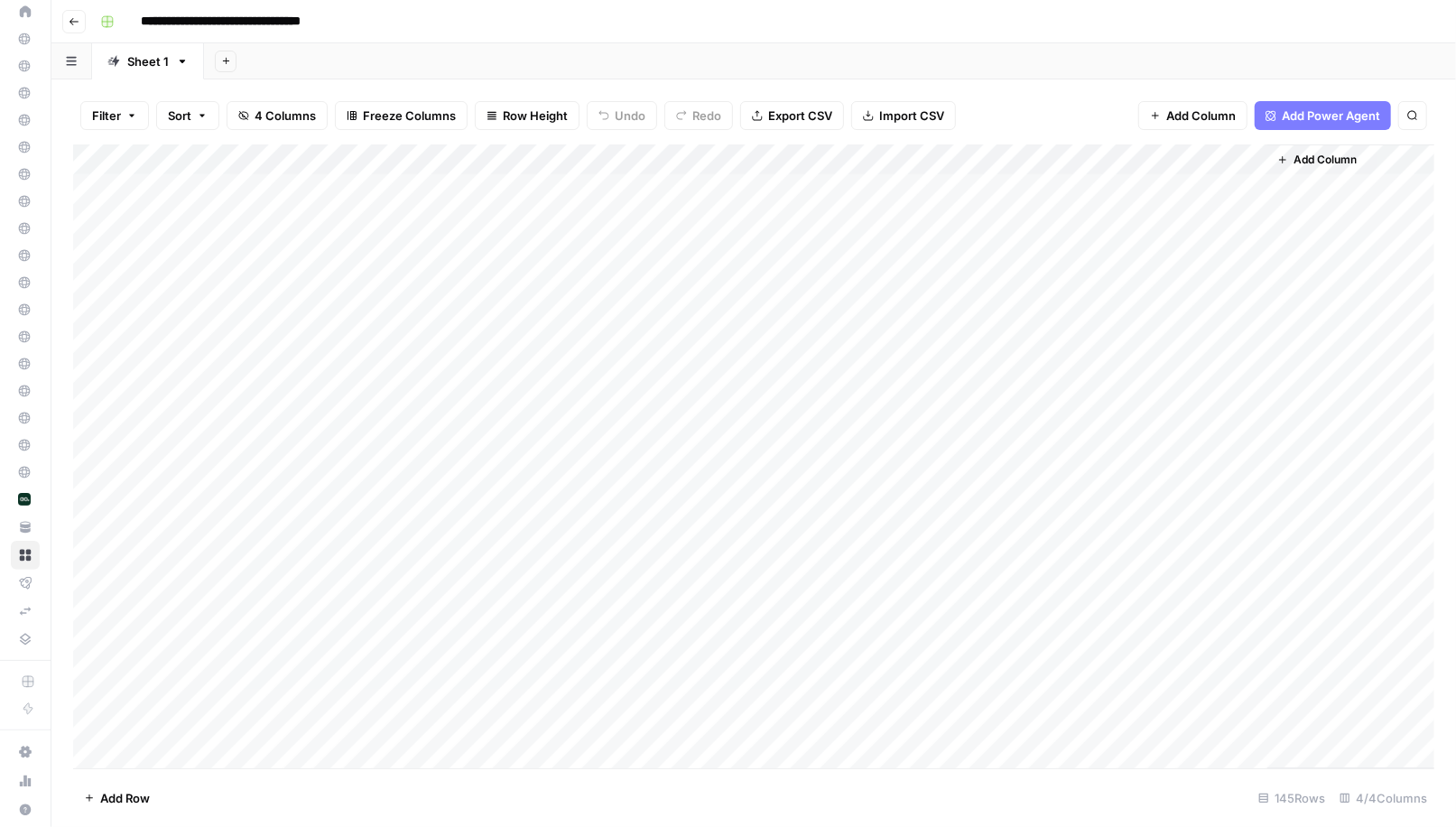
click at [79, 27] on button "Go back" at bounding box center [74, 22] width 24 height 24
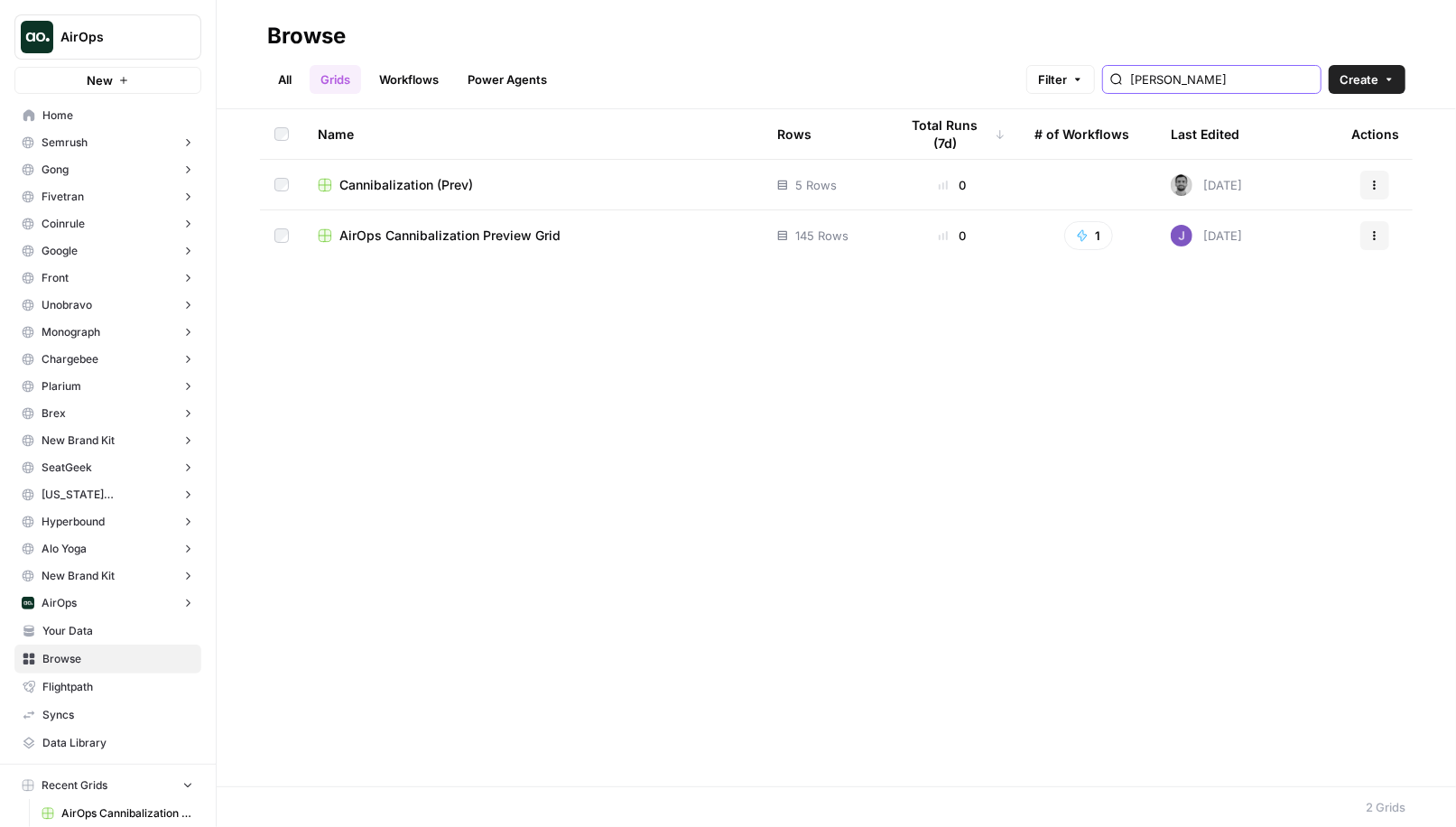
click at [1221, 78] on input "cann" at bounding box center [1222, 78] width 183 height 18
type input "refresh"
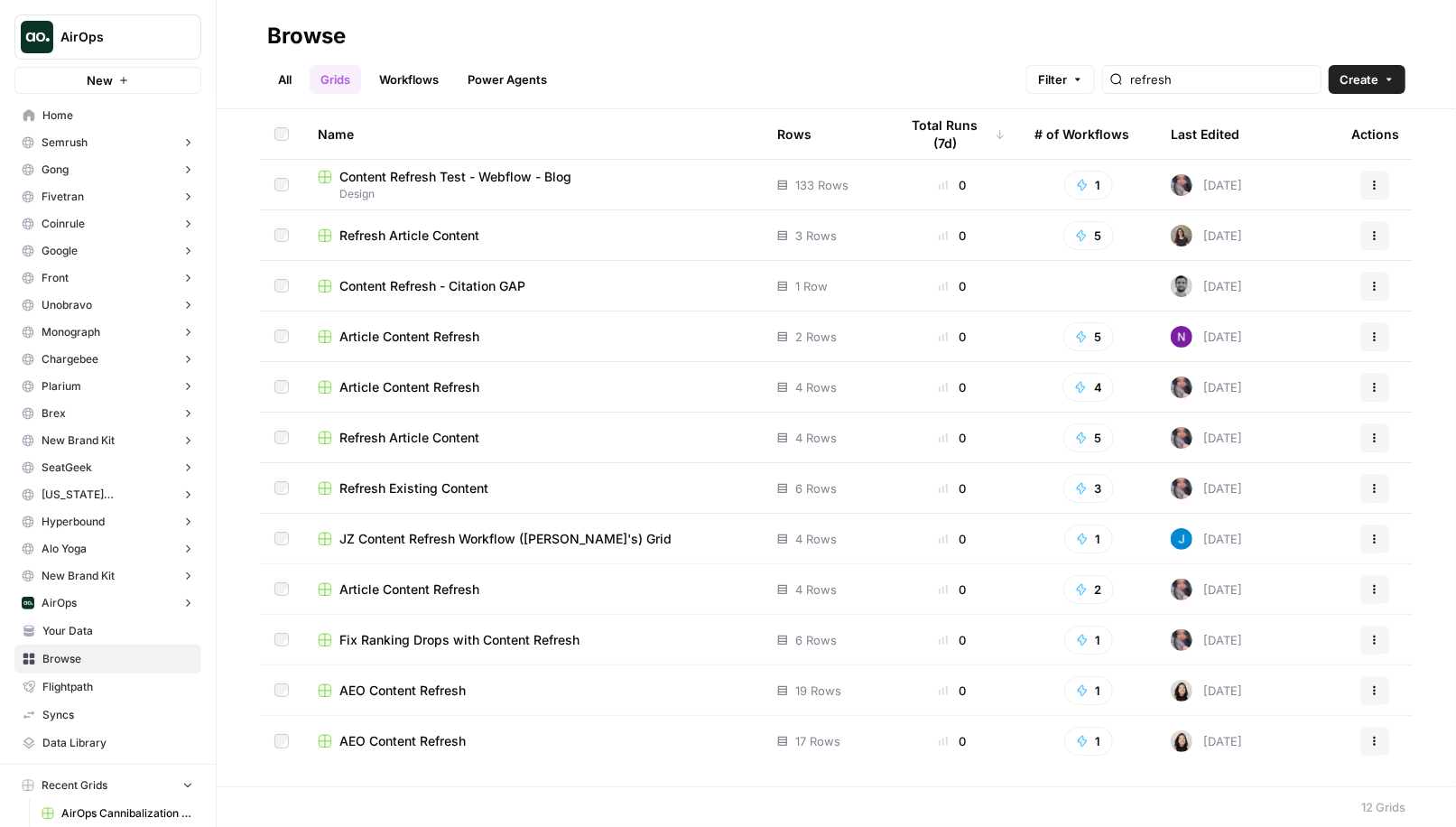
click at [408, 691] on span "AEO Content Refresh" at bounding box center [403, 690] width 127 height 18
click at [481, 491] on span "Refresh Existing Content" at bounding box center [414, 488] width 149 height 18
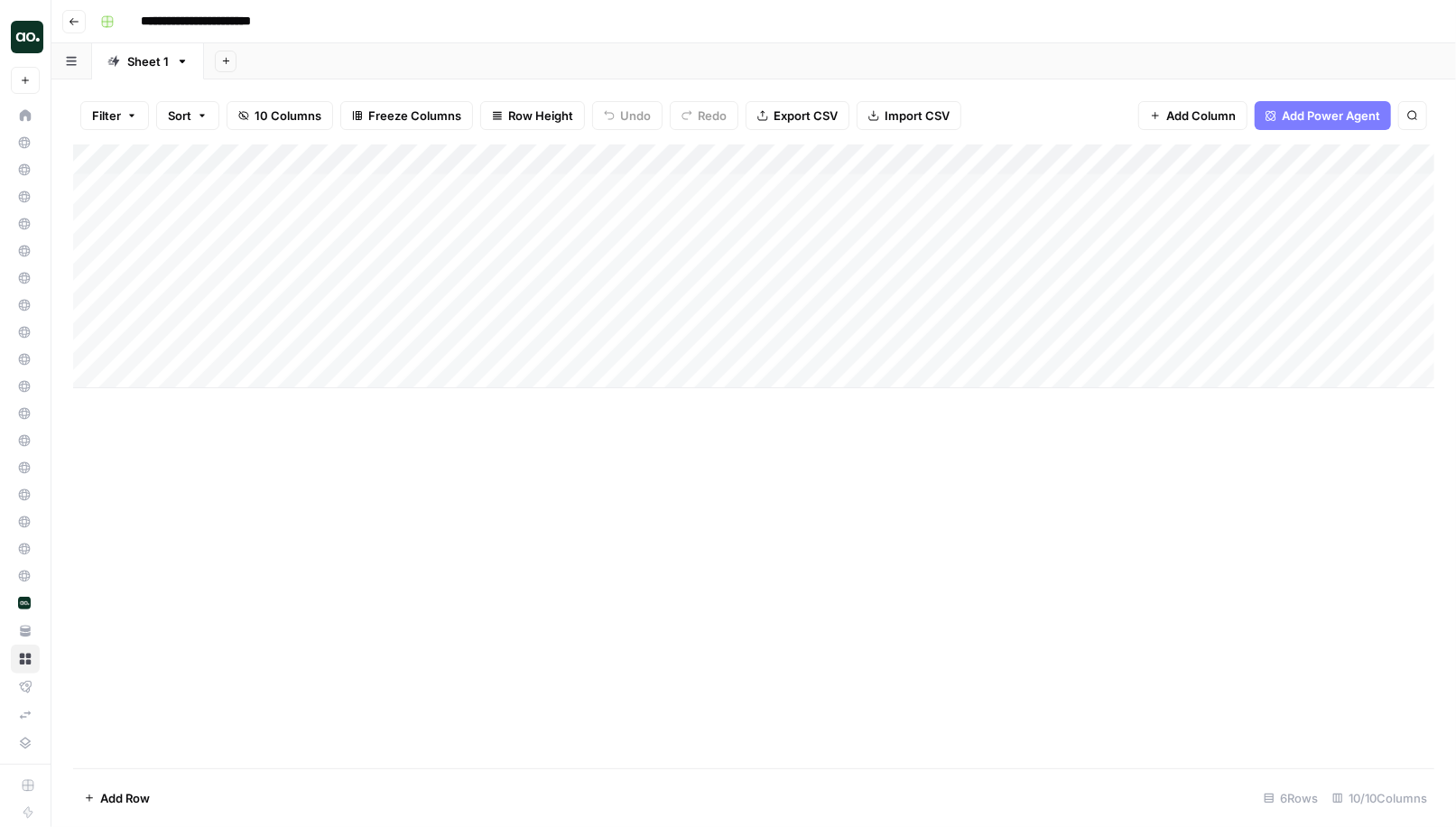
click at [378, 162] on div "Add Column" at bounding box center [754, 267] width 1361 height 244
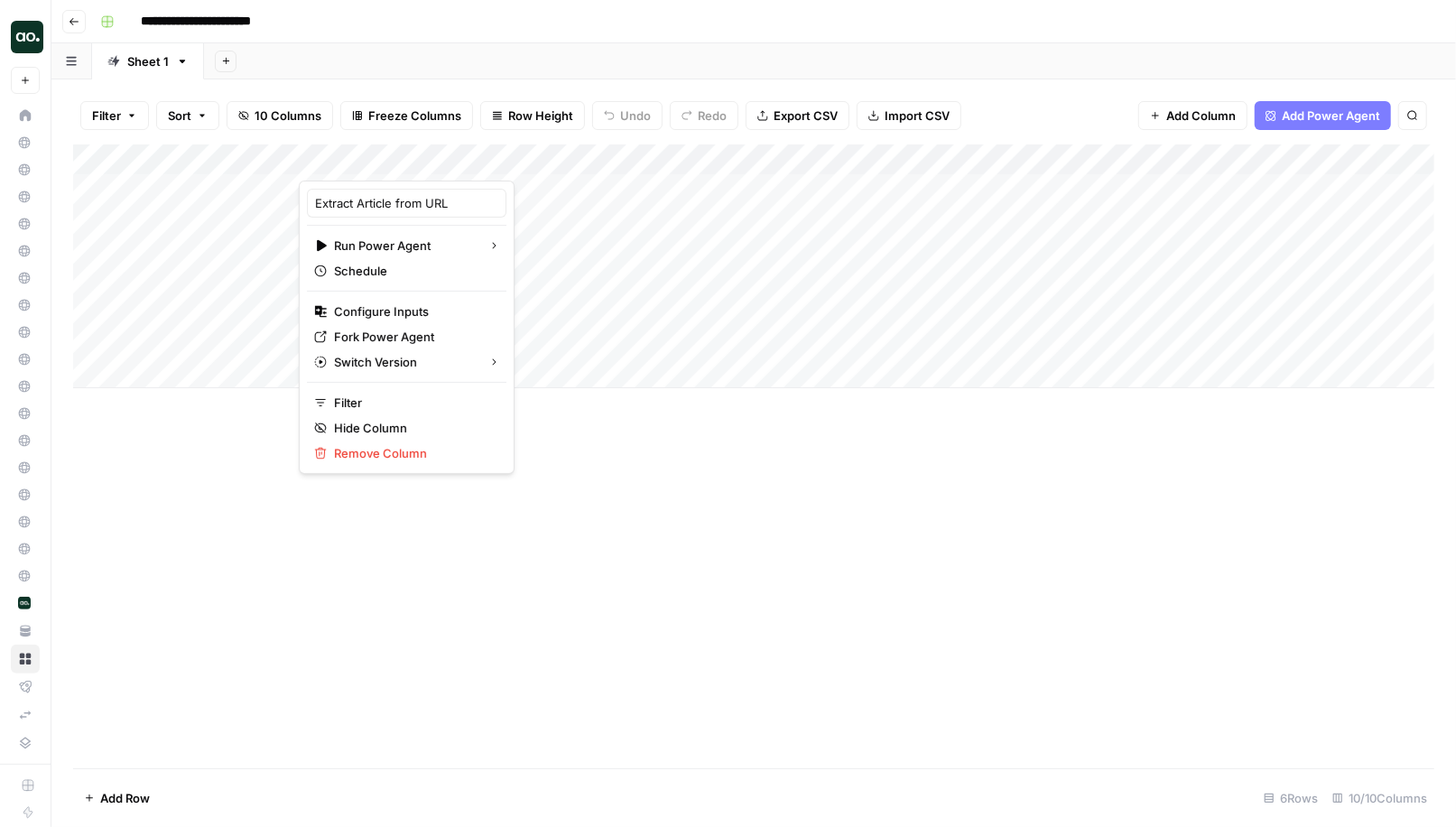
click at [581, 469] on div "Add Column" at bounding box center [754, 457] width 1361 height 624
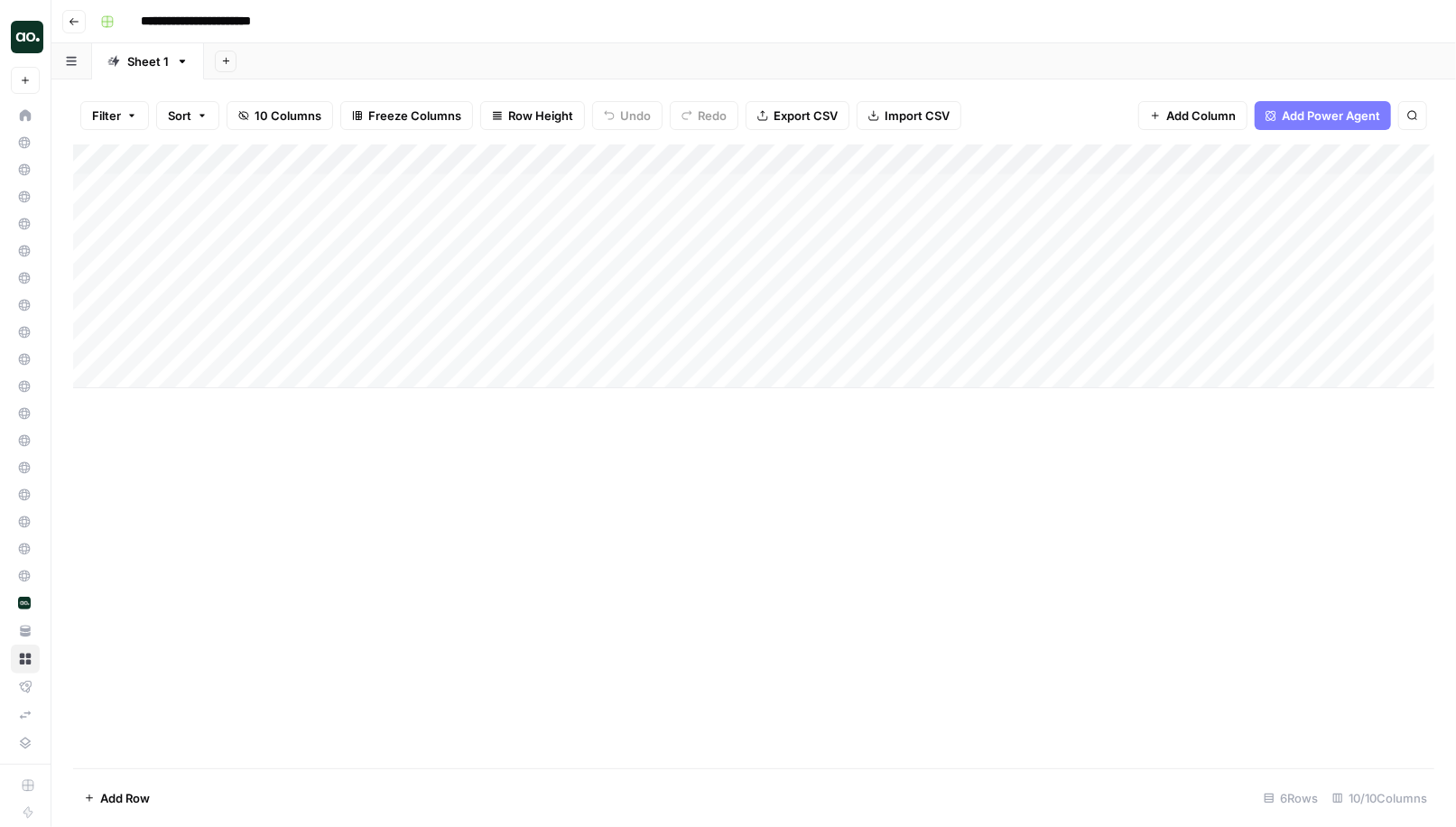
click at [419, 161] on div "Add Column" at bounding box center [754, 267] width 1361 height 244
click at [559, 474] on div "Add Column" at bounding box center [754, 457] width 1361 height 624
click at [416, 189] on div "Add Column" at bounding box center [754, 267] width 1361 height 244
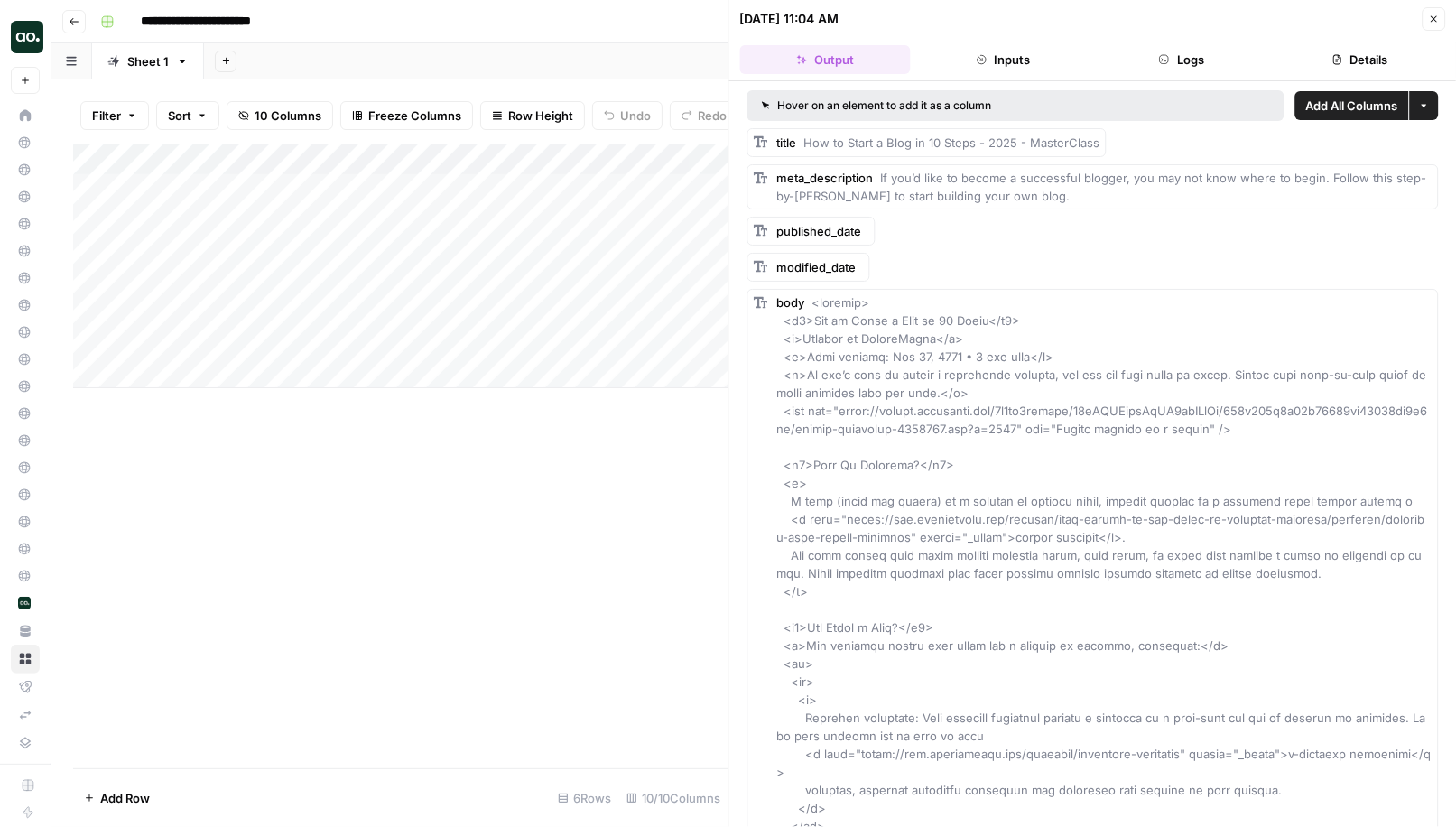
click at [493, 431] on div "Add Column" at bounding box center [400, 457] width 655 height 624
click at [1434, 18] on icon "button" at bounding box center [1432, 18] width 10 height 10
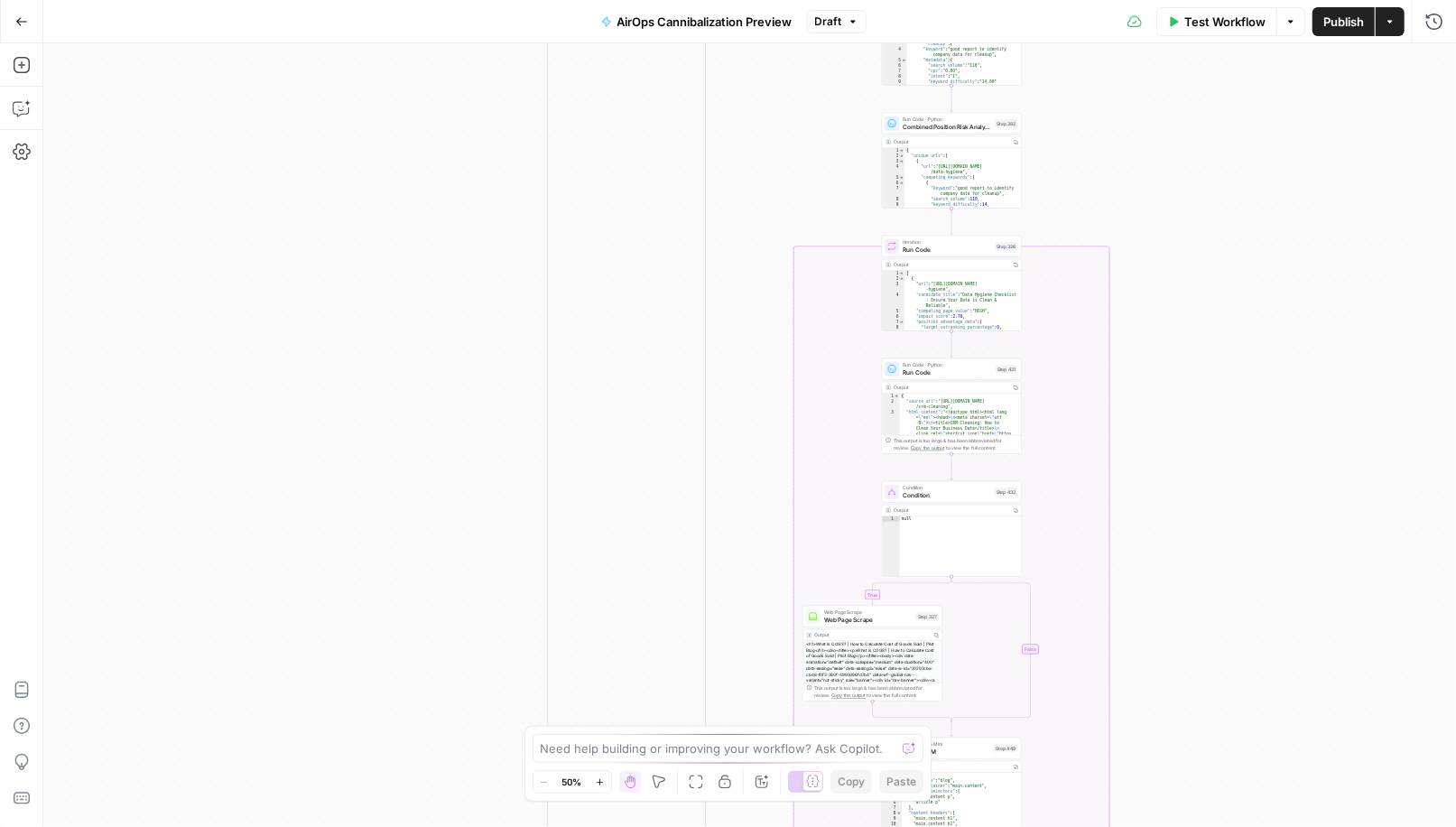
click at [24, 96] on button "Copilot" at bounding box center [22, 108] width 29 height 29
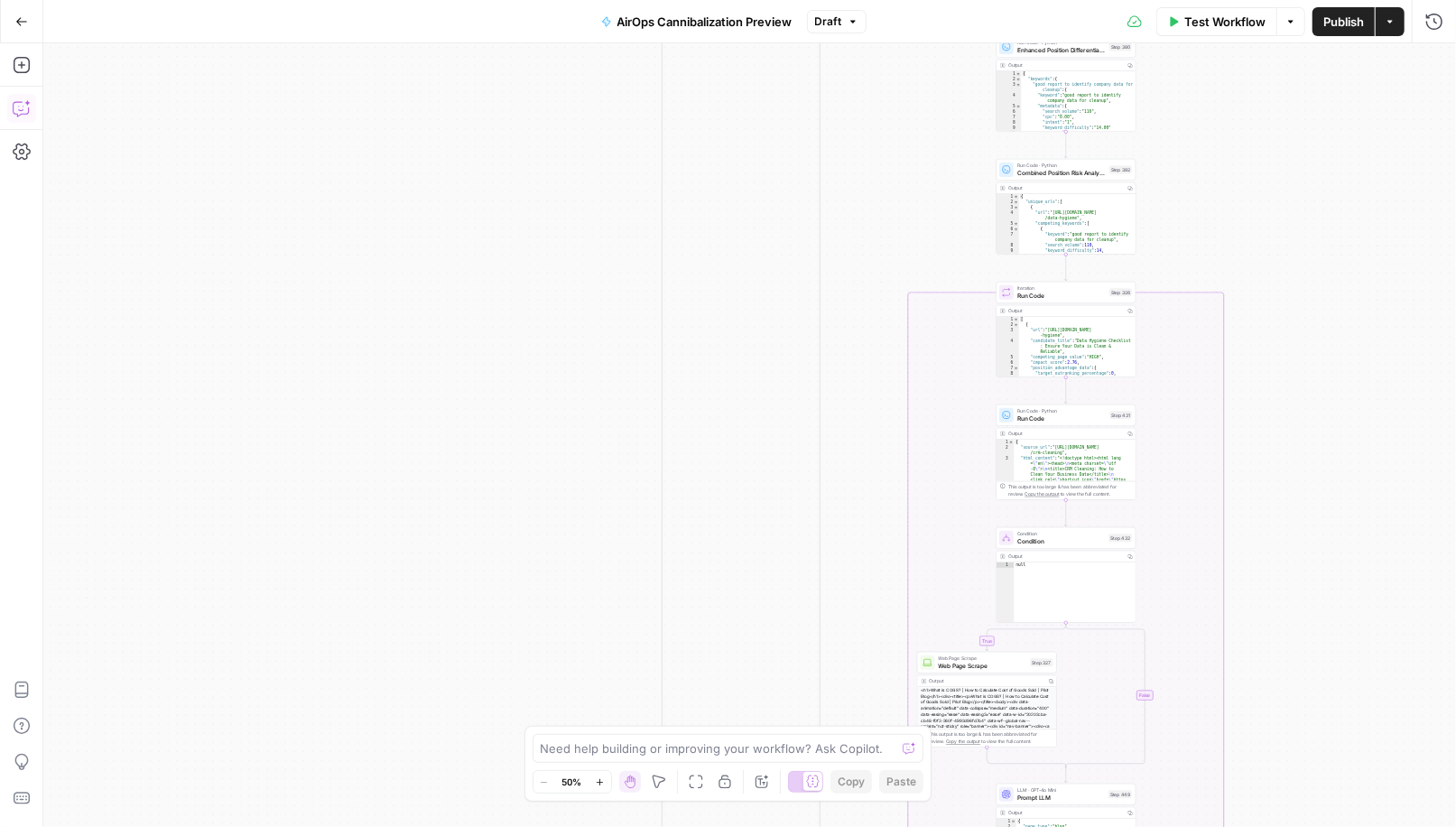
click at [17, 106] on icon "button" at bounding box center [21, 108] width 18 height 18
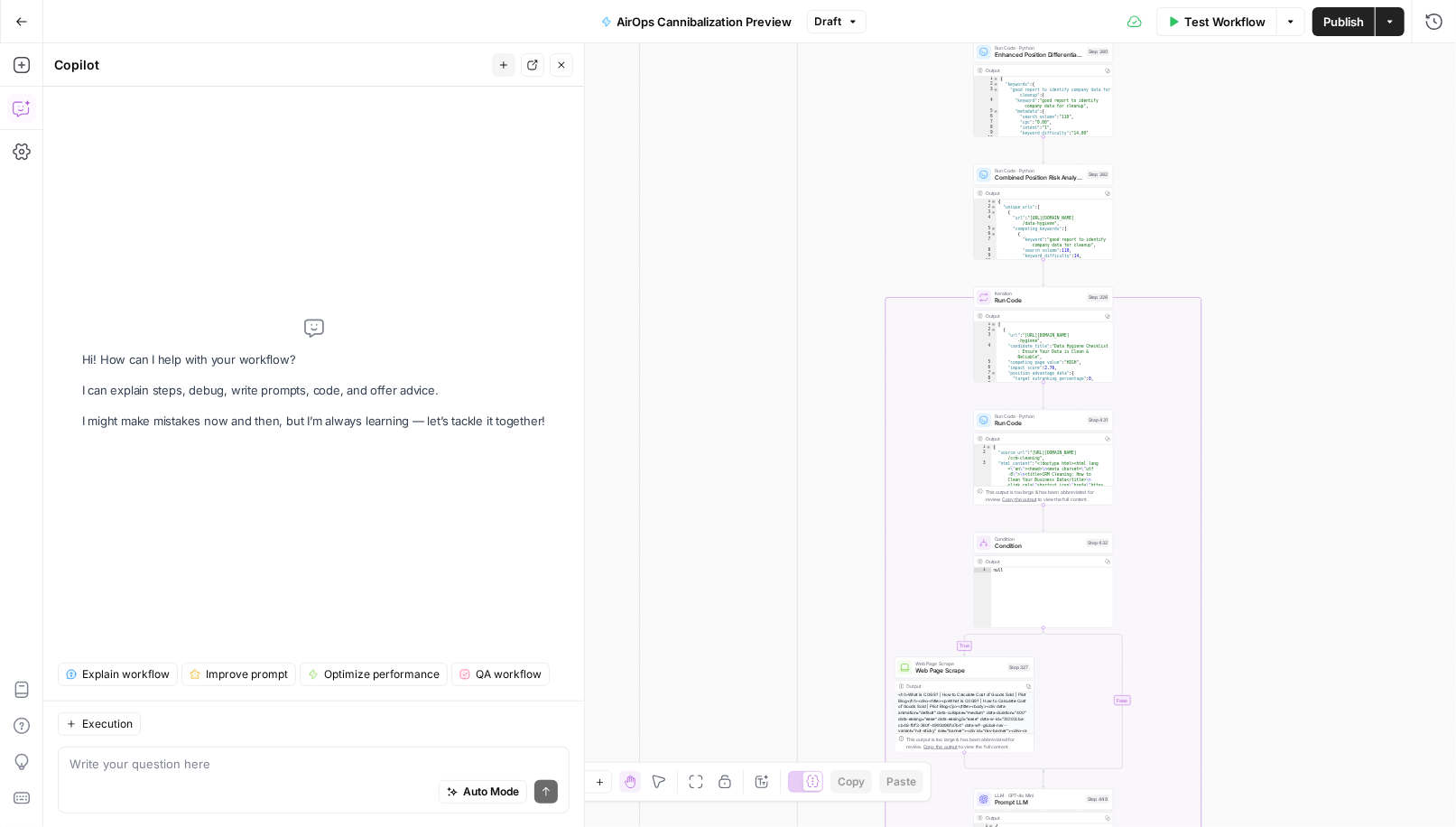
click at [127, 674] on span "Explain workflow" at bounding box center [126, 674] width 88 height 16
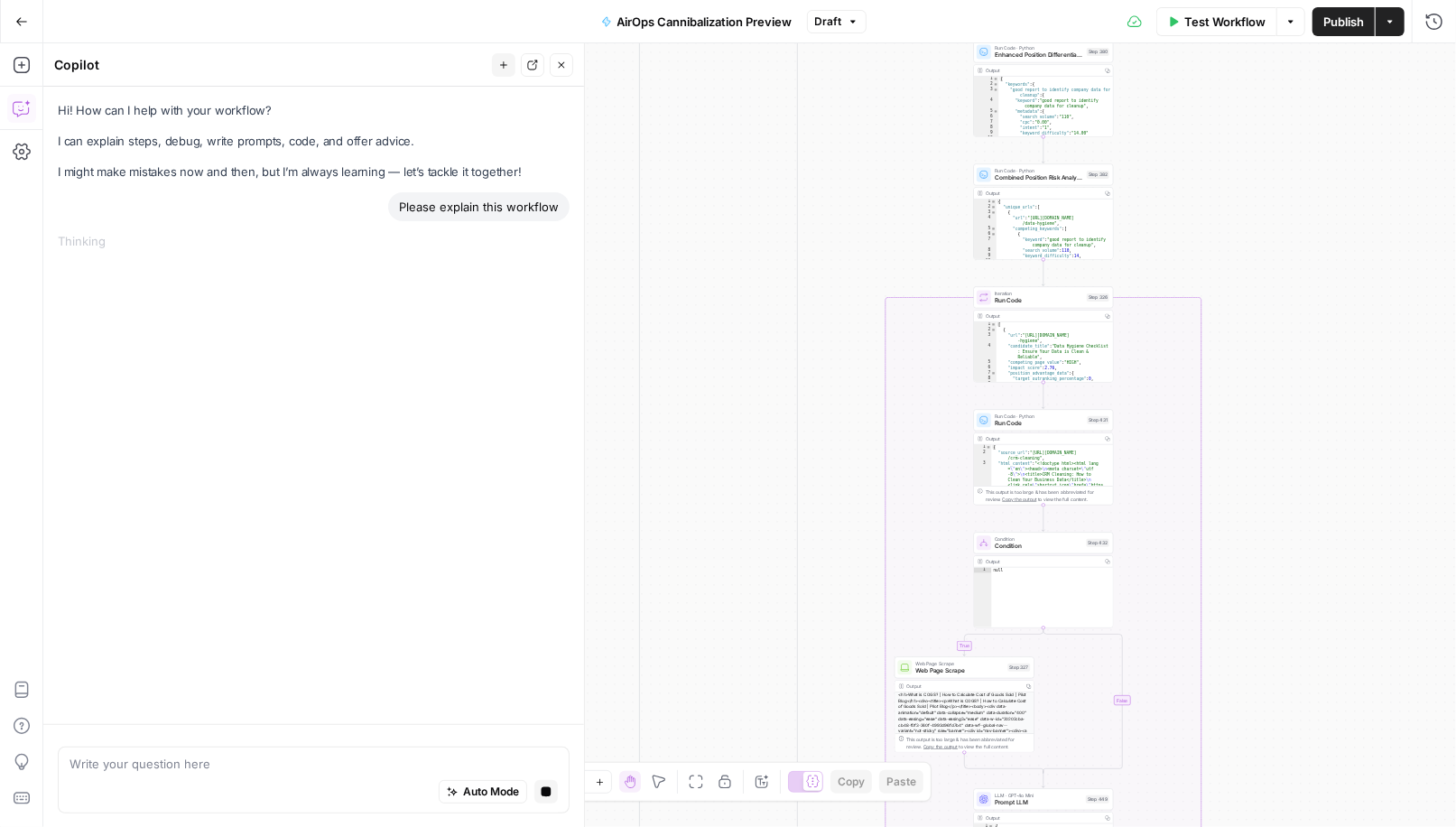
type textarea "*"
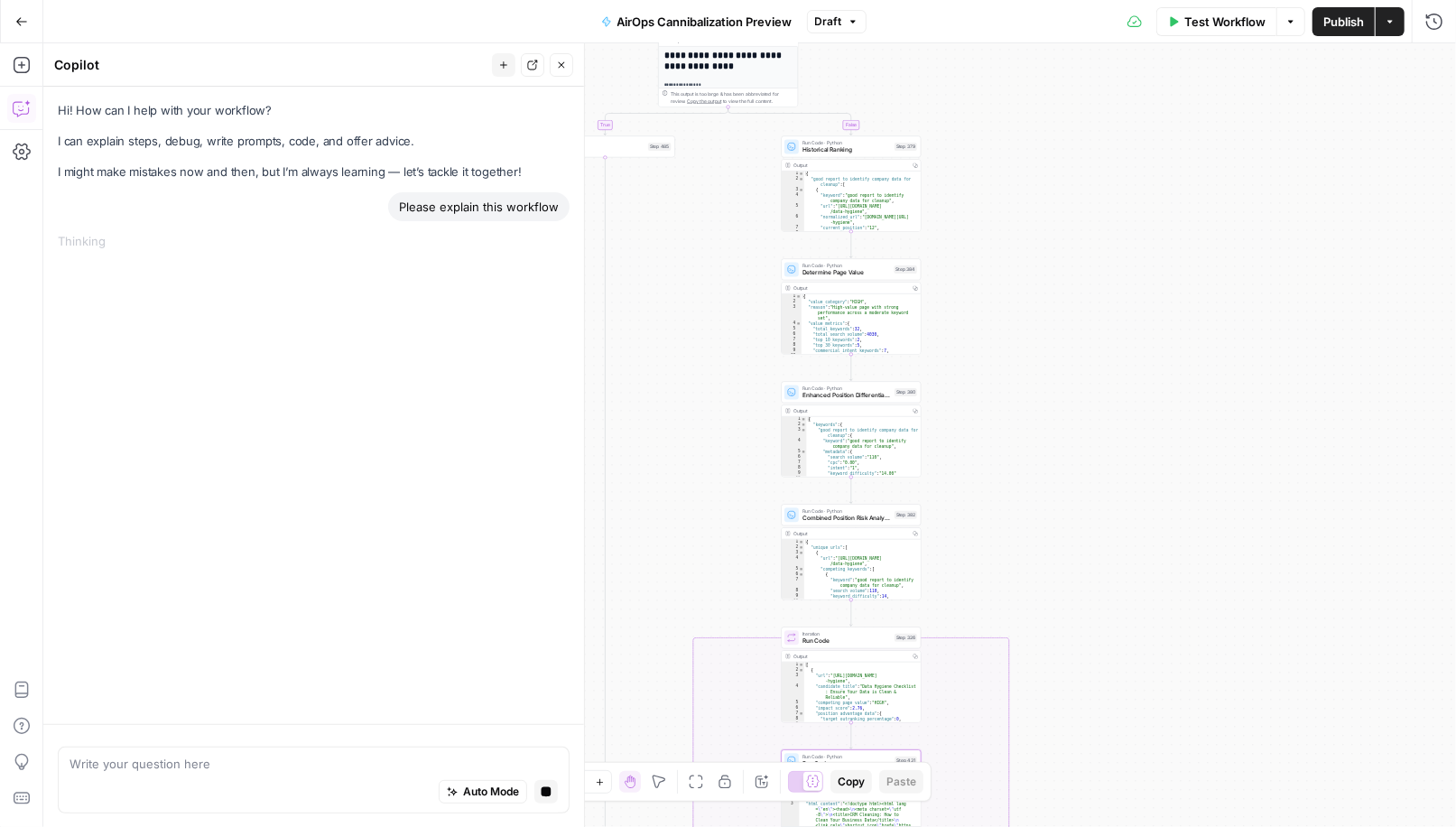
drag, startPoint x: 1154, startPoint y: 121, endPoint x: 990, endPoint y: 461, distance: 377.5
click at [990, 461] on div "true true true false true false false false Workflow Set Inputs Inputs LLM · GP…" at bounding box center [750, 435] width 1413 height 784
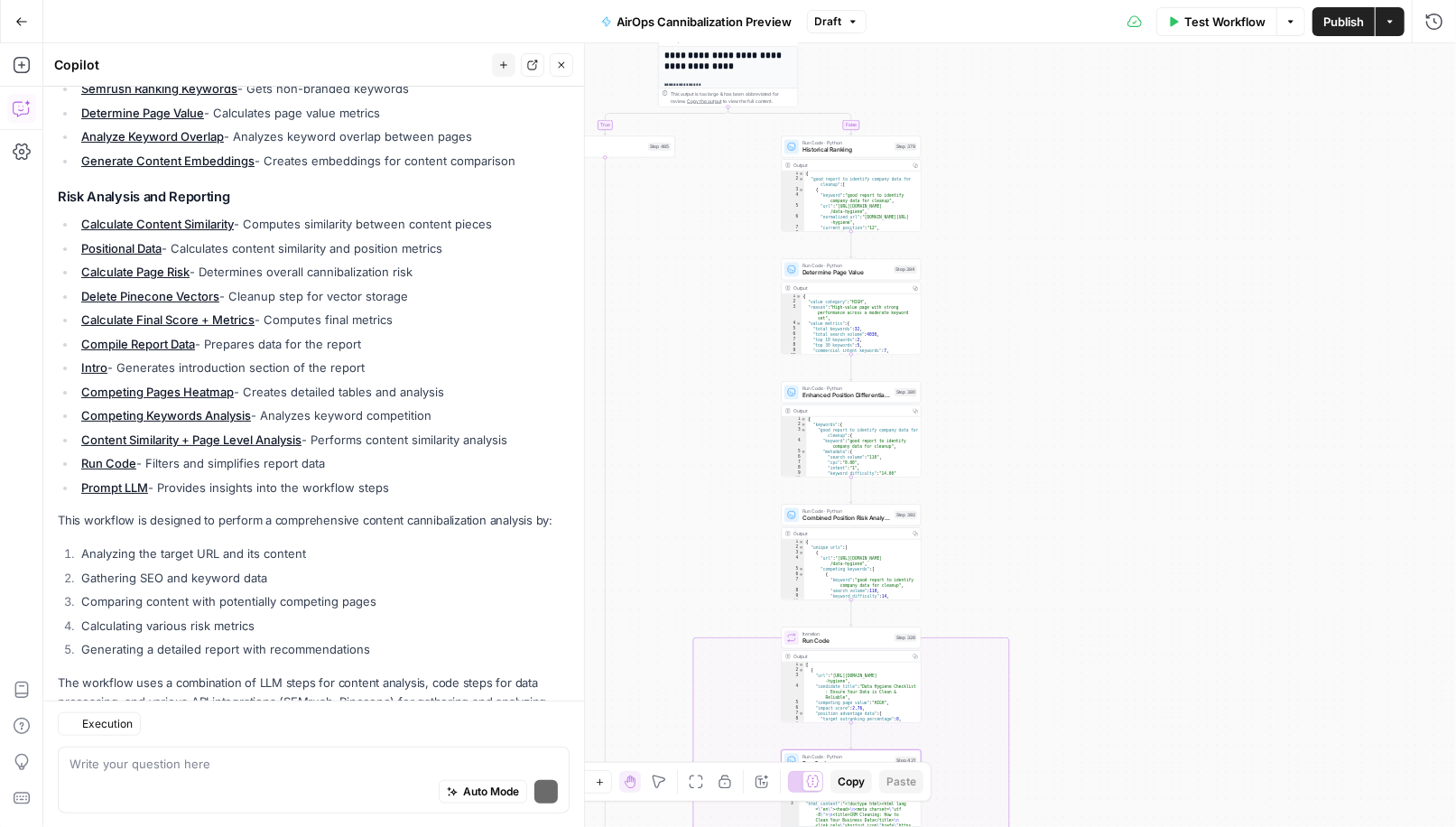
scroll to position [926, 0]
